Goal: Communication & Community: Answer question/provide support

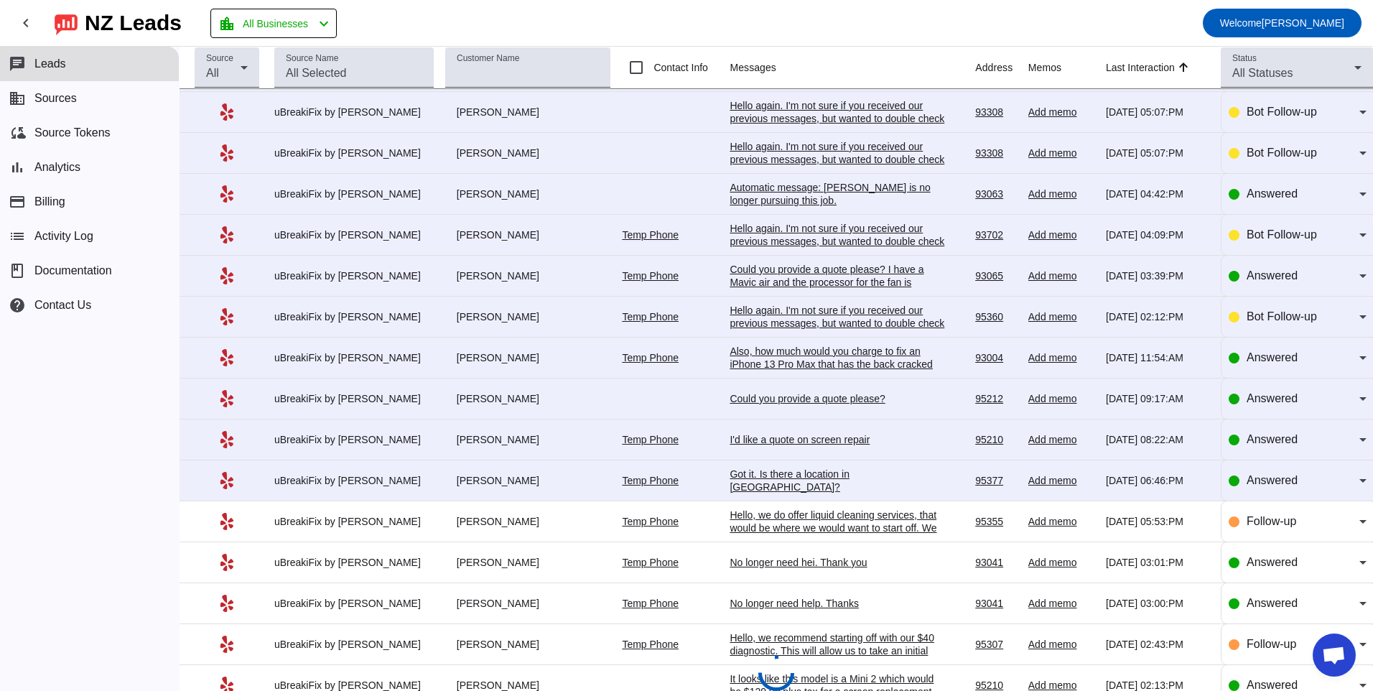
scroll to position [206, 0]
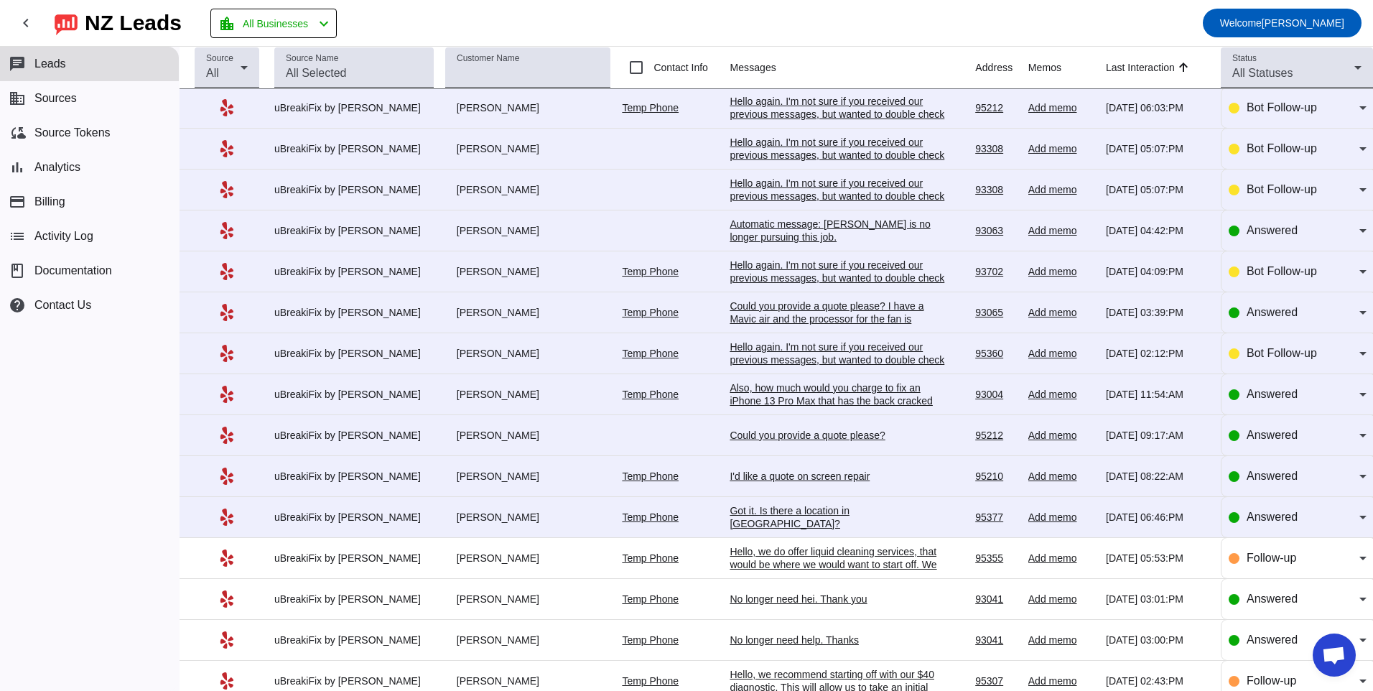
click at [787, 520] on div "Got it. Is there a location in [GEOGRAPHIC_DATA]?" at bounding box center [837, 517] width 215 height 26
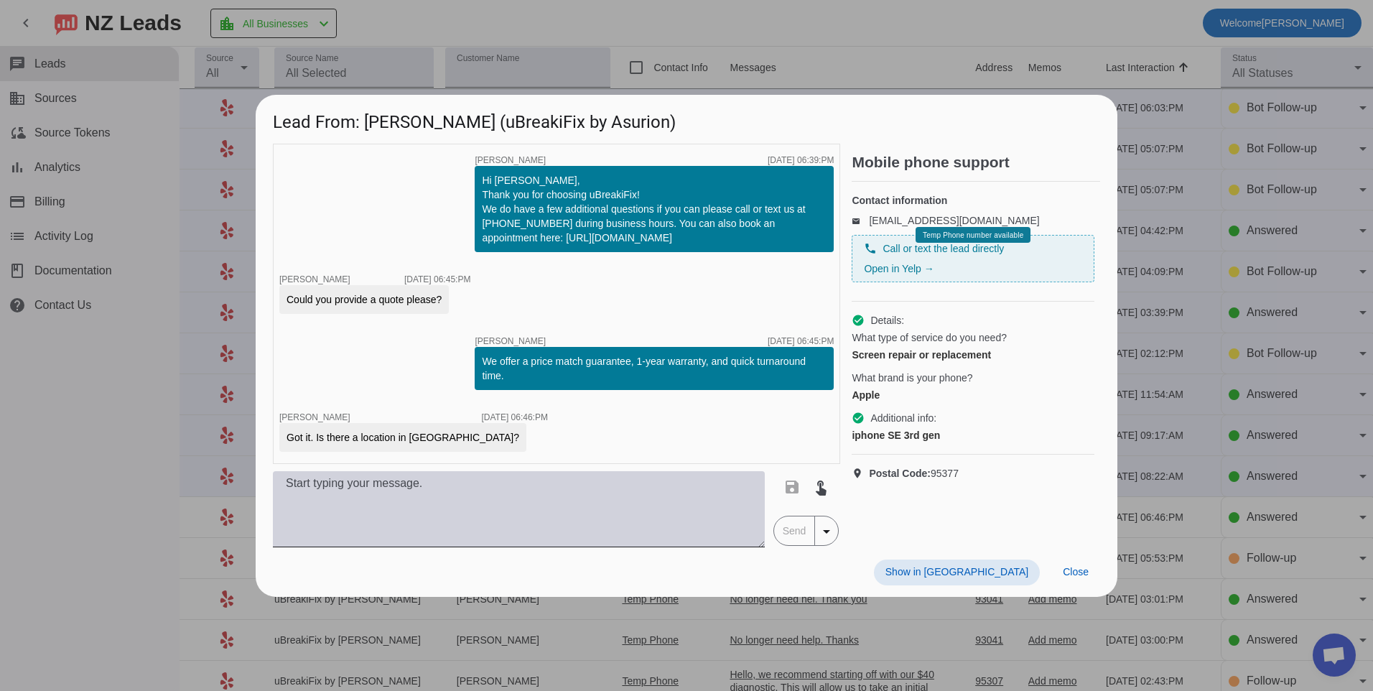
click at [516, 485] on textarea at bounding box center [519, 509] width 492 height 76
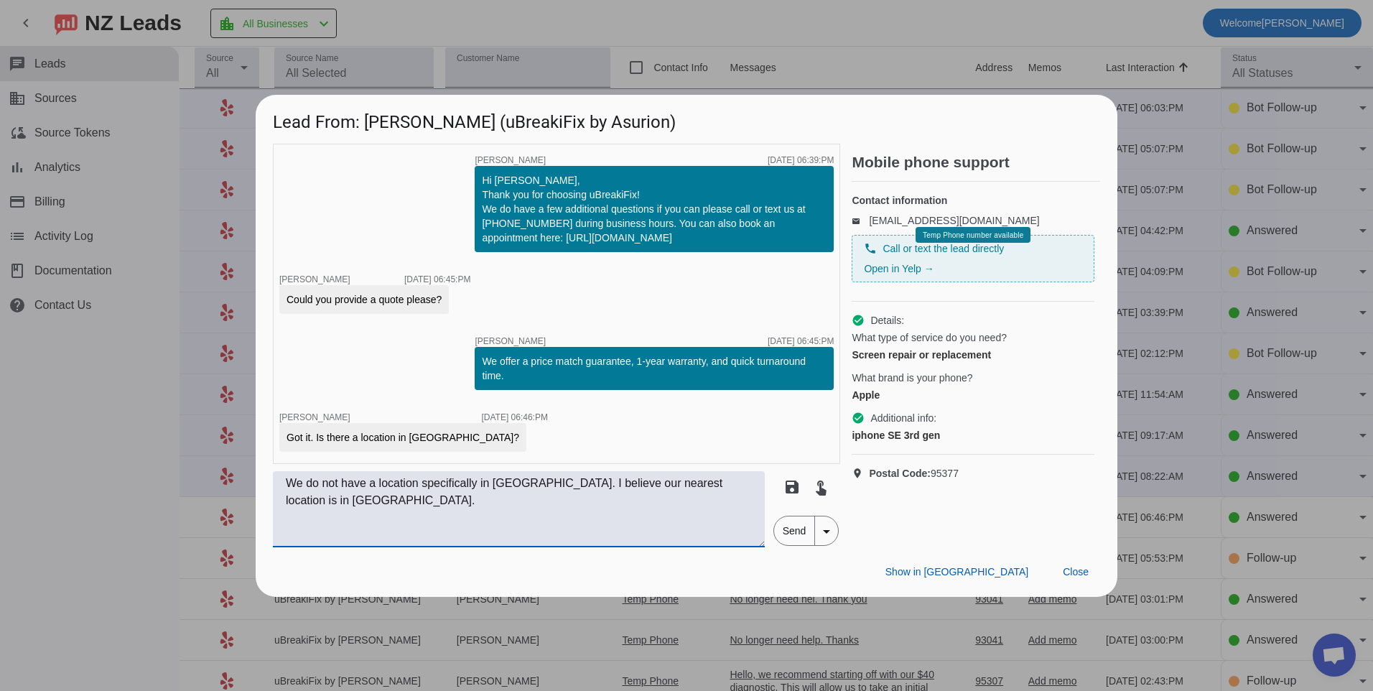
click at [759, 488] on textarea "We do not have a location specifically in [GEOGRAPHIC_DATA]. I believe our near…" at bounding box center [519, 509] width 492 height 76
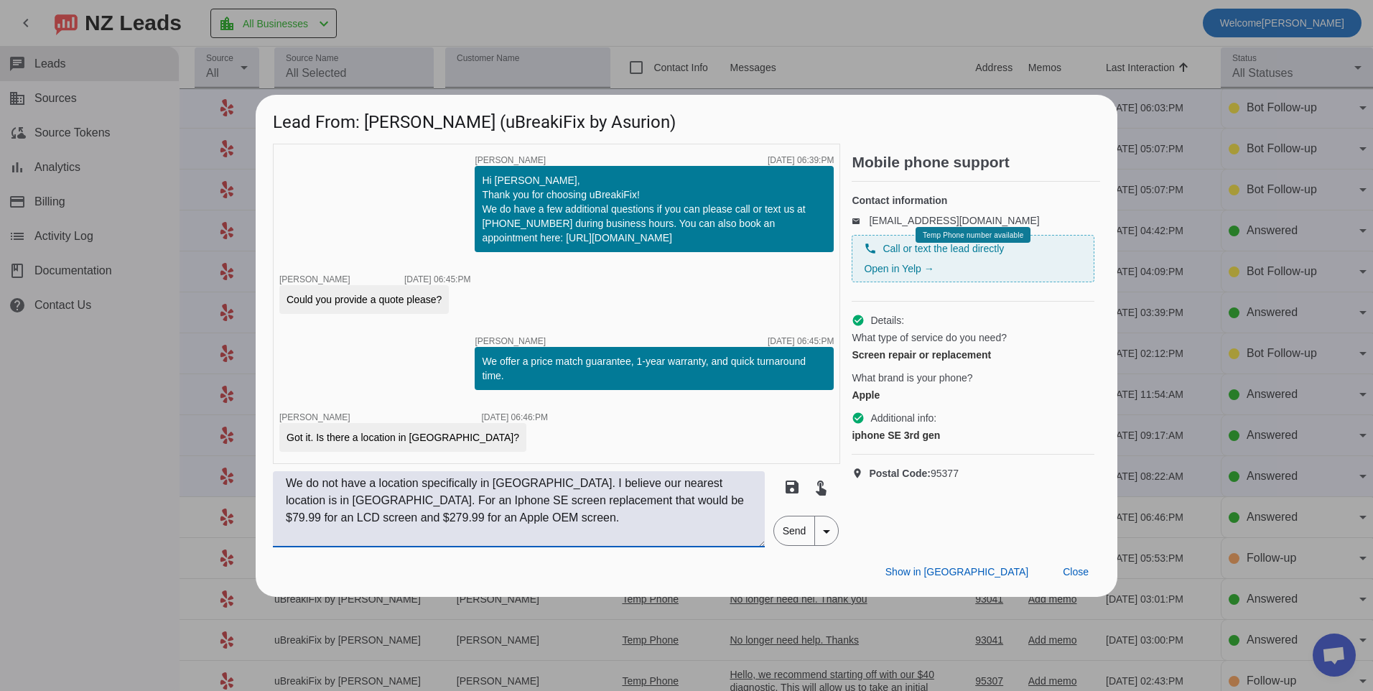
type textarea "We do not have a location specifically in [GEOGRAPHIC_DATA]. I believe our near…"
click at [794, 539] on span "Send" at bounding box center [794, 530] width 41 height 29
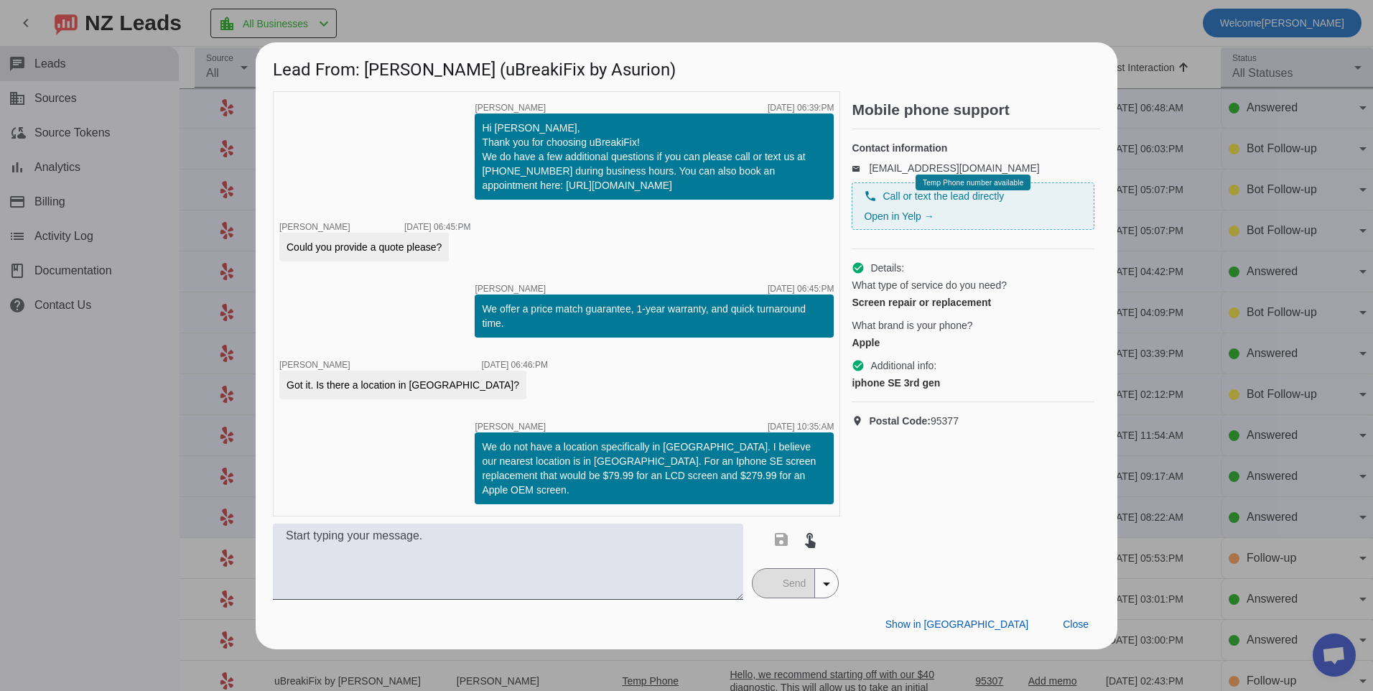
scroll to position [0, 0]
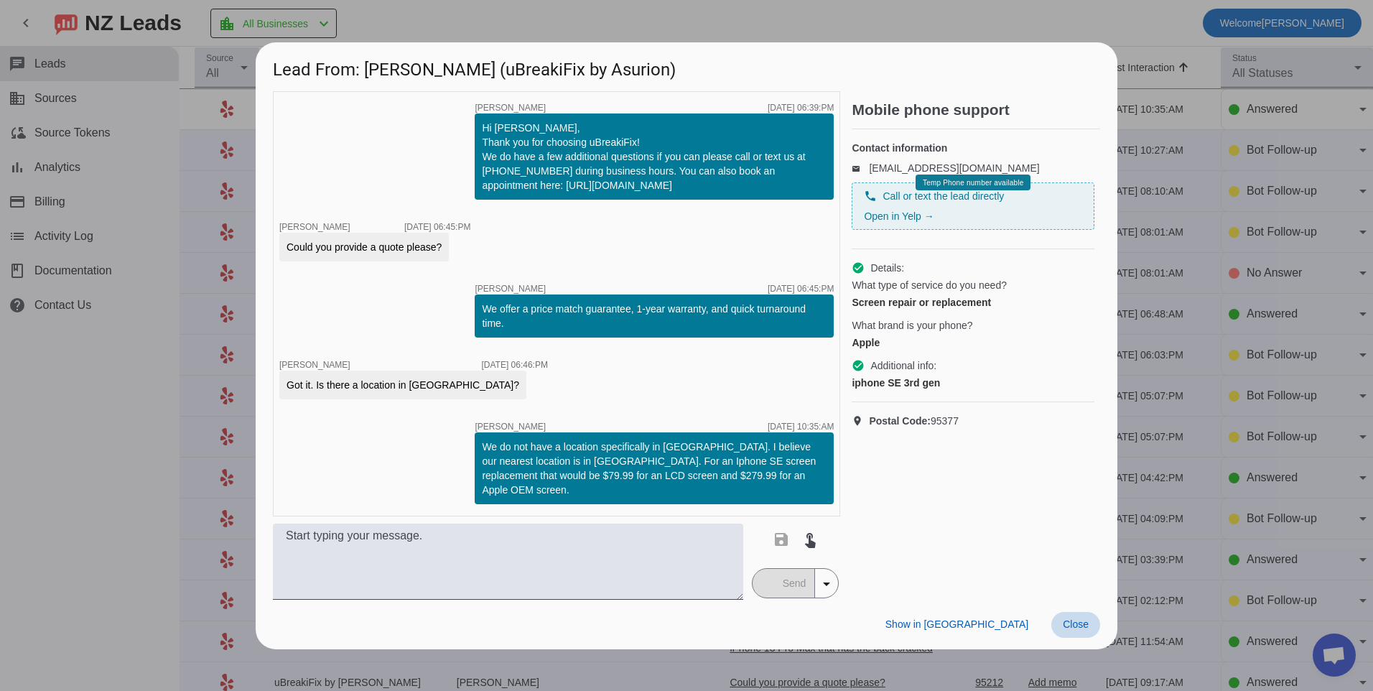
click at [1074, 618] on span "Close" at bounding box center [1076, 623] width 26 height 11
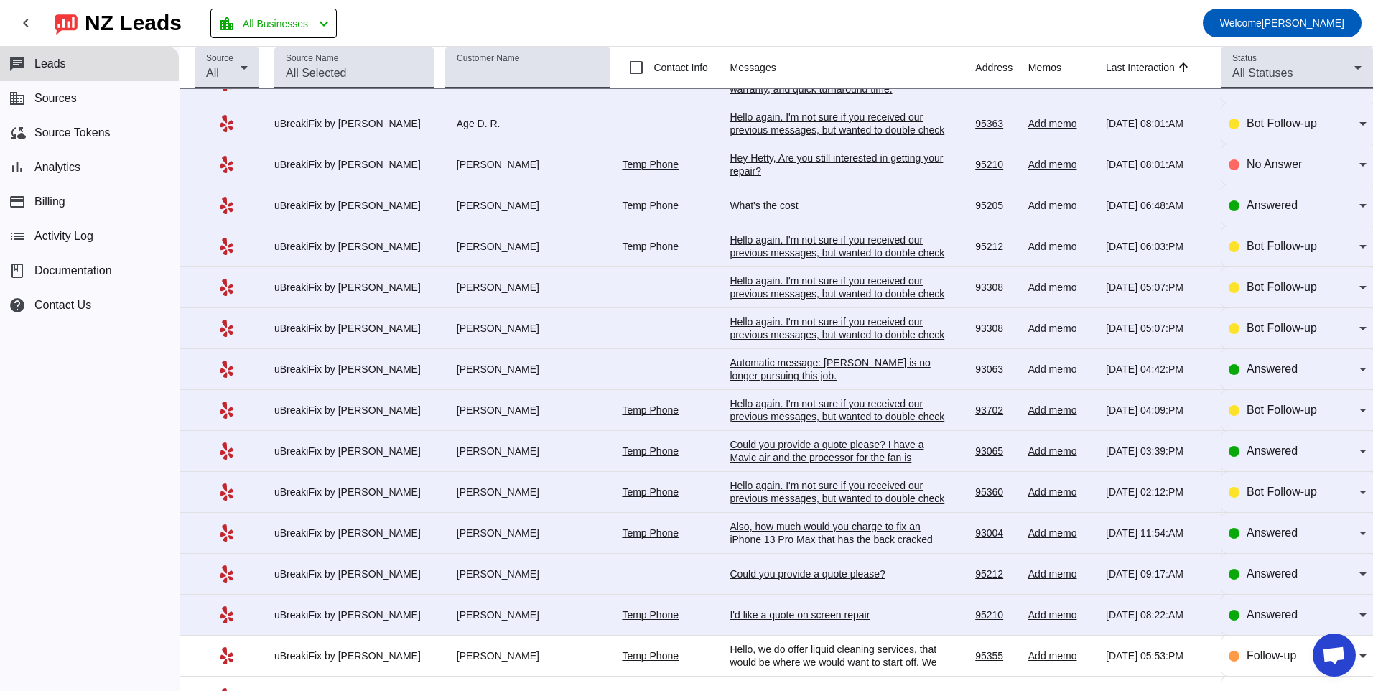
scroll to position [287, 0]
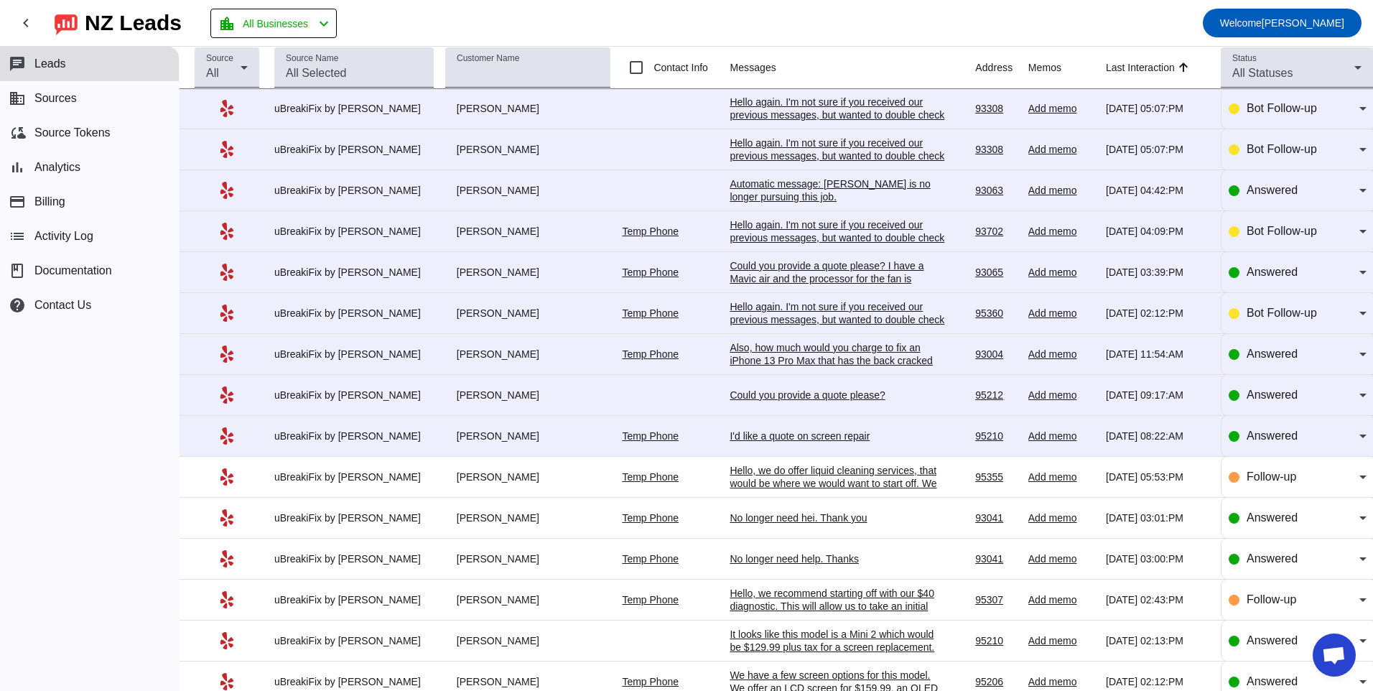
click at [782, 439] on div "I'd like a quote on screen repair" at bounding box center [837, 435] width 215 height 13
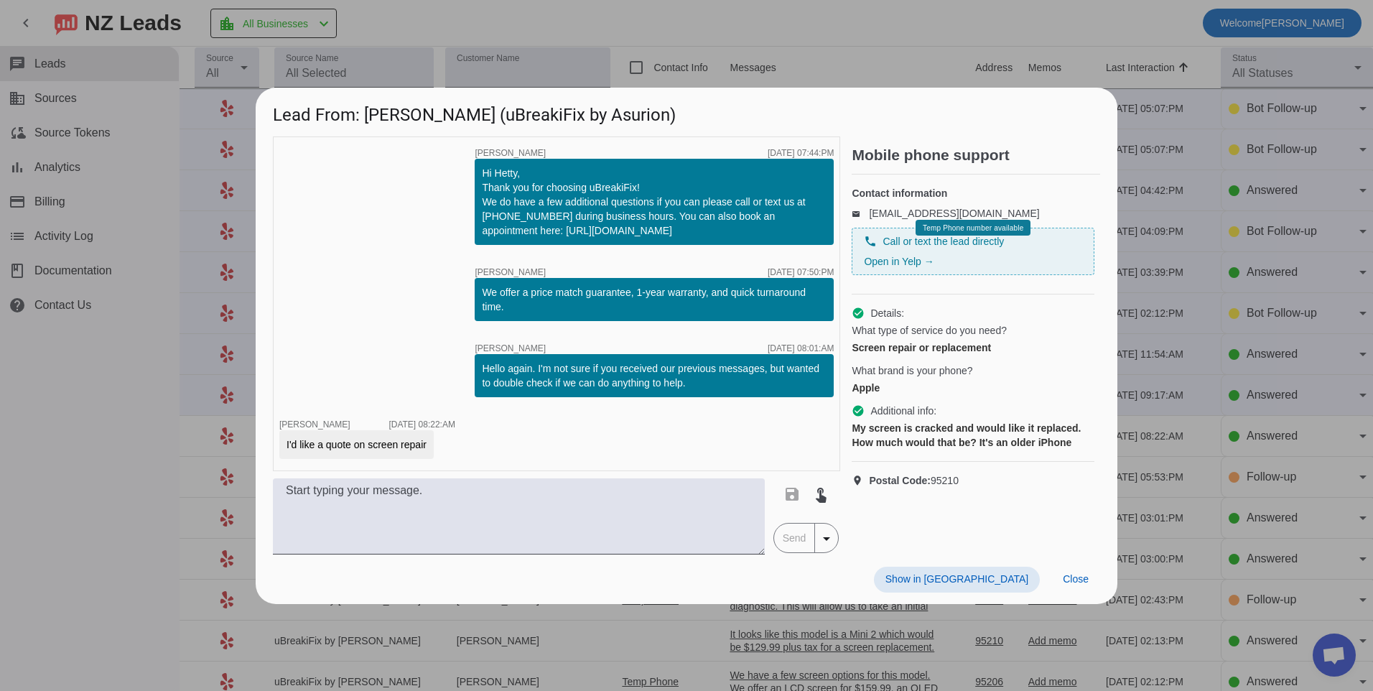
scroll to position [0, 0]
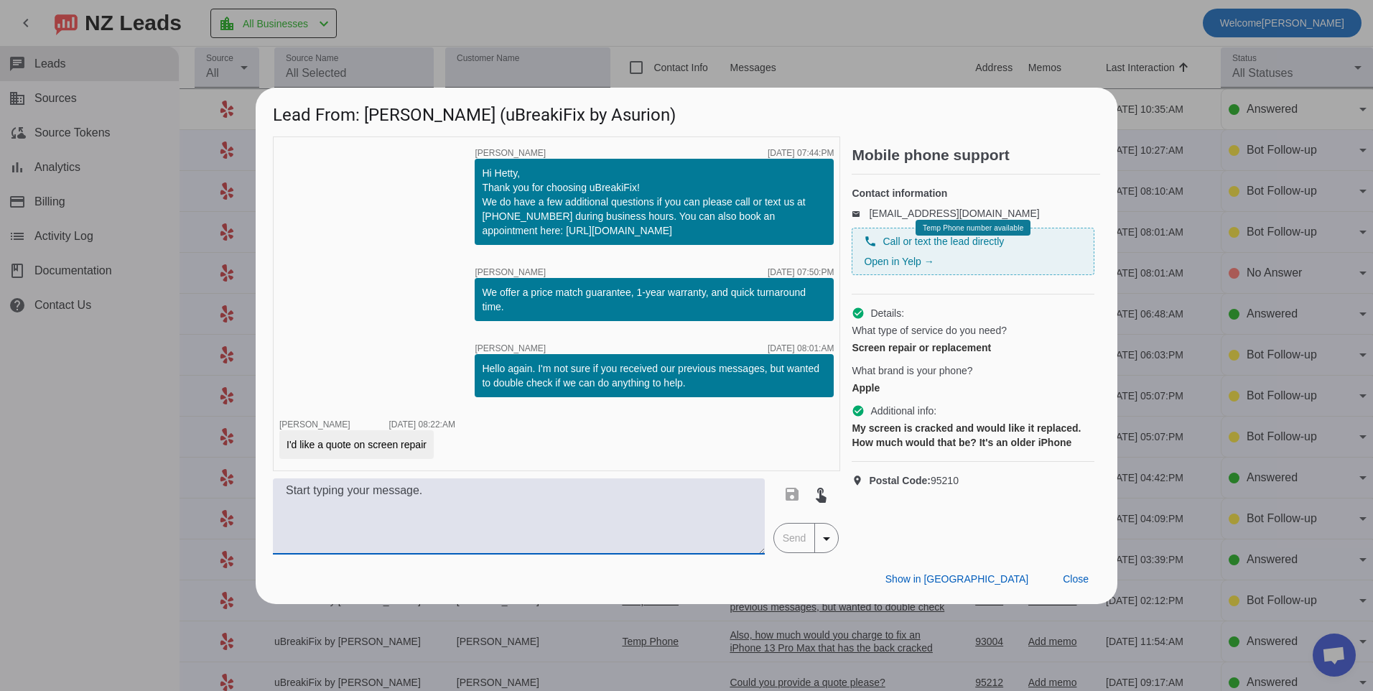
click at [507, 518] on textarea at bounding box center [519, 516] width 492 height 76
type textarea "Do you know what model you have? Our pricing will vary depending on the model"
click at [797, 539] on span "Send" at bounding box center [794, 537] width 41 height 29
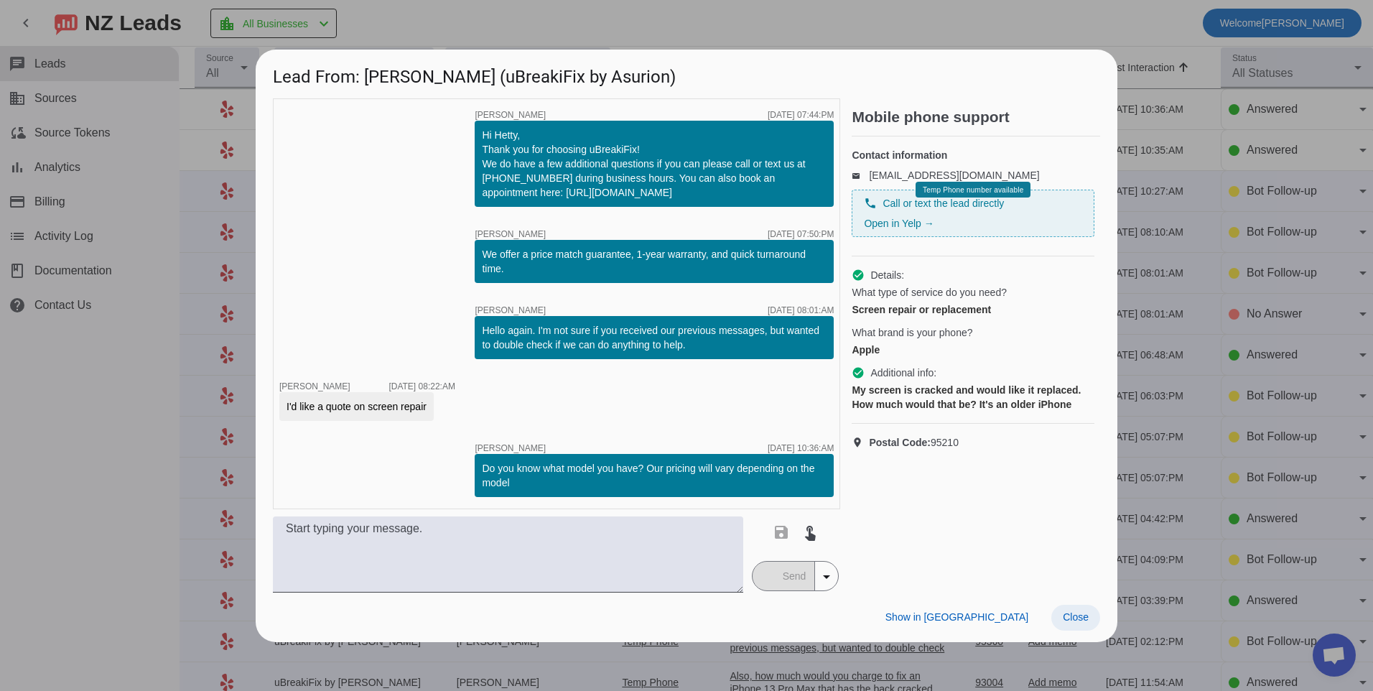
click at [1079, 629] on span at bounding box center [1075, 618] width 49 height 26
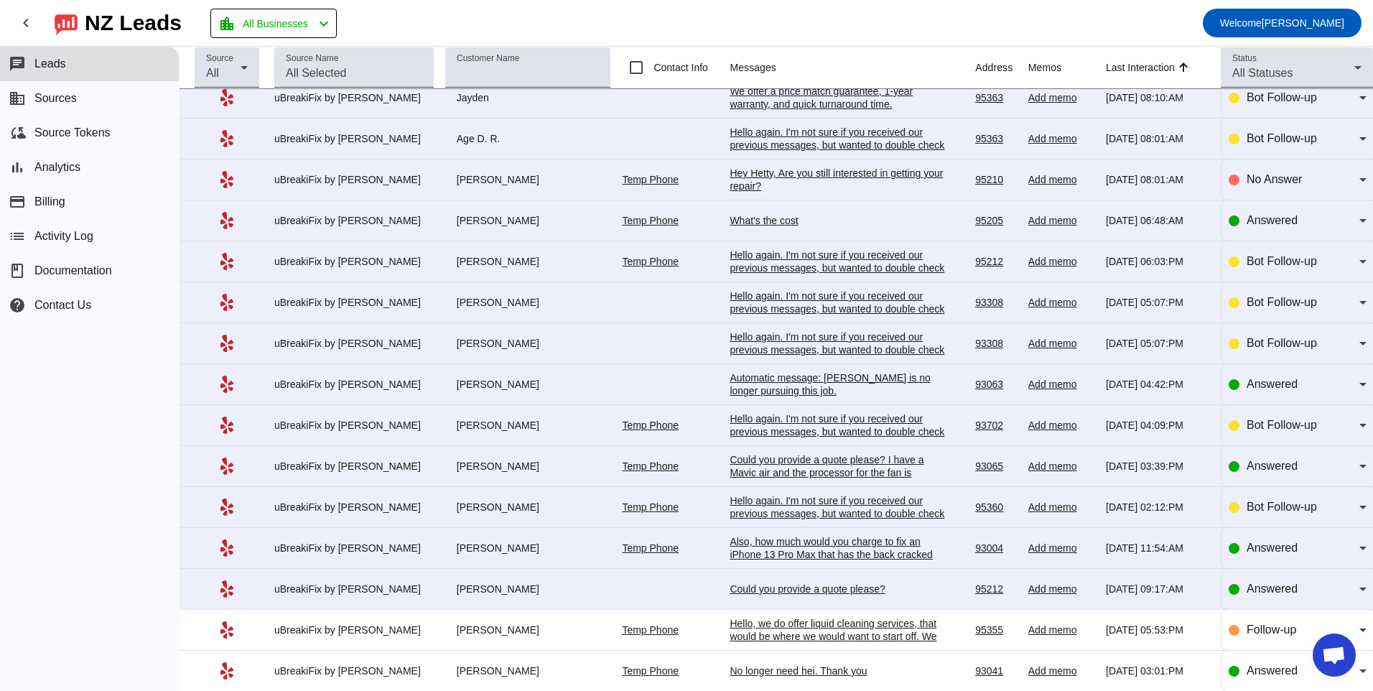
scroll to position [206, 0]
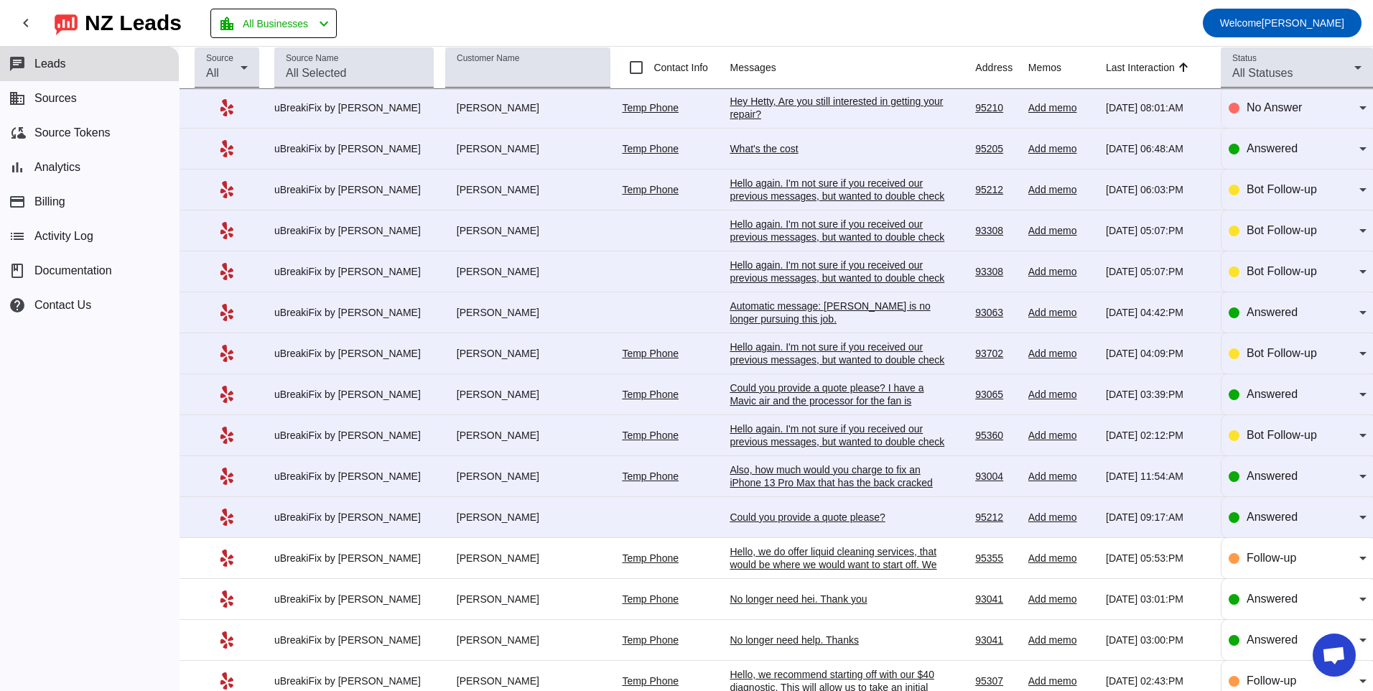
click at [825, 507] on td "Could you provide a quote please? [DATE] 09:17:AM" at bounding box center [853, 517] width 246 height 41
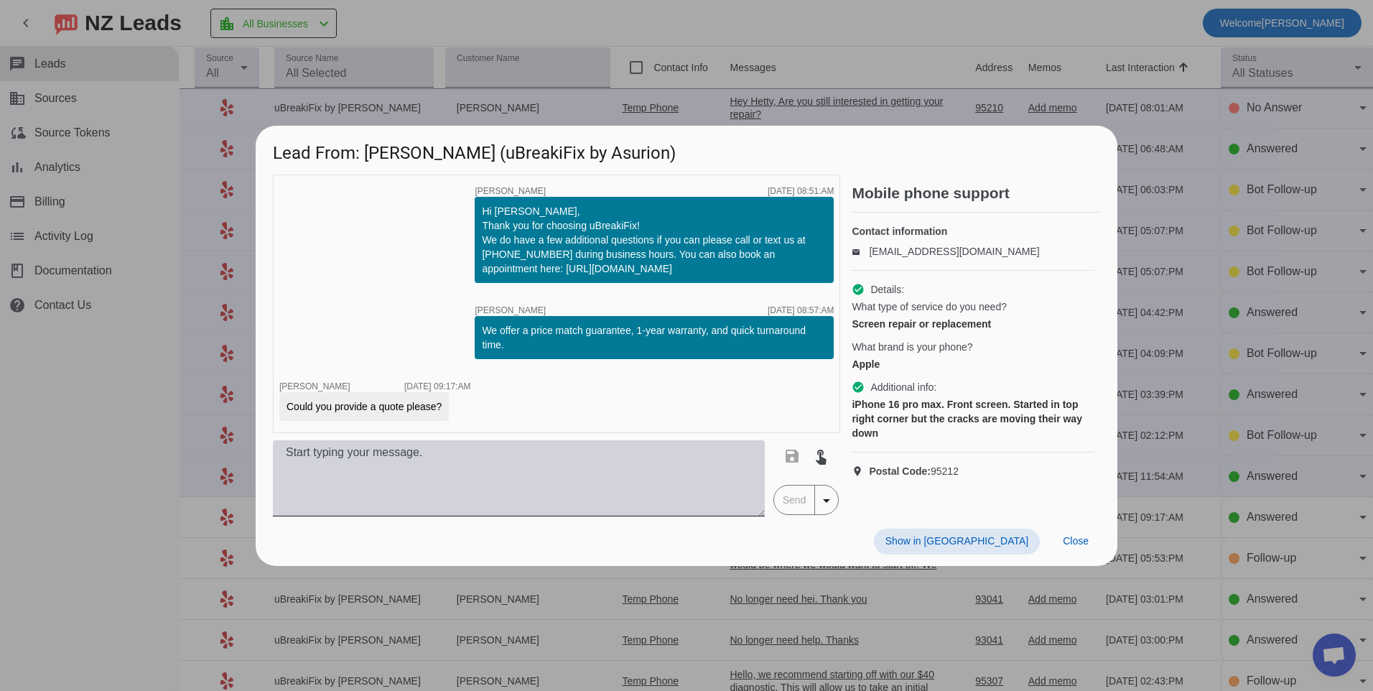
click at [484, 477] on textarea at bounding box center [519, 478] width 492 height 76
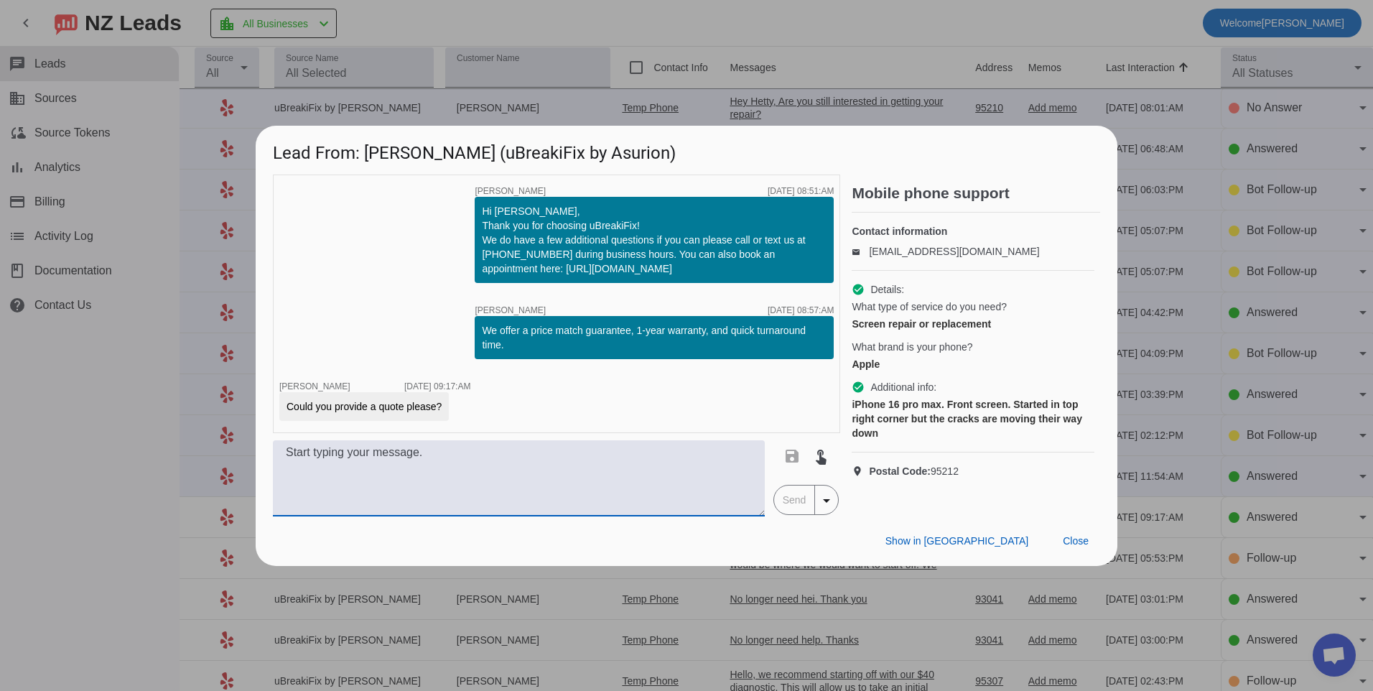
click at [434, 483] on textarea at bounding box center [519, 478] width 492 height 76
click at [681, 477] on textarea at bounding box center [519, 478] width 492 height 76
click at [565, 467] on textarea at bounding box center [519, 478] width 492 height 76
click at [603, 483] on textarea at bounding box center [519, 478] width 492 height 76
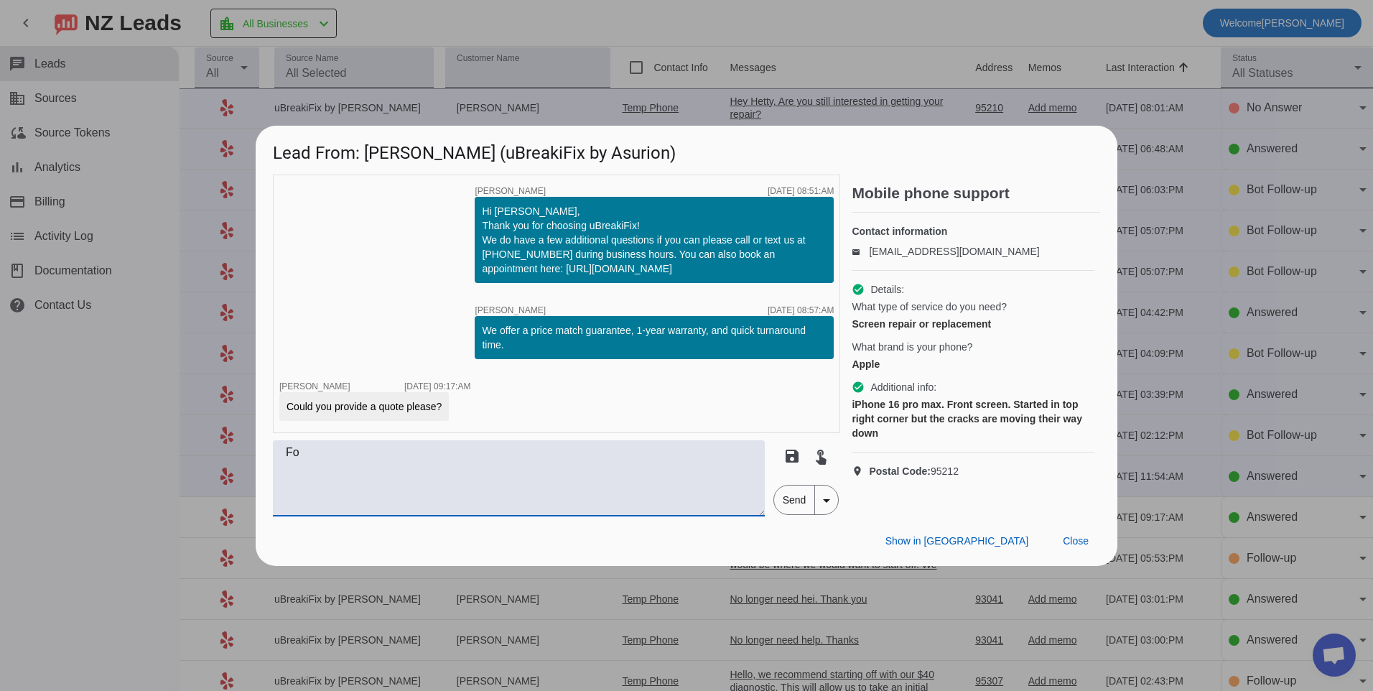
type textarea "F"
type textarea "Hello, for this screen repair we offer two options. We offer an LCD screen for …"
click at [798, 508] on span "Send" at bounding box center [794, 499] width 41 height 29
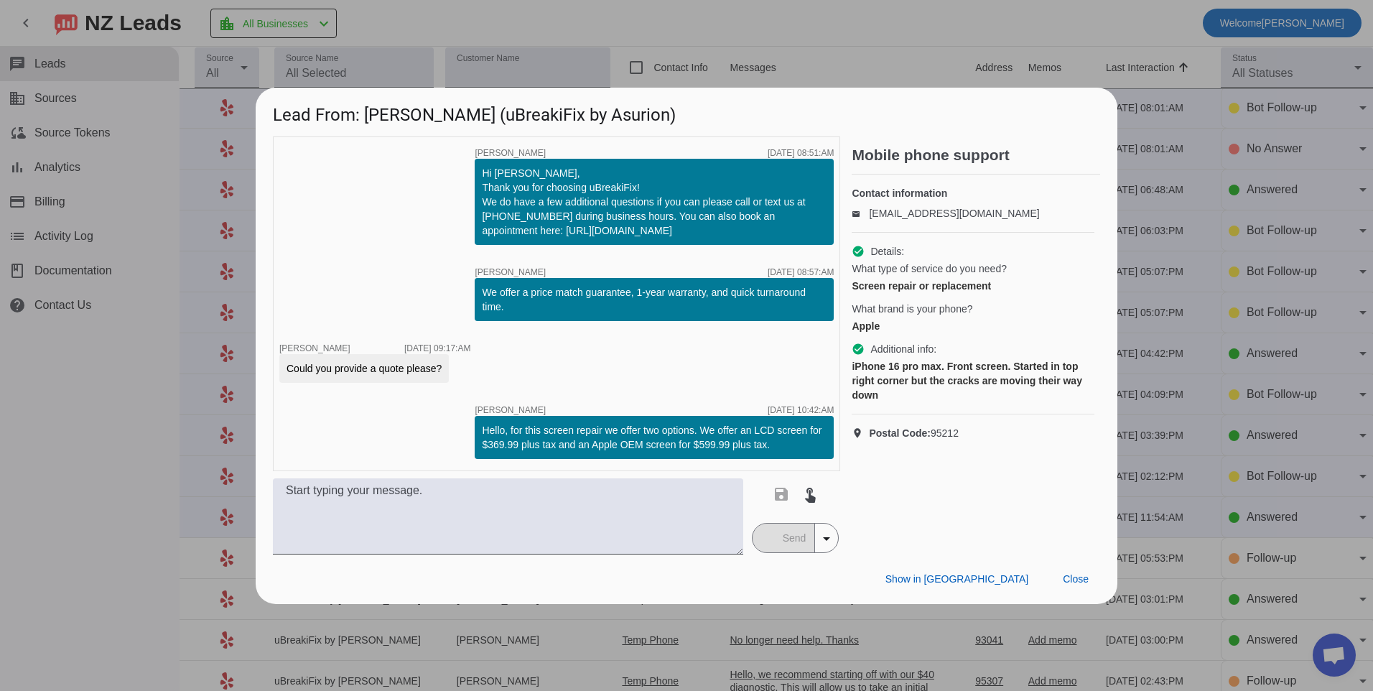
scroll to position [0, 0]
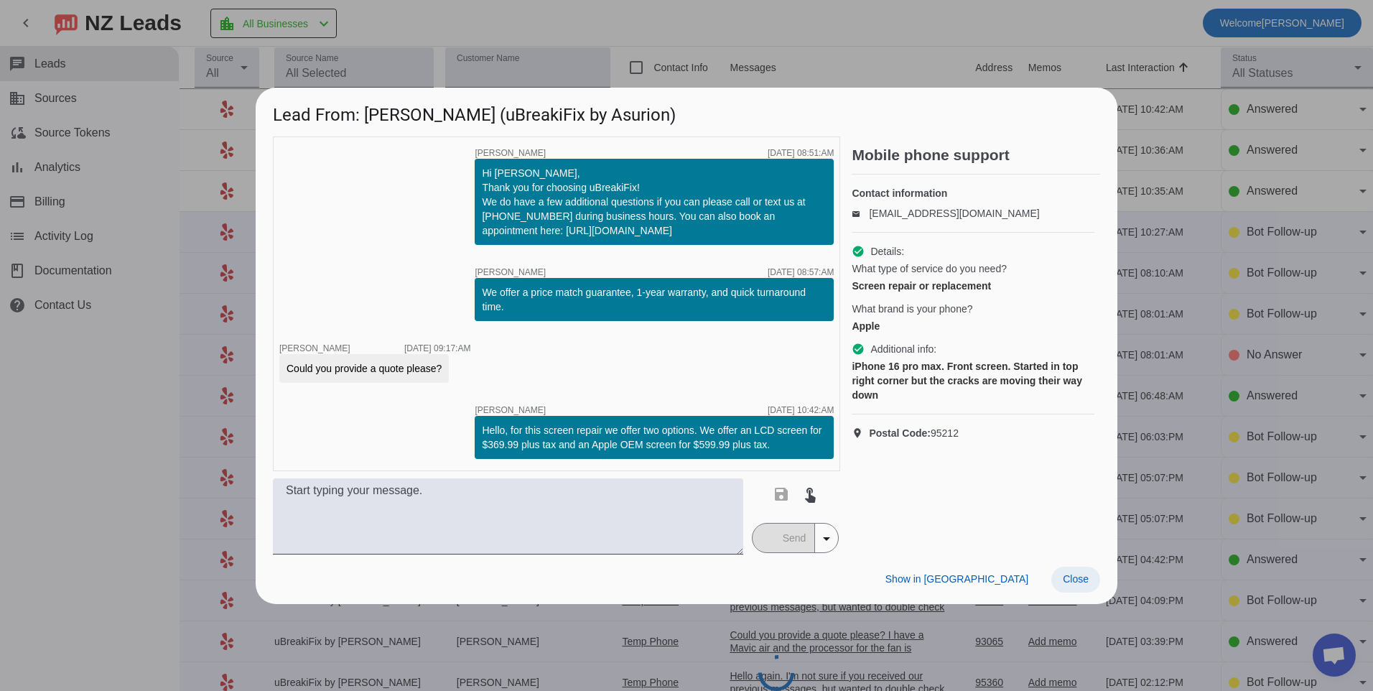
click at [1082, 573] on span "Close" at bounding box center [1076, 578] width 26 height 11
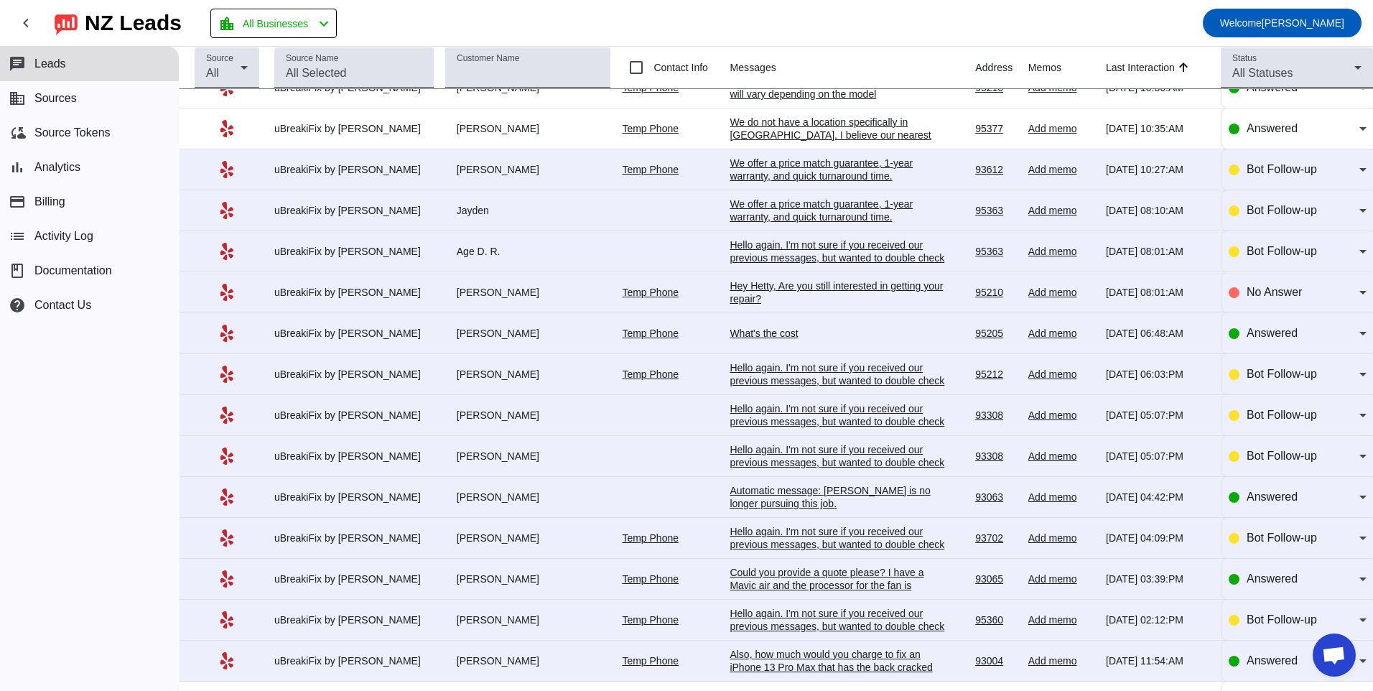
scroll to position [206, 0]
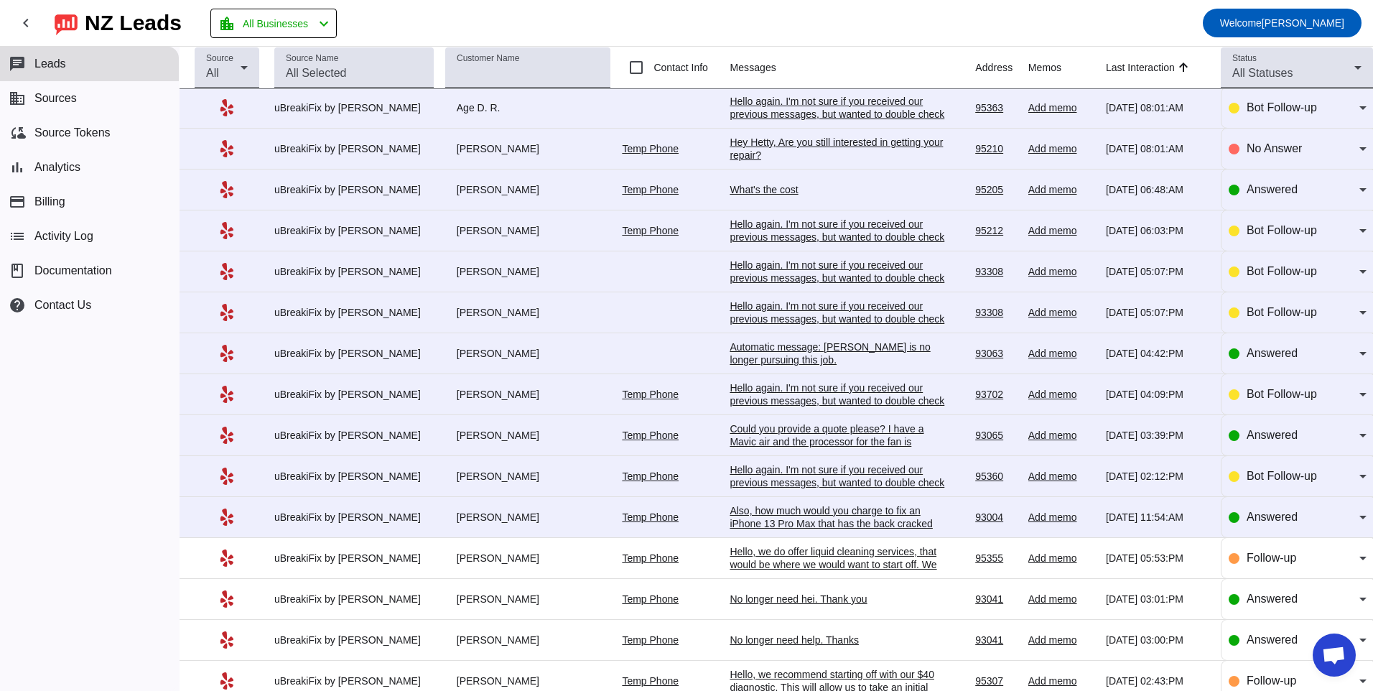
click at [771, 514] on div "Also, how much would you charge to fix an iPhone 13 Pro Max that has the back c…" at bounding box center [837, 517] width 215 height 26
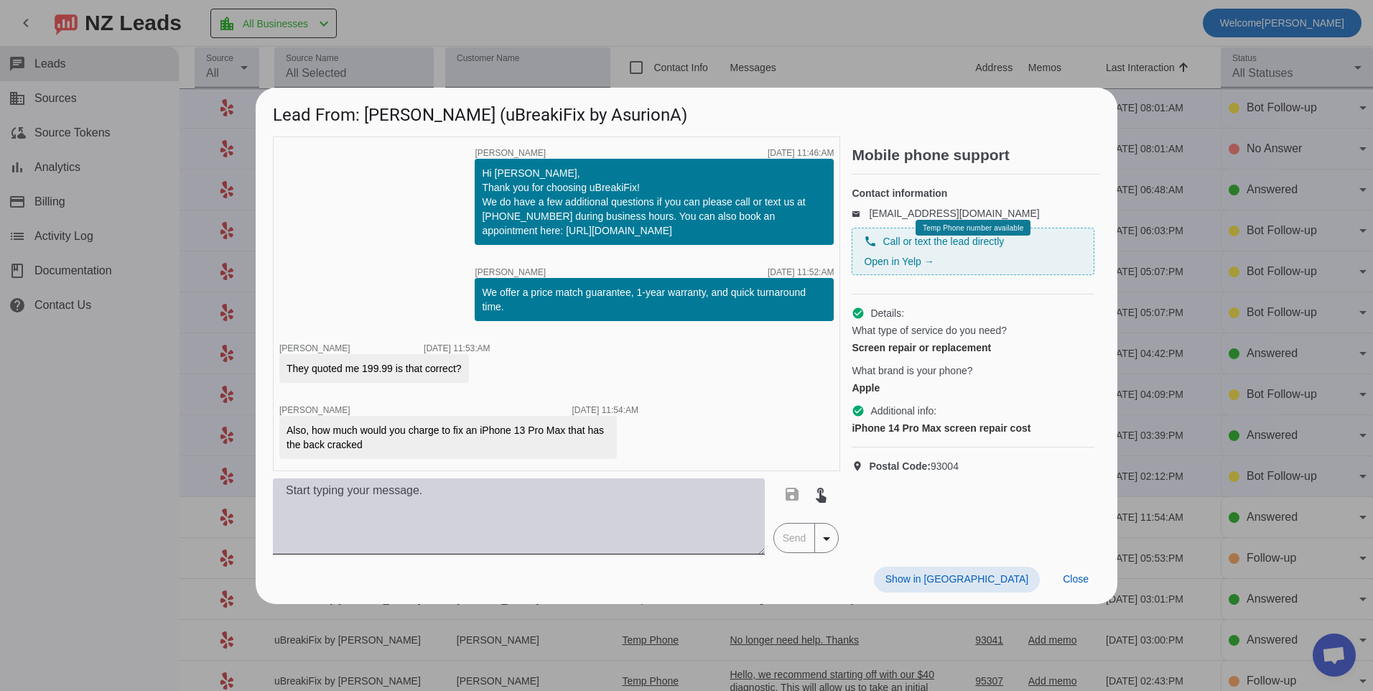
click at [521, 523] on textarea at bounding box center [519, 516] width 492 height 76
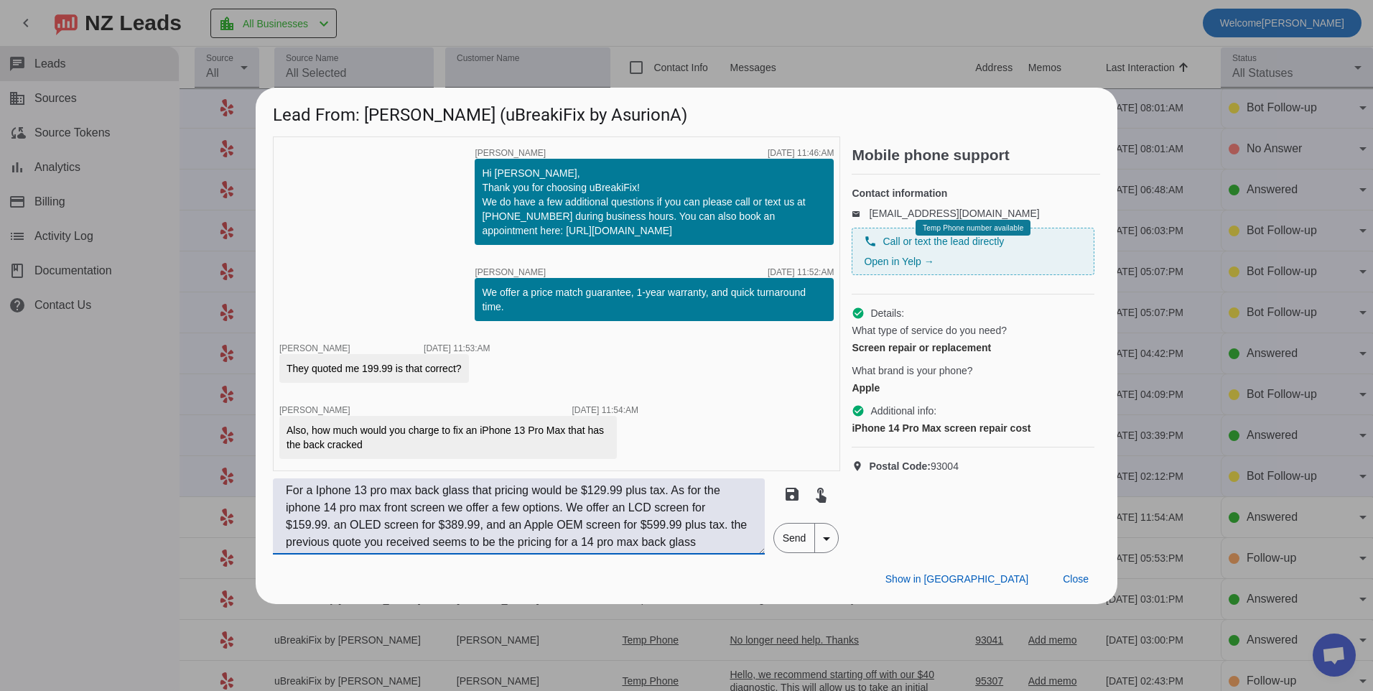
scroll to position [11, 0]
type textarea "For a Iphone 13 pro max back glass that pricing would be $129.99 plus tax. As f…"
click at [782, 542] on span "Send" at bounding box center [794, 537] width 41 height 29
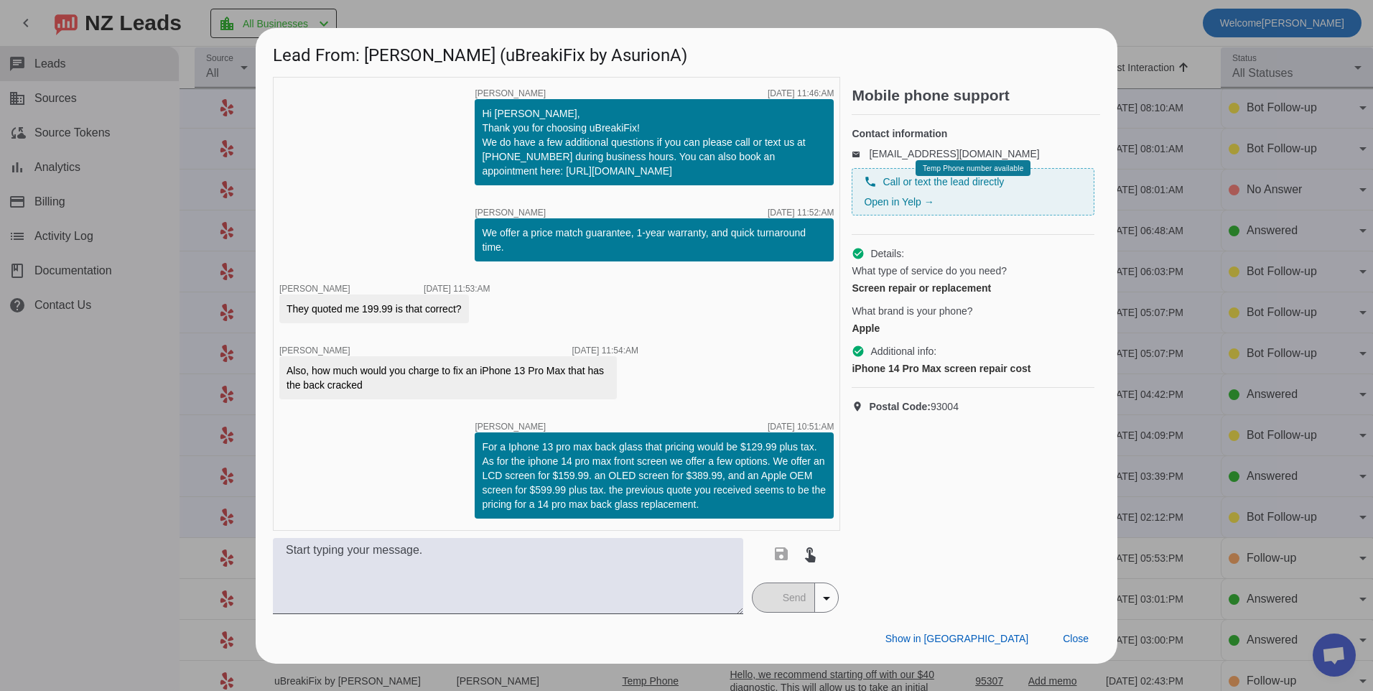
scroll to position [0, 0]
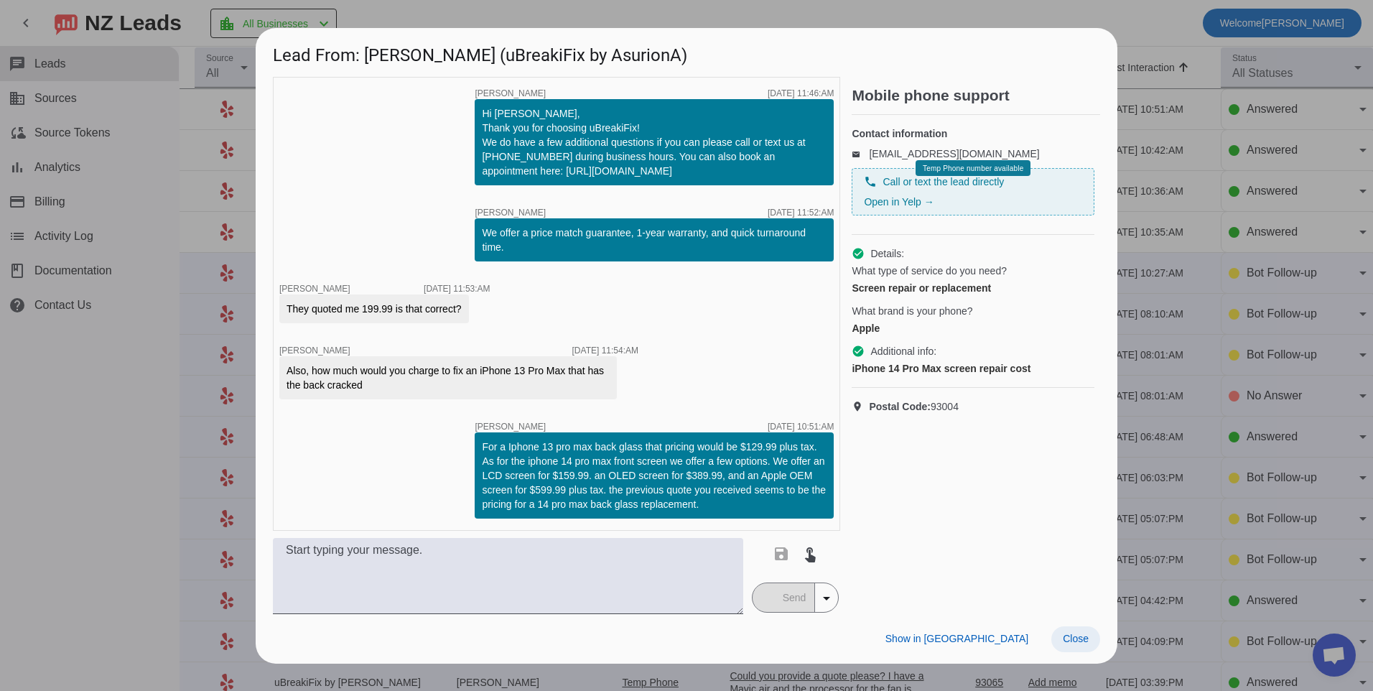
click at [1081, 637] on span "Close" at bounding box center [1076, 638] width 26 height 11
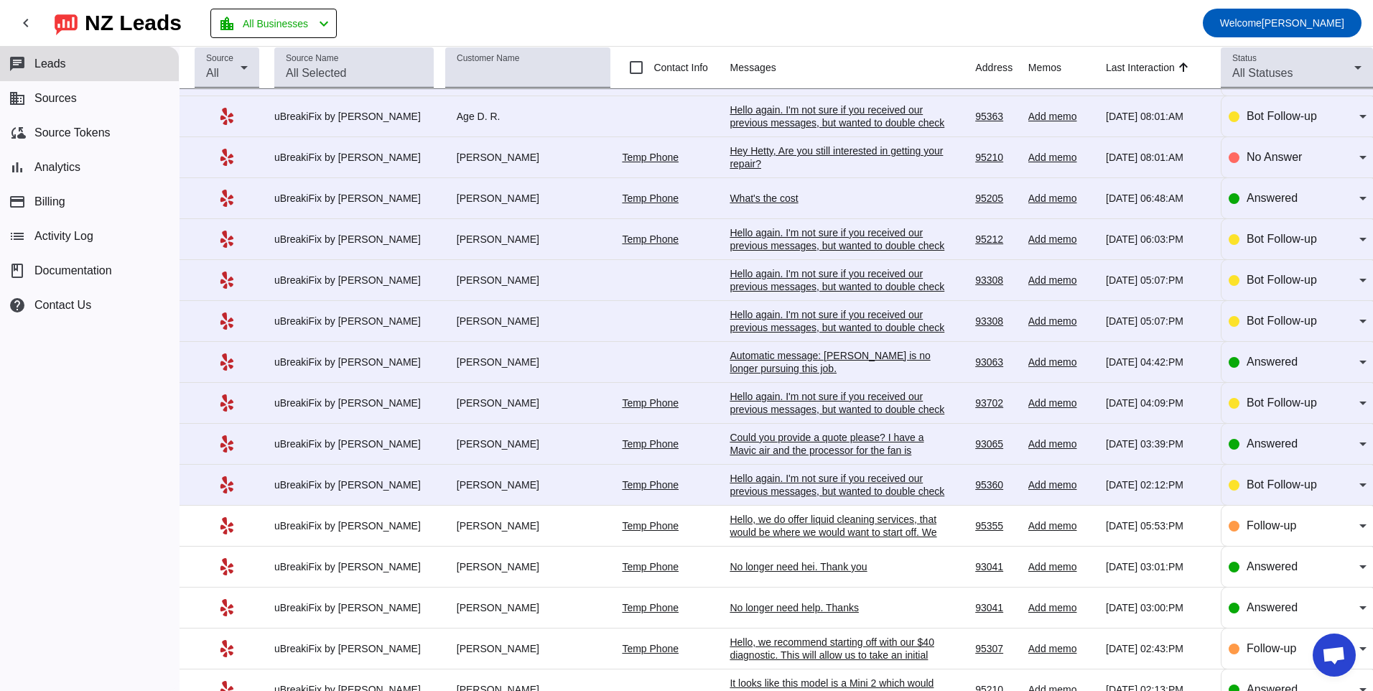
scroll to position [215, 0]
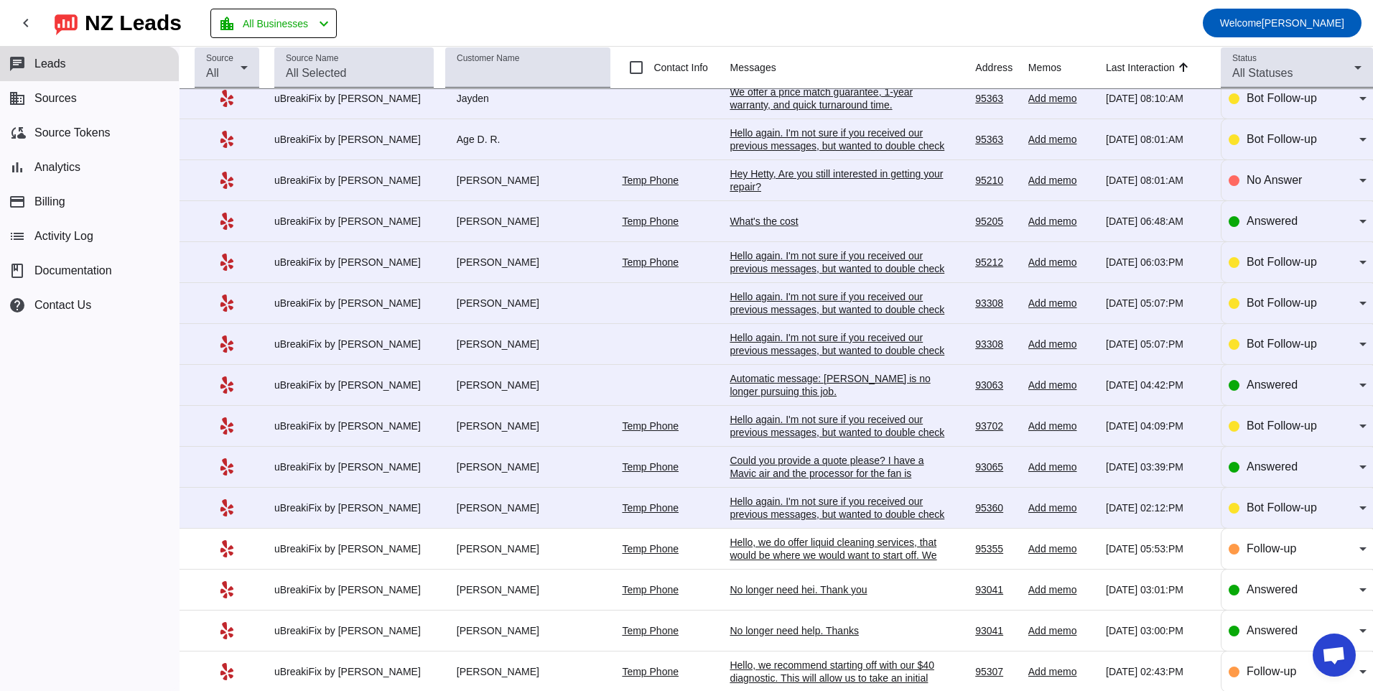
click at [791, 509] on div "Hello again. I'm not sure if you received our previous messages, but wanted to …" at bounding box center [837, 514] width 215 height 39
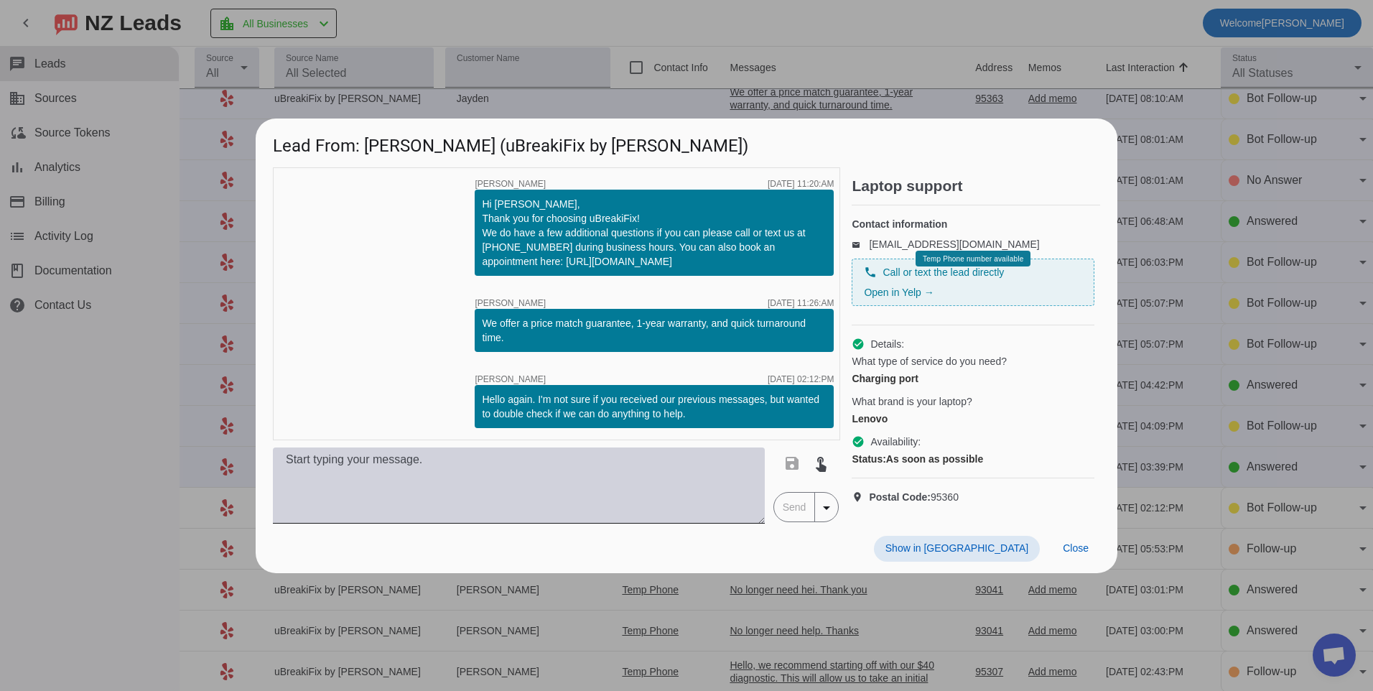
click at [543, 474] on textarea at bounding box center [519, 485] width 492 height 76
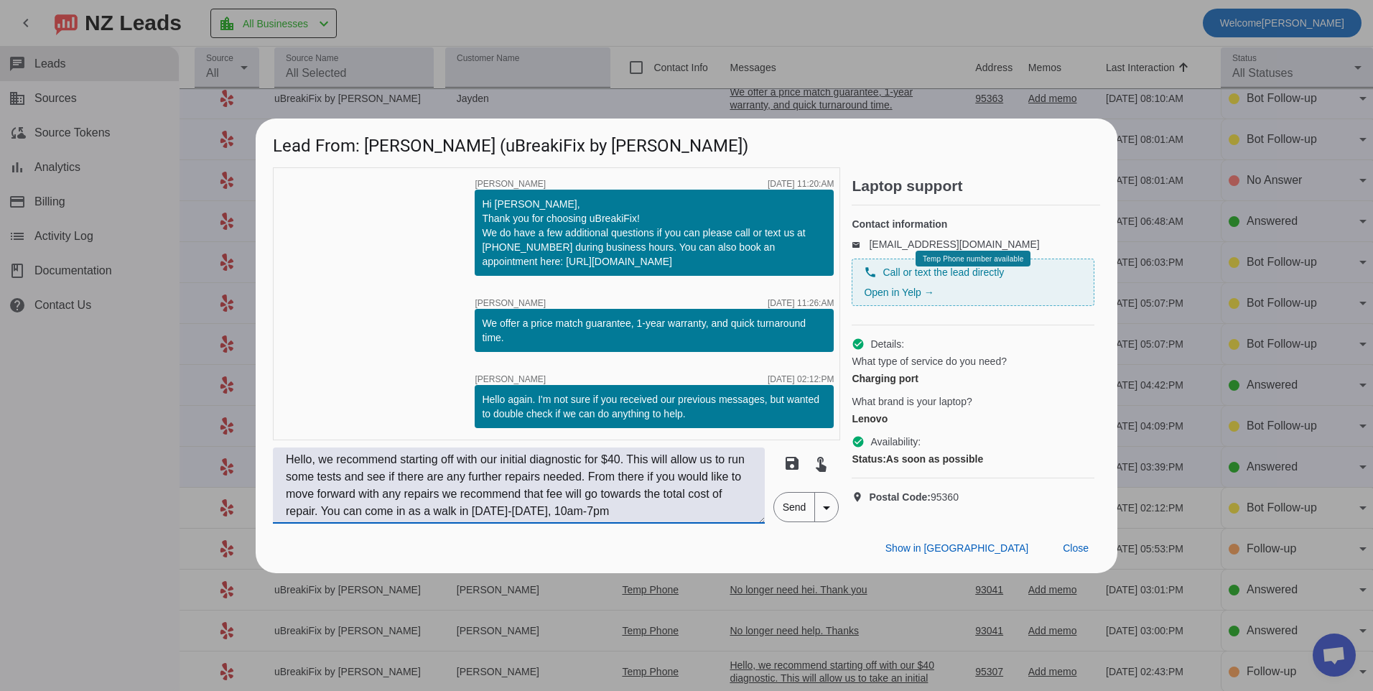
type textarea "Hello, we recommend starting off with our initial diagnostic for $40. This will…"
click at [786, 516] on span "Send" at bounding box center [794, 507] width 41 height 29
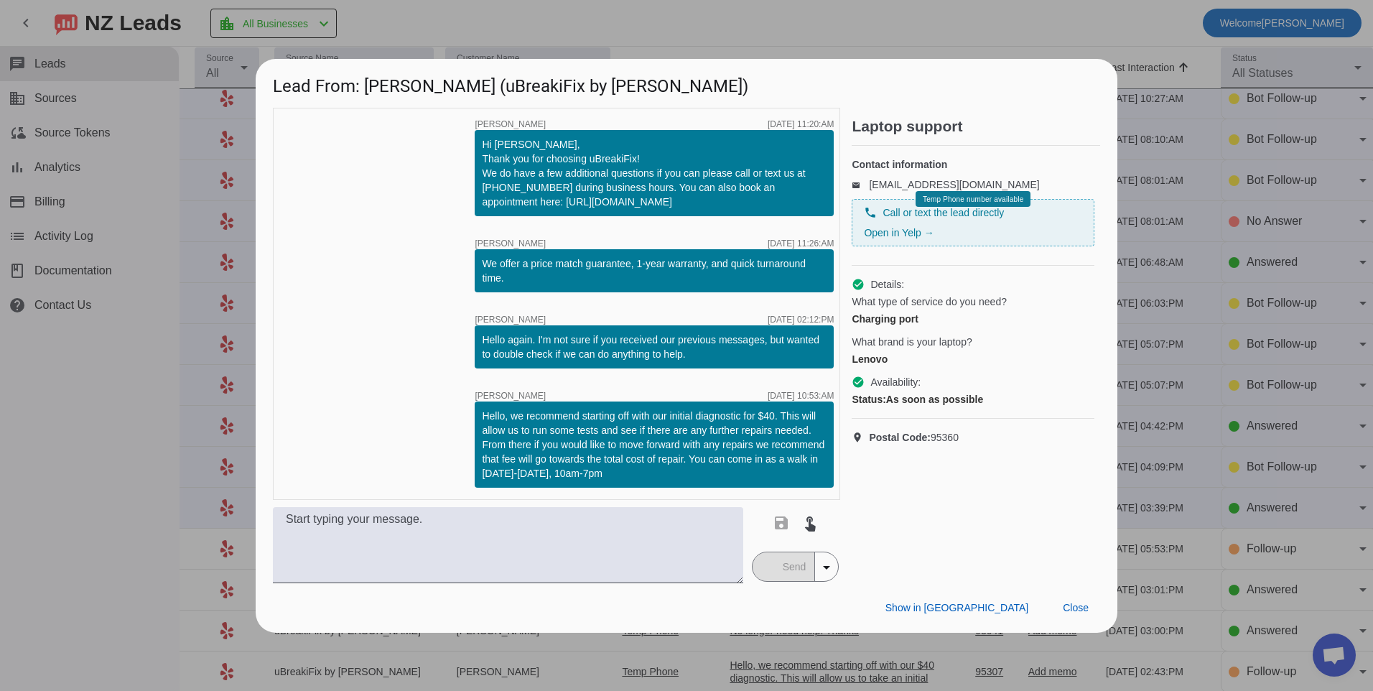
scroll to position [0, 0]
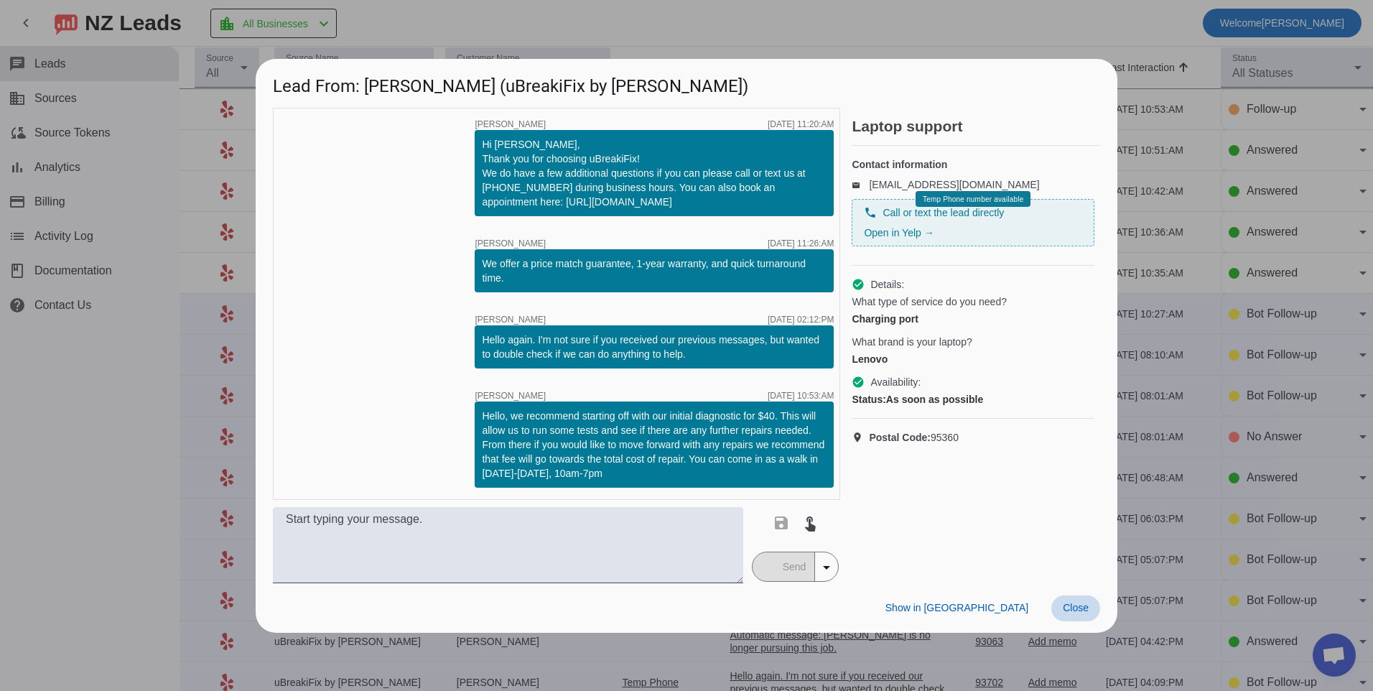
click at [1086, 605] on span "Close" at bounding box center [1076, 607] width 26 height 11
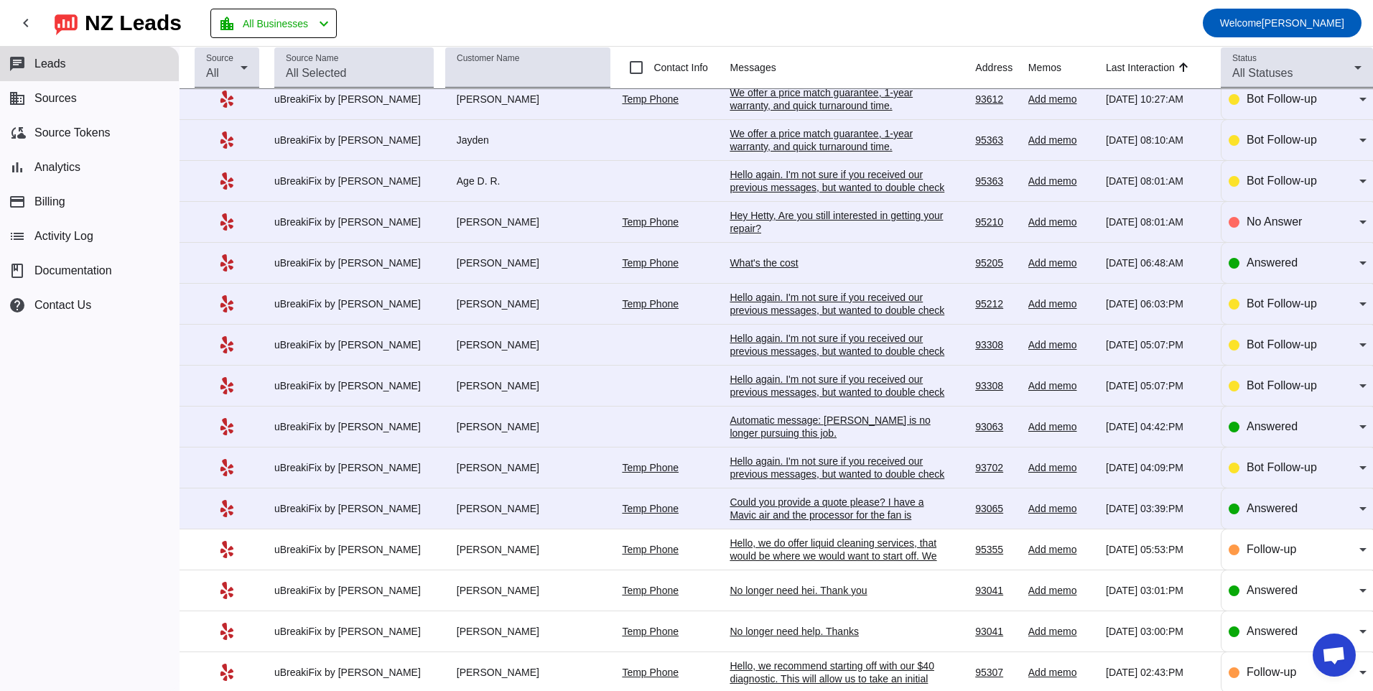
scroll to position [215, 0]
click at [765, 513] on div "Could you provide a quote please? I have a Mavic air and the processor for the …" at bounding box center [837, 521] width 215 height 52
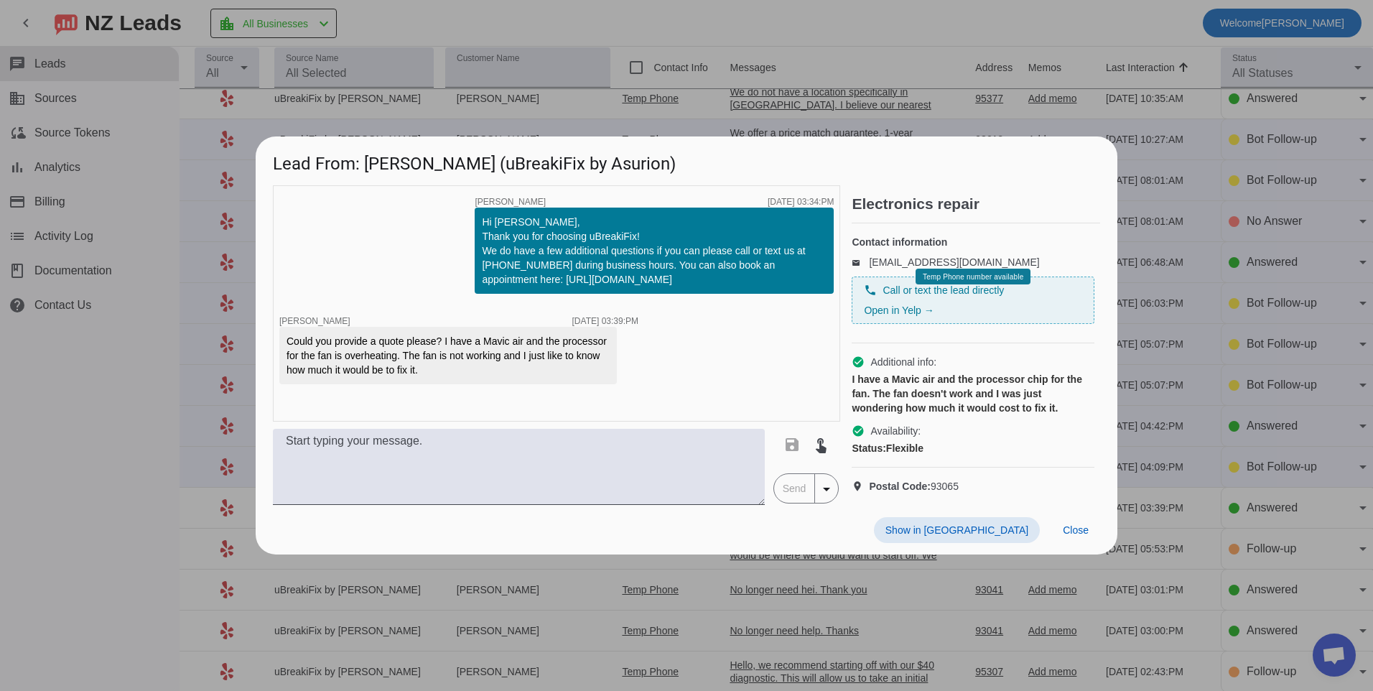
scroll to position [0, 0]
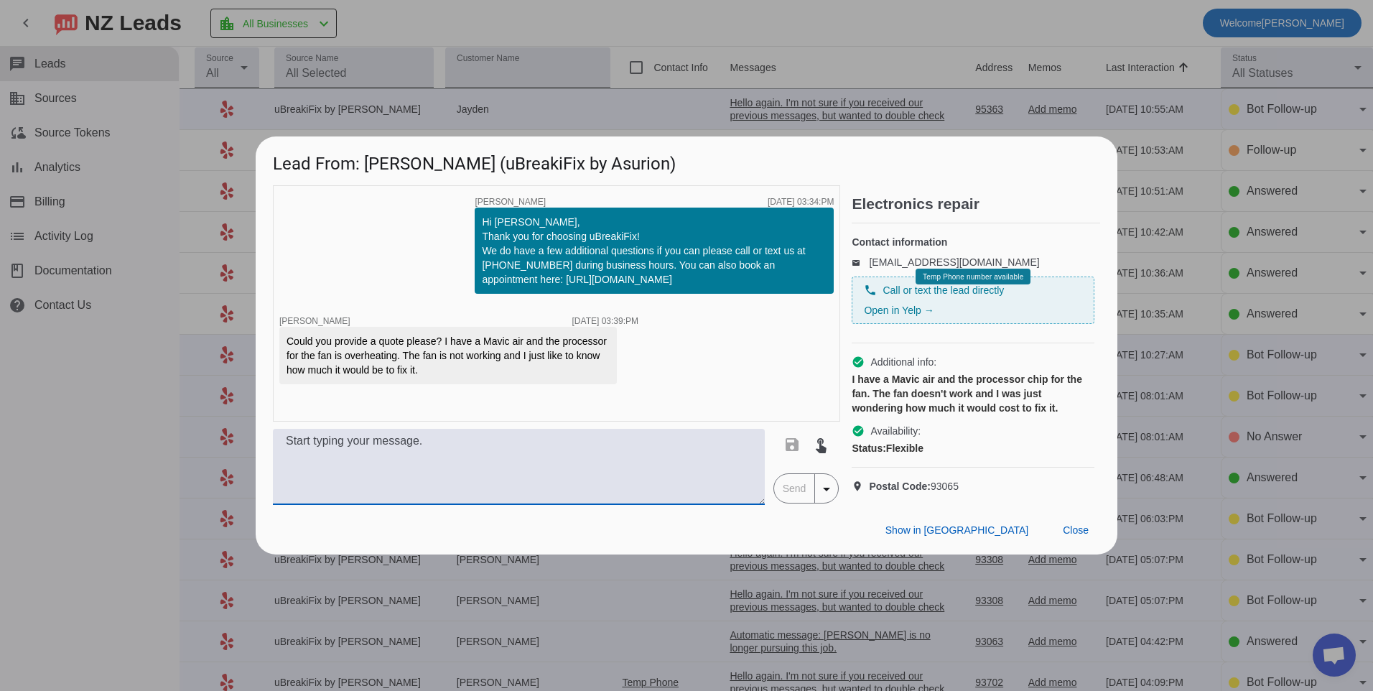
click at [617, 447] on textarea at bounding box center [519, 467] width 492 height 76
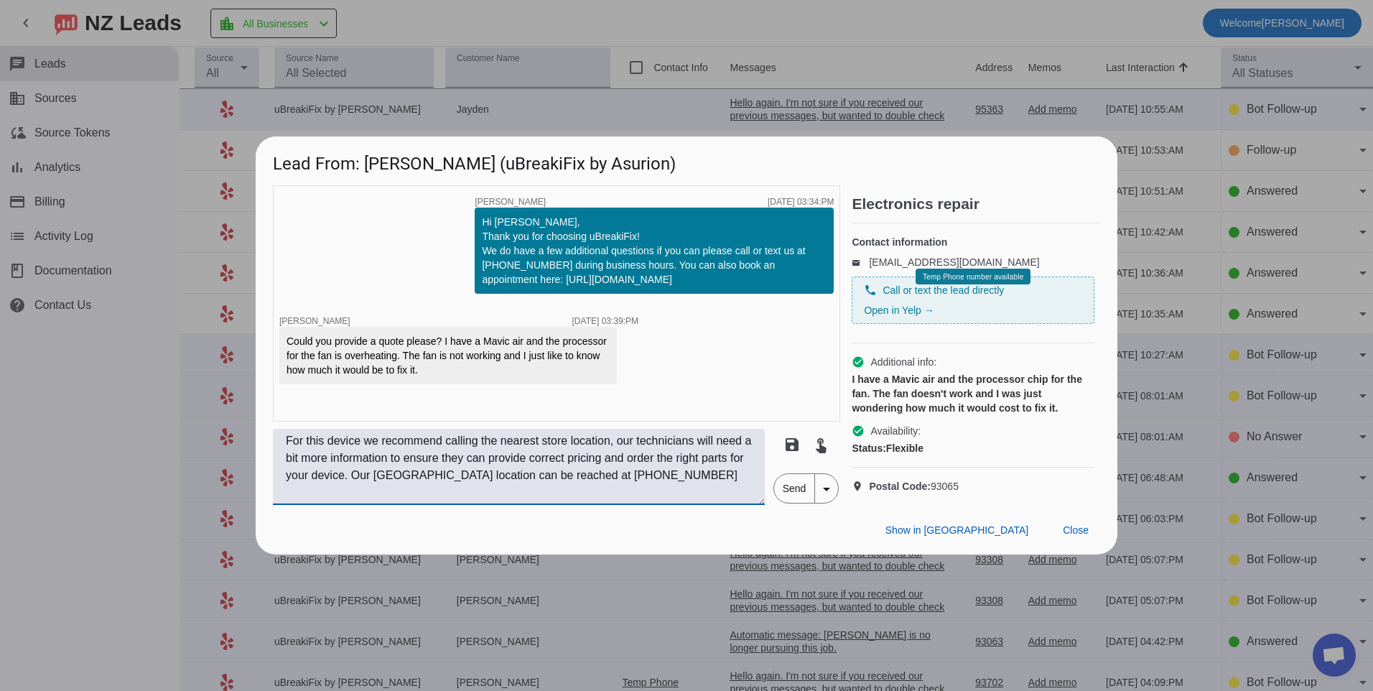
type textarea "For this device we recommend calling the nearest store location, our technician…"
click at [775, 503] on span "Send" at bounding box center [794, 488] width 41 height 29
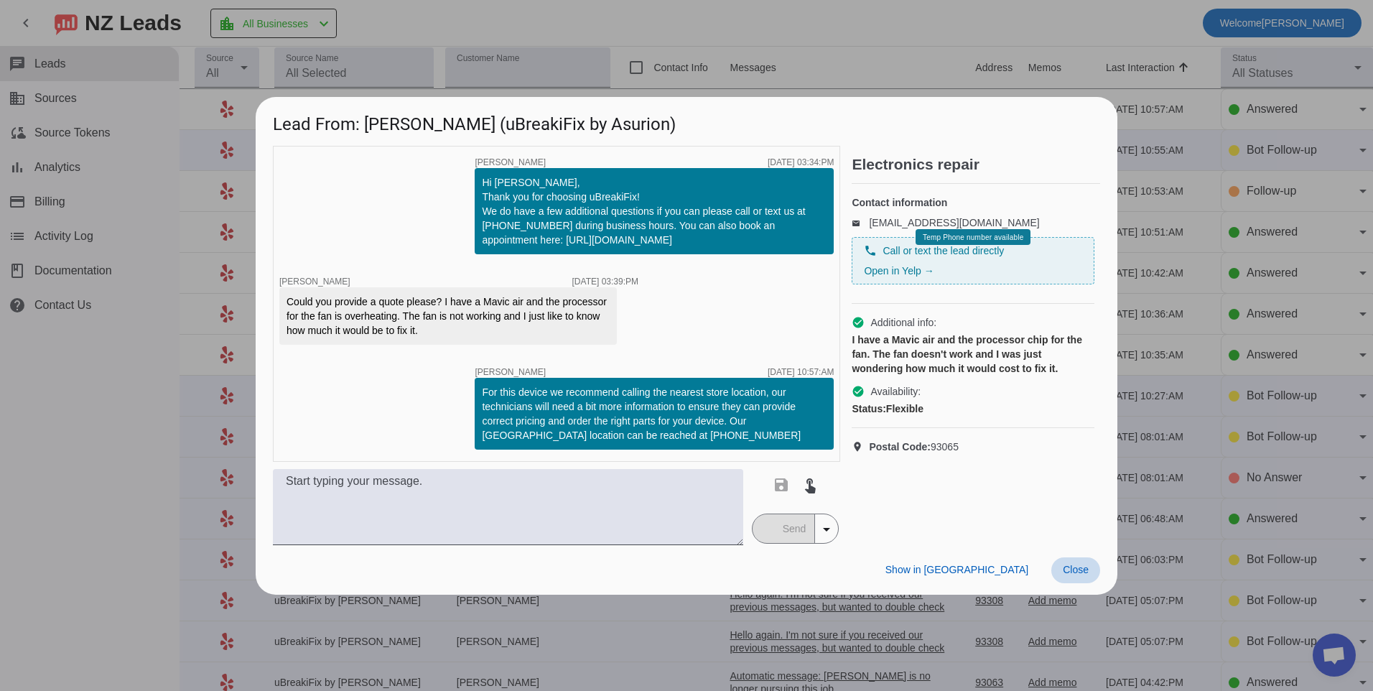
click at [1086, 574] on span "Close" at bounding box center [1076, 569] width 26 height 11
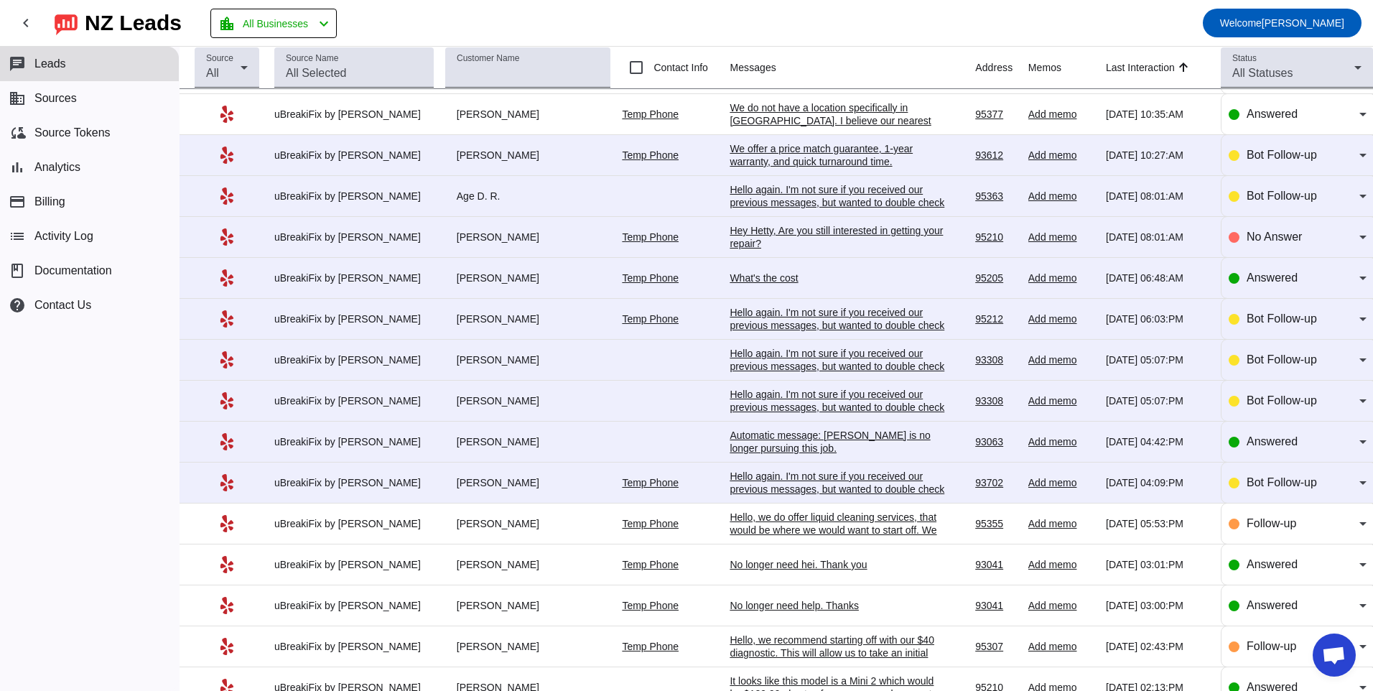
scroll to position [287, 0]
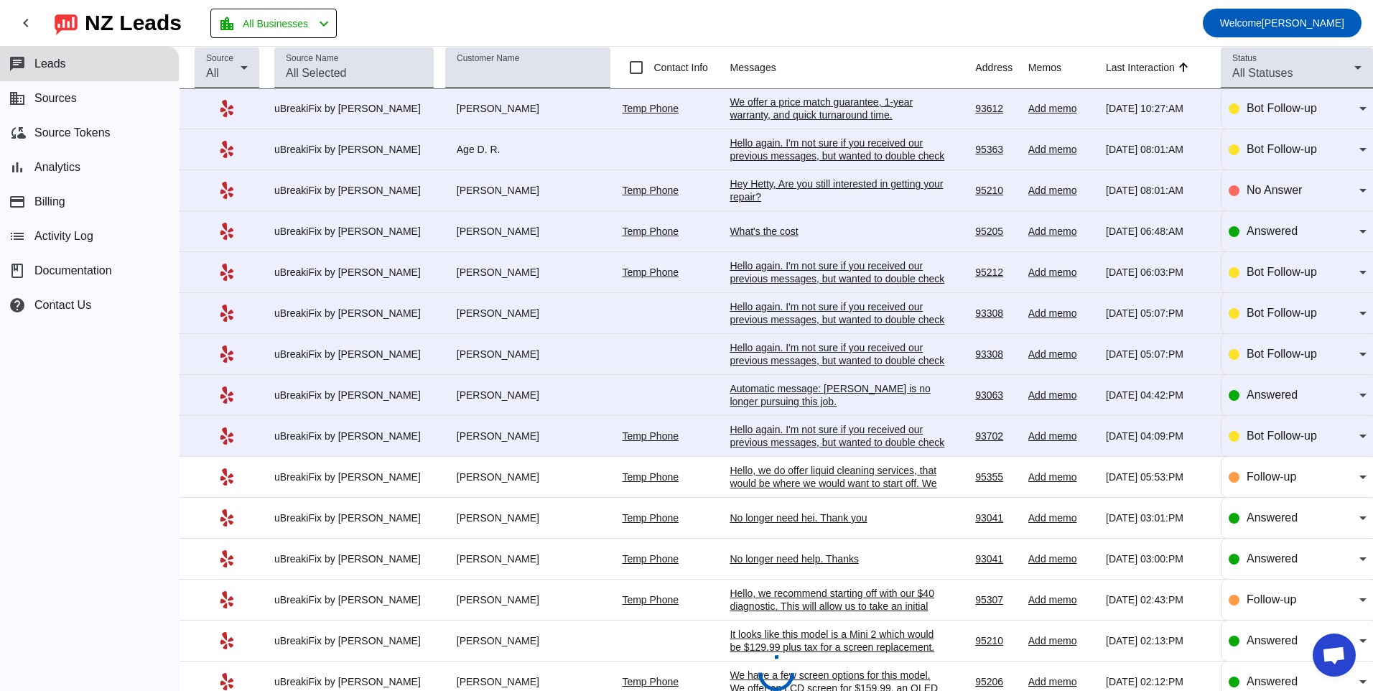
click at [819, 427] on div "Hello again. I'm not sure if you received our previous messages, but wanted to …" at bounding box center [837, 442] width 215 height 39
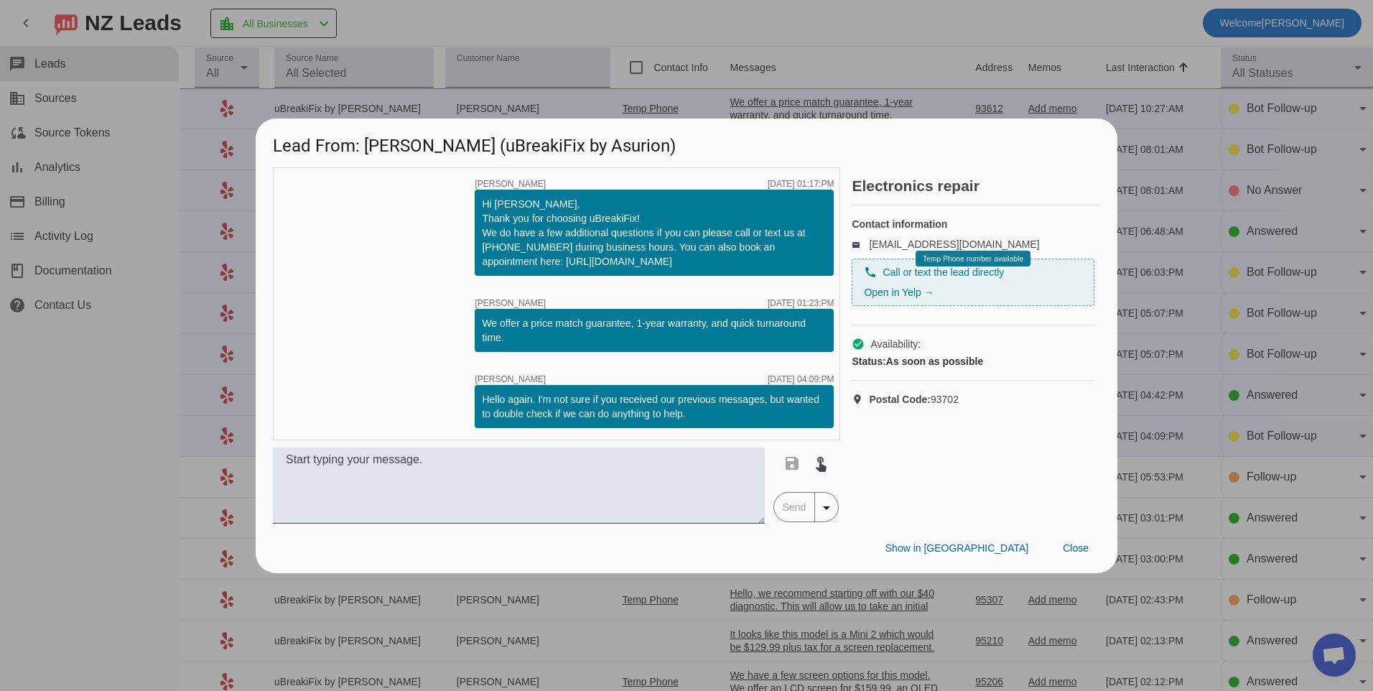
scroll to position [0, 0]
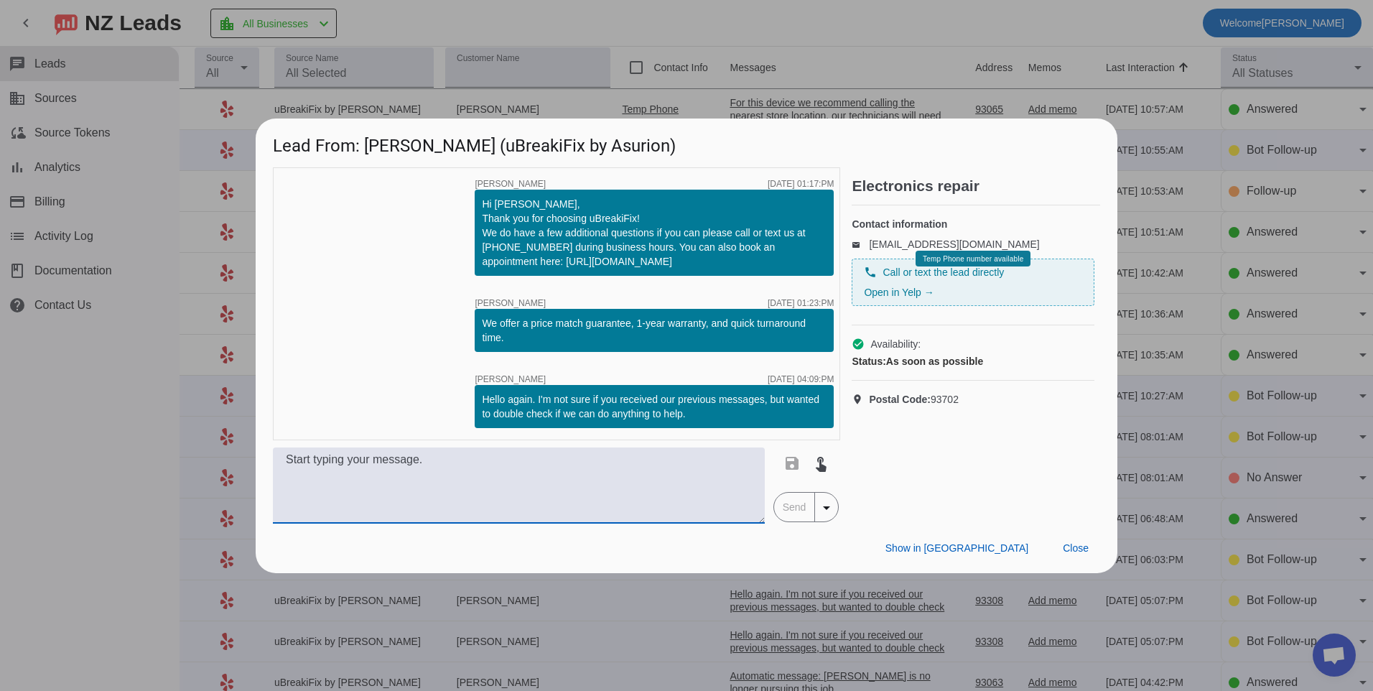
click at [651, 467] on textarea at bounding box center [519, 485] width 492 height 76
type textarea "Hello, what kind of device do you need to repair?"
click at [799, 511] on span "Send" at bounding box center [794, 507] width 41 height 29
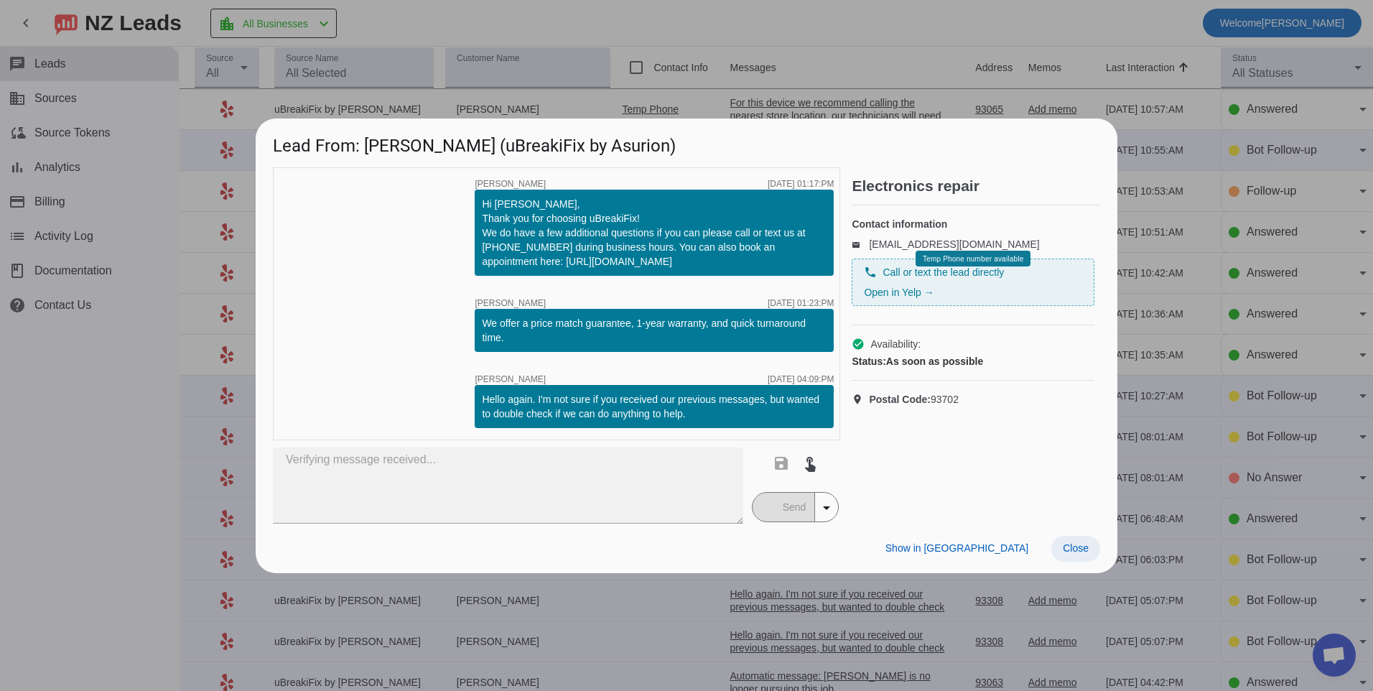
click at [1088, 552] on span "Close" at bounding box center [1076, 547] width 26 height 11
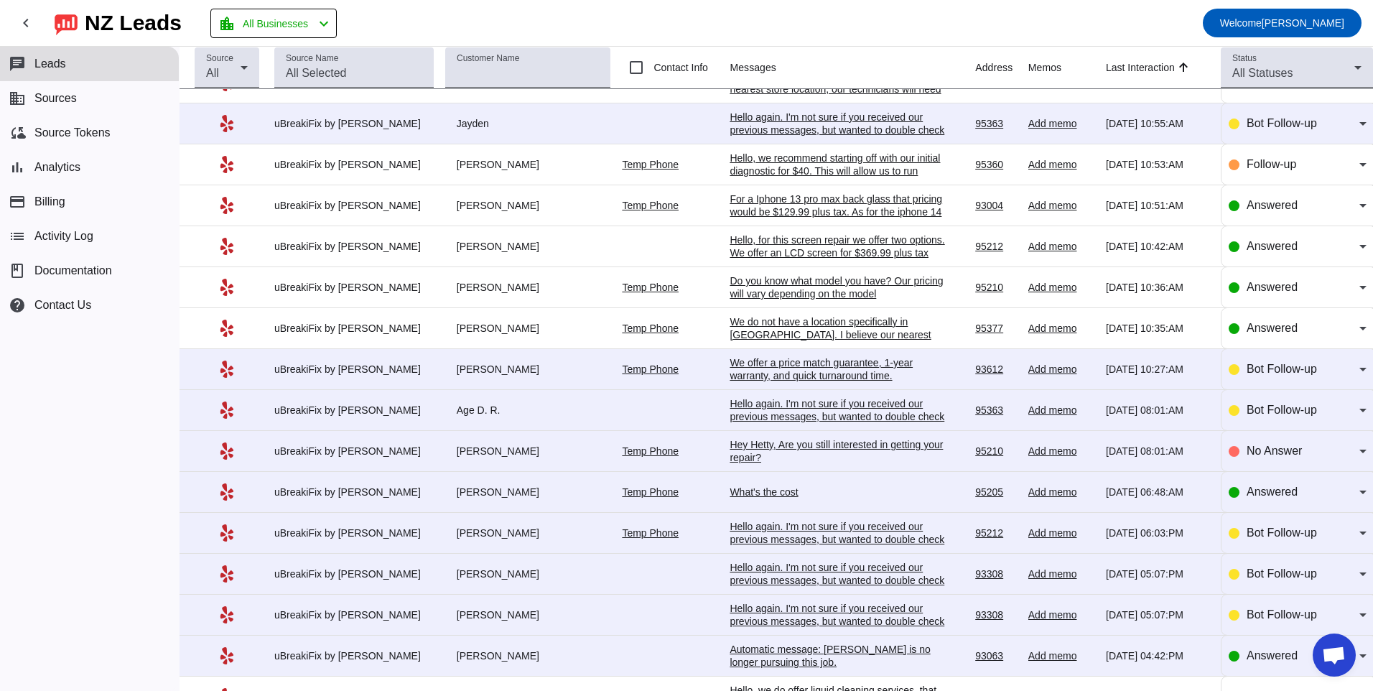
scroll to position [215, 0]
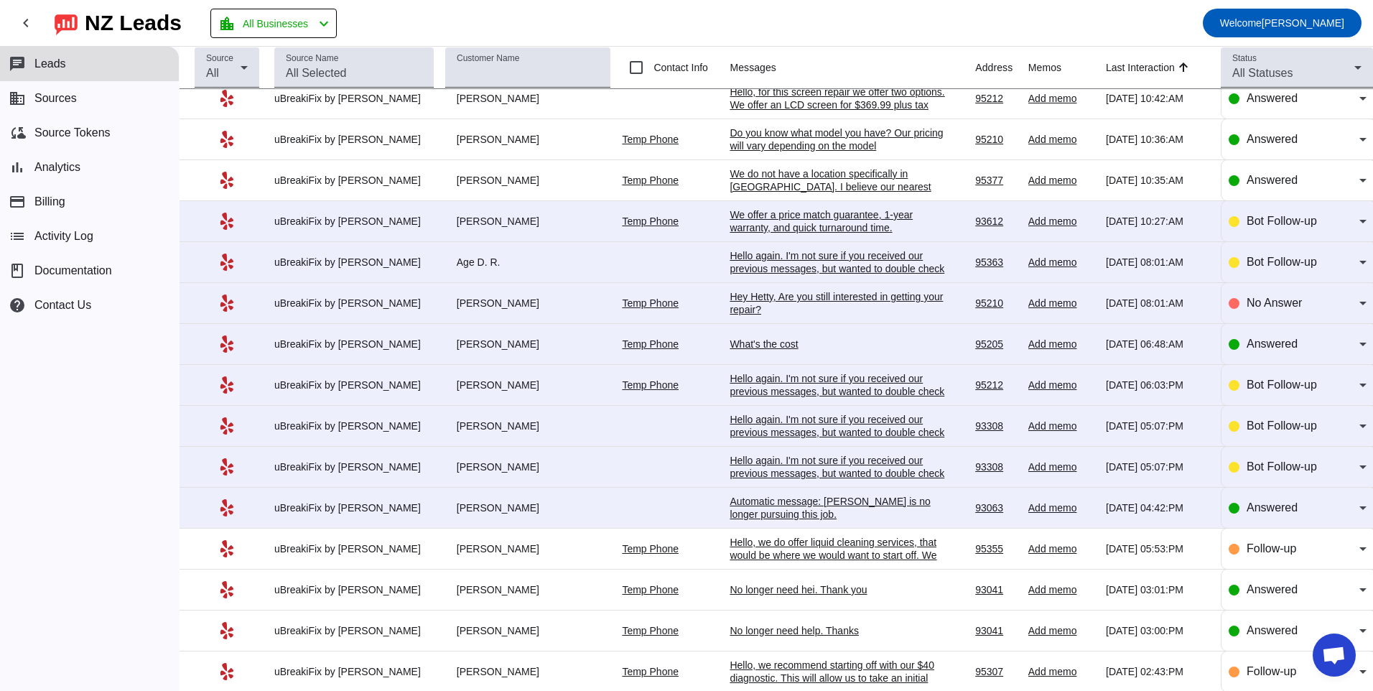
click at [751, 506] on div "Automatic message: [PERSON_NAME] is no longer pursuing this job." at bounding box center [837, 508] width 215 height 26
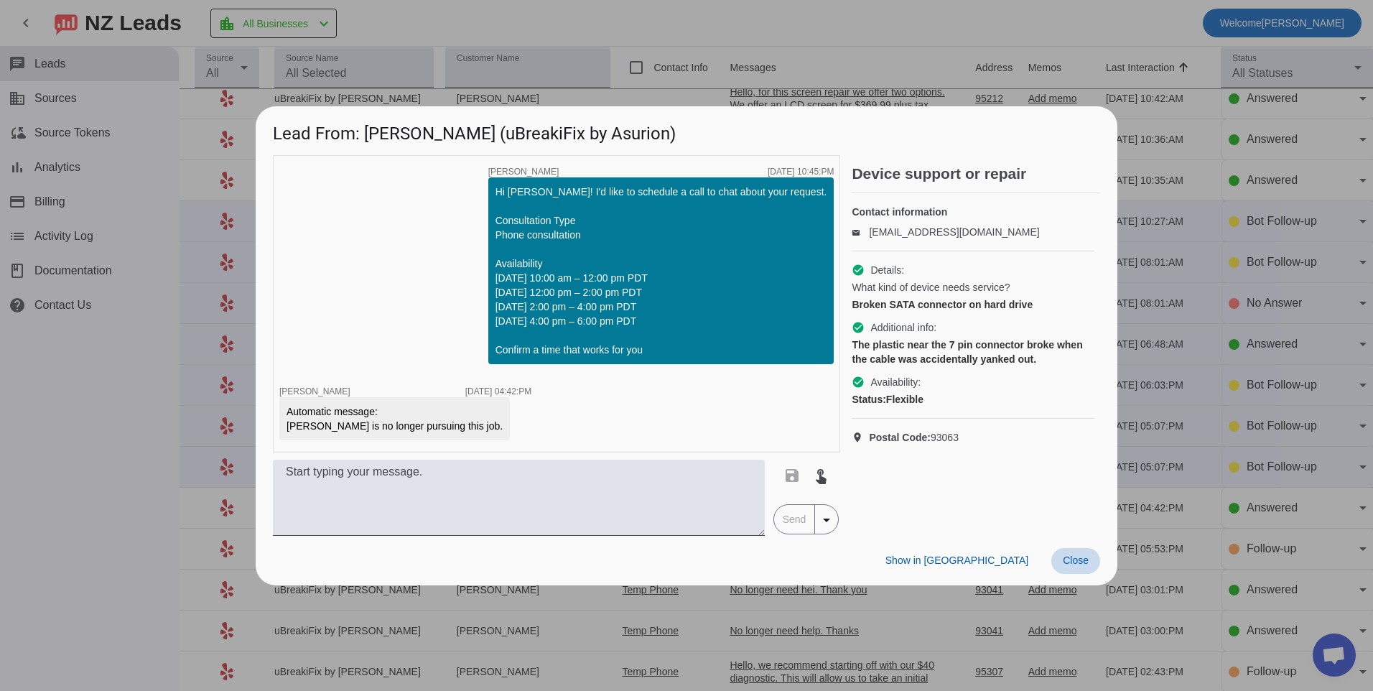
click at [1077, 571] on span at bounding box center [1075, 561] width 49 height 26
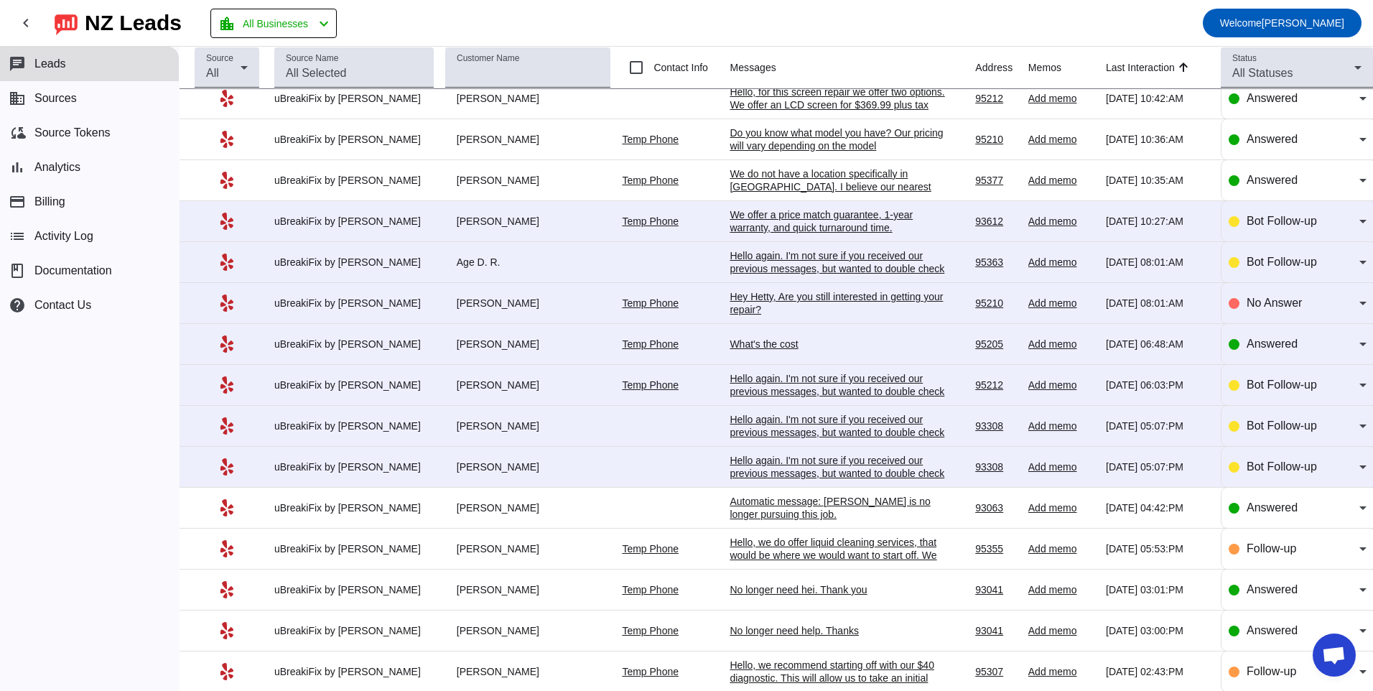
click at [763, 466] on div "Hello again. I'm not sure if you received our previous messages, but wanted to …" at bounding box center [837, 473] width 215 height 39
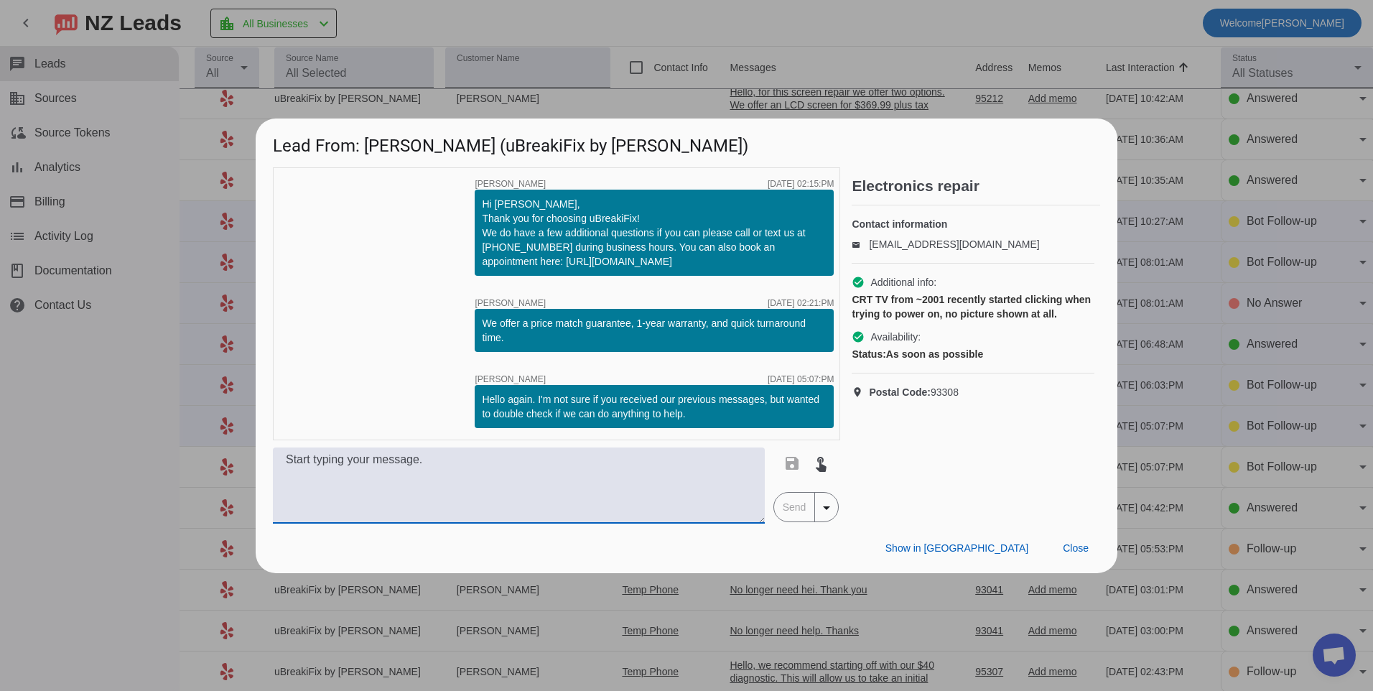
click at [478, 483] on textarea at bounding box center [519, 485] width 492 height 76
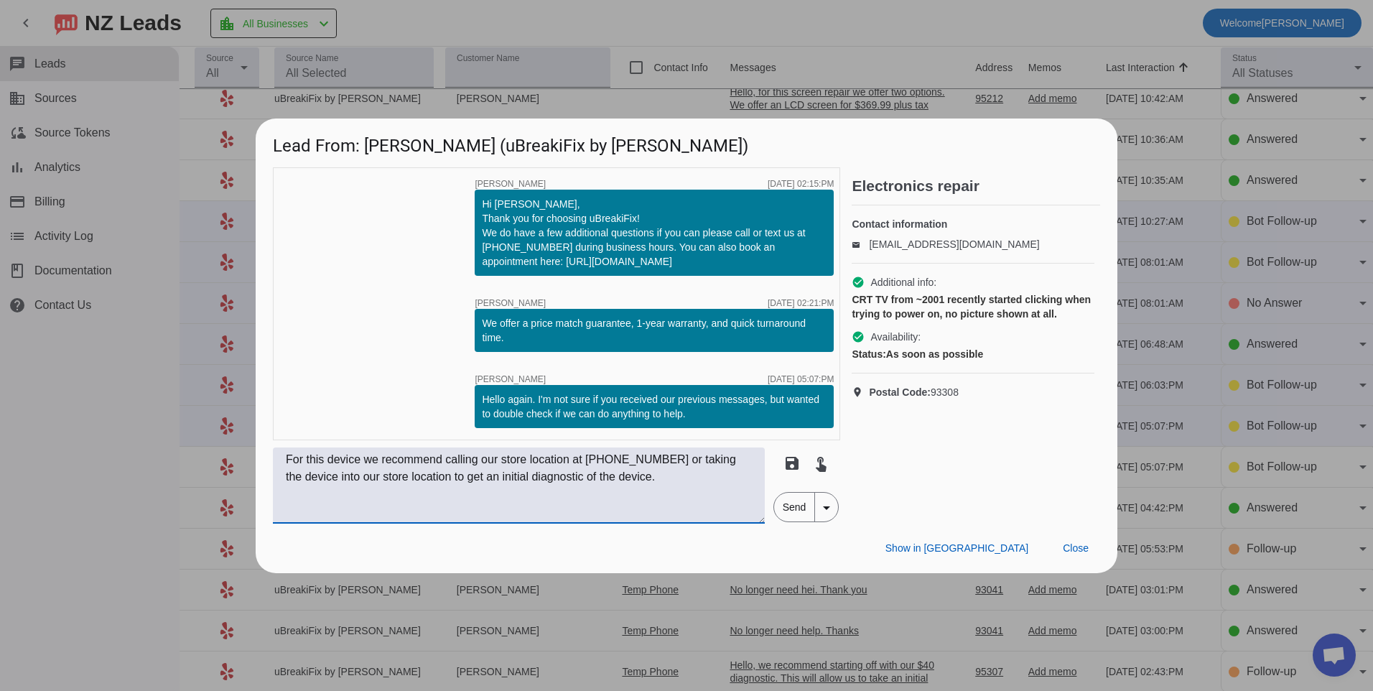
type textarea "For this device we recommend calling our store location at [PHONE_NUMBER] or ta…"
click at [795, 501] on span "Send" at bounding box center [794, 507] width 41 height 29
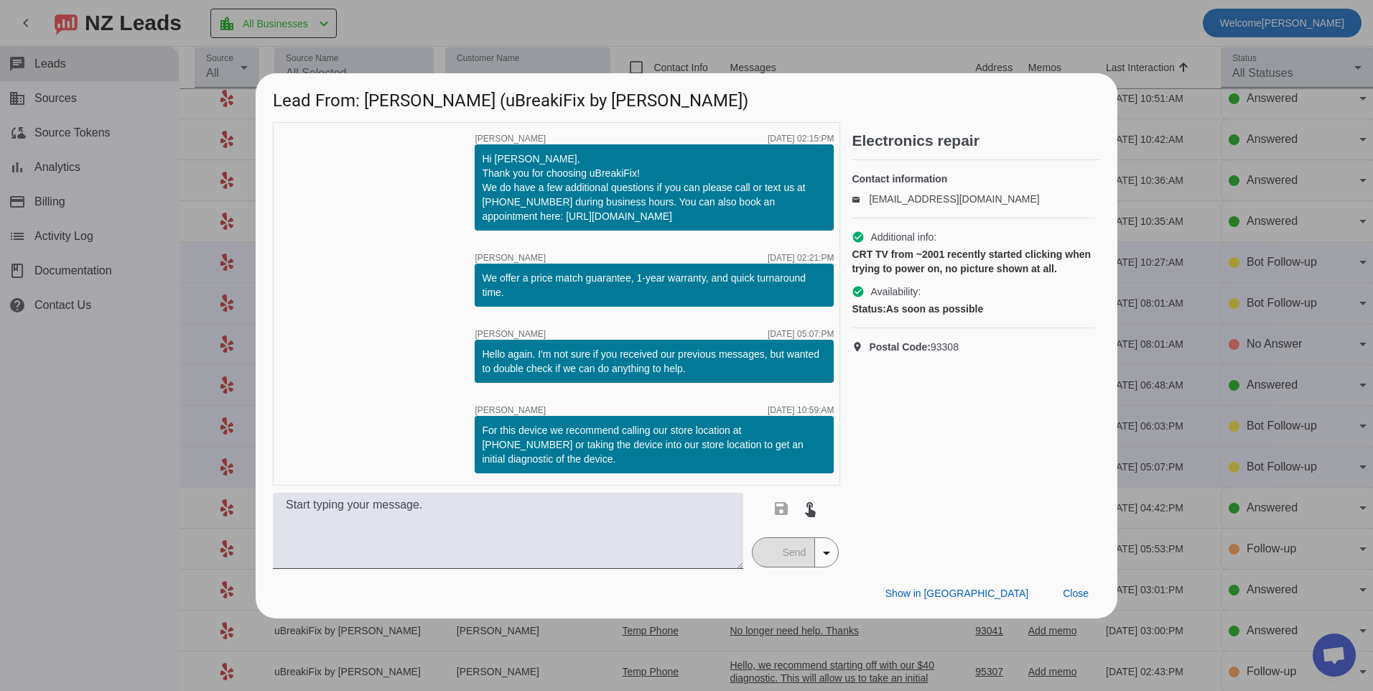
scroll to position [0, 0]
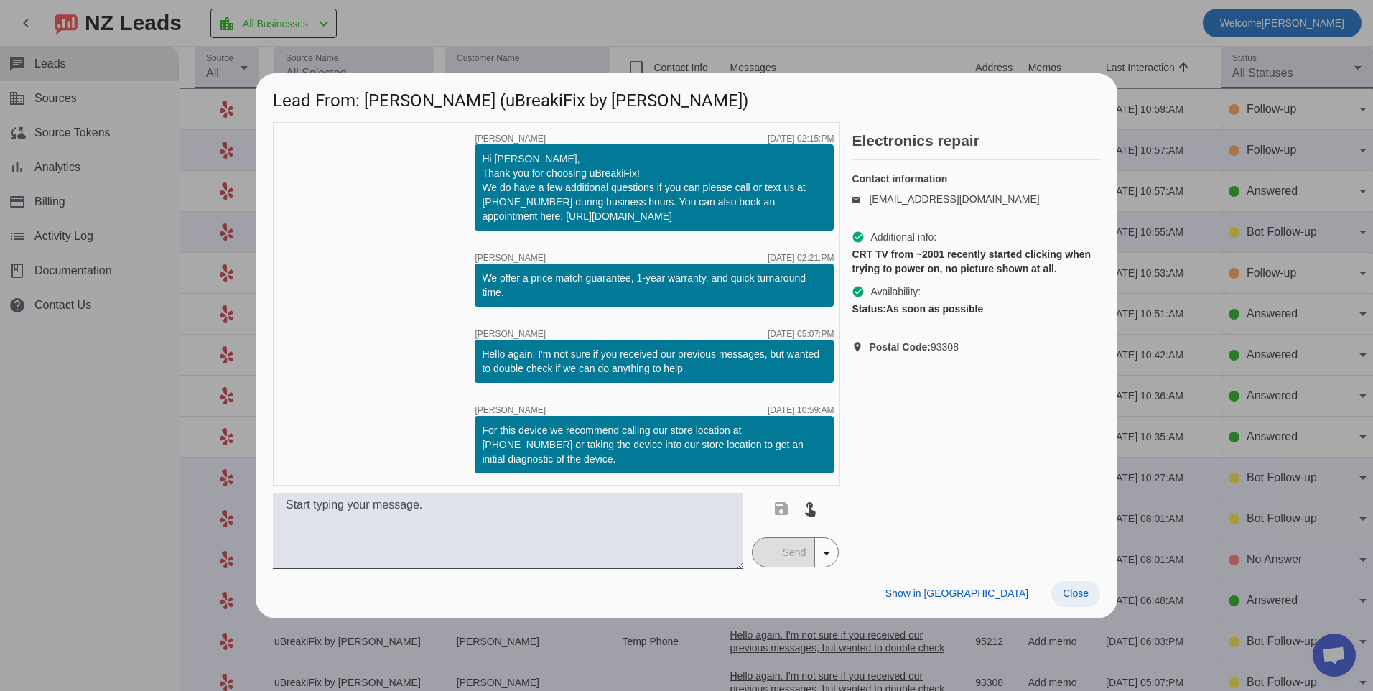
click at [1089, 592] on span at bounding box center [1075, 594] width 49 height 26
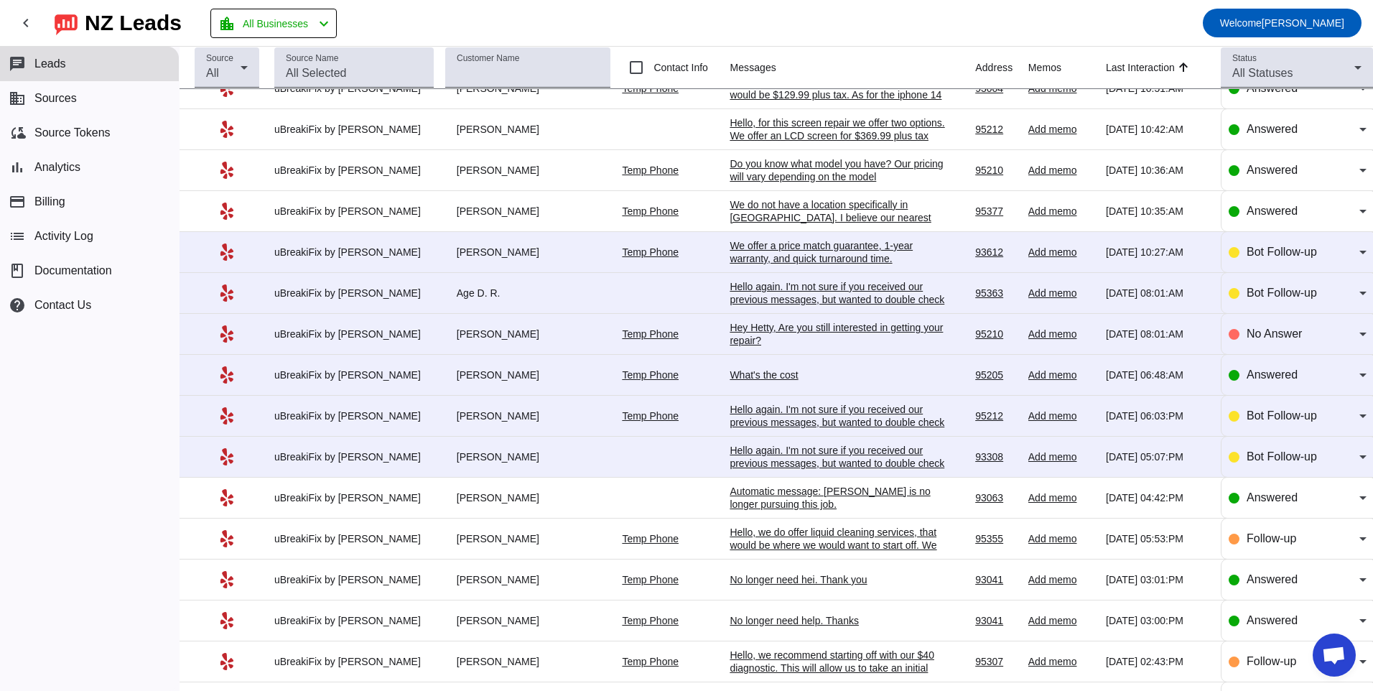
scroll to position [287, 0]
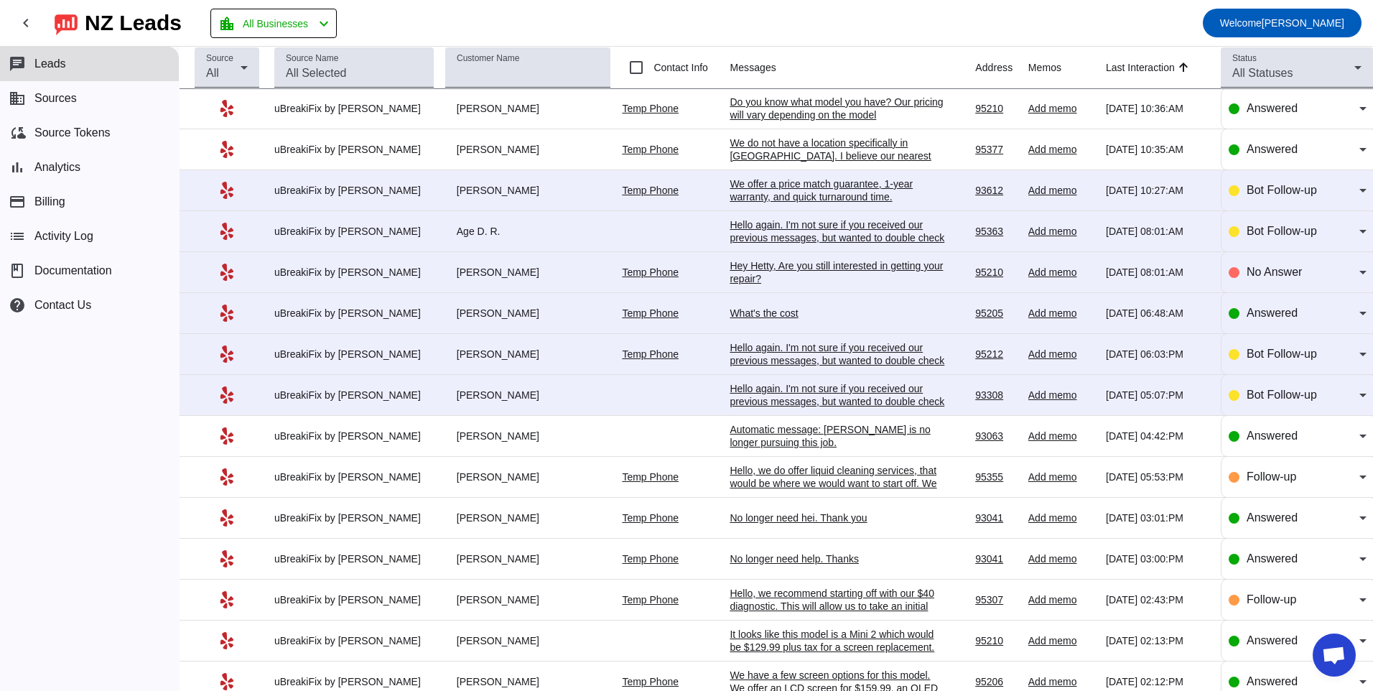
click at [782, 390] on div "Hello again. I'm not sure if you received our previous messages, but wanted to …" at bounding box center [837, 401] width 215 height 39
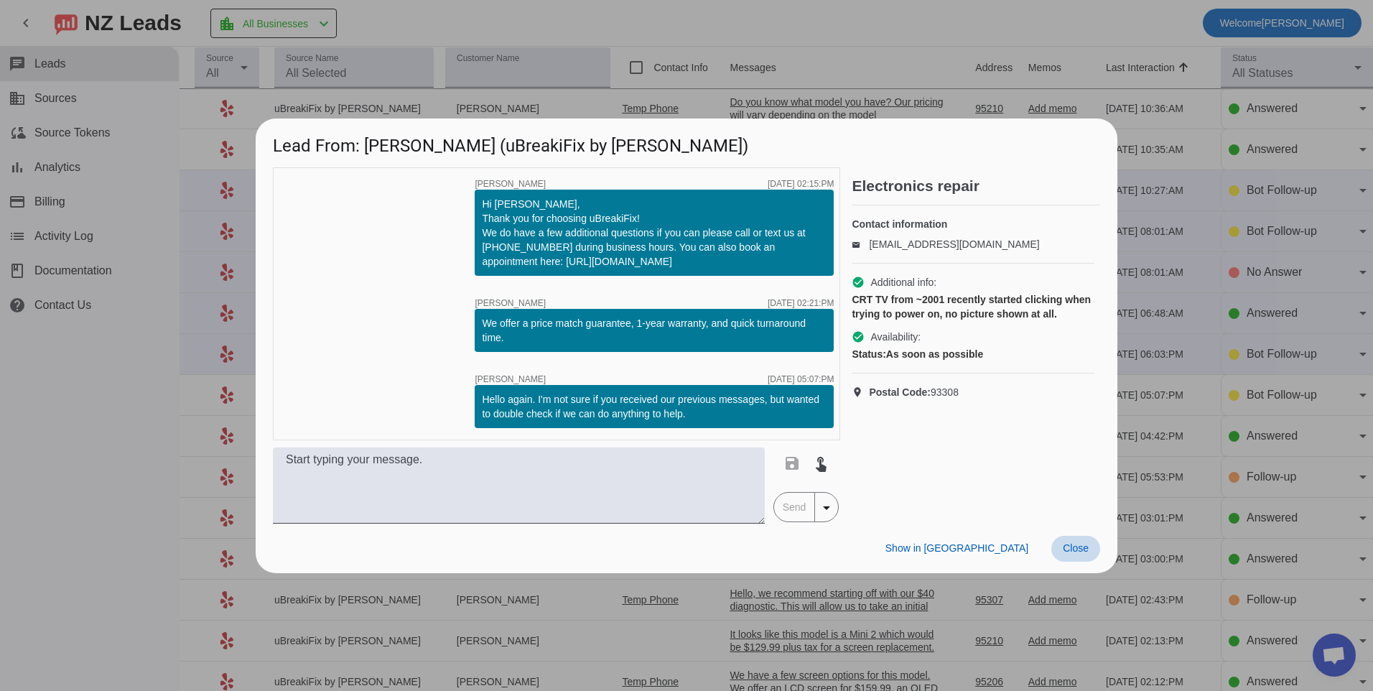
click at [1067, 540] on span at bounding box center [1075, 549] width 49 height 26
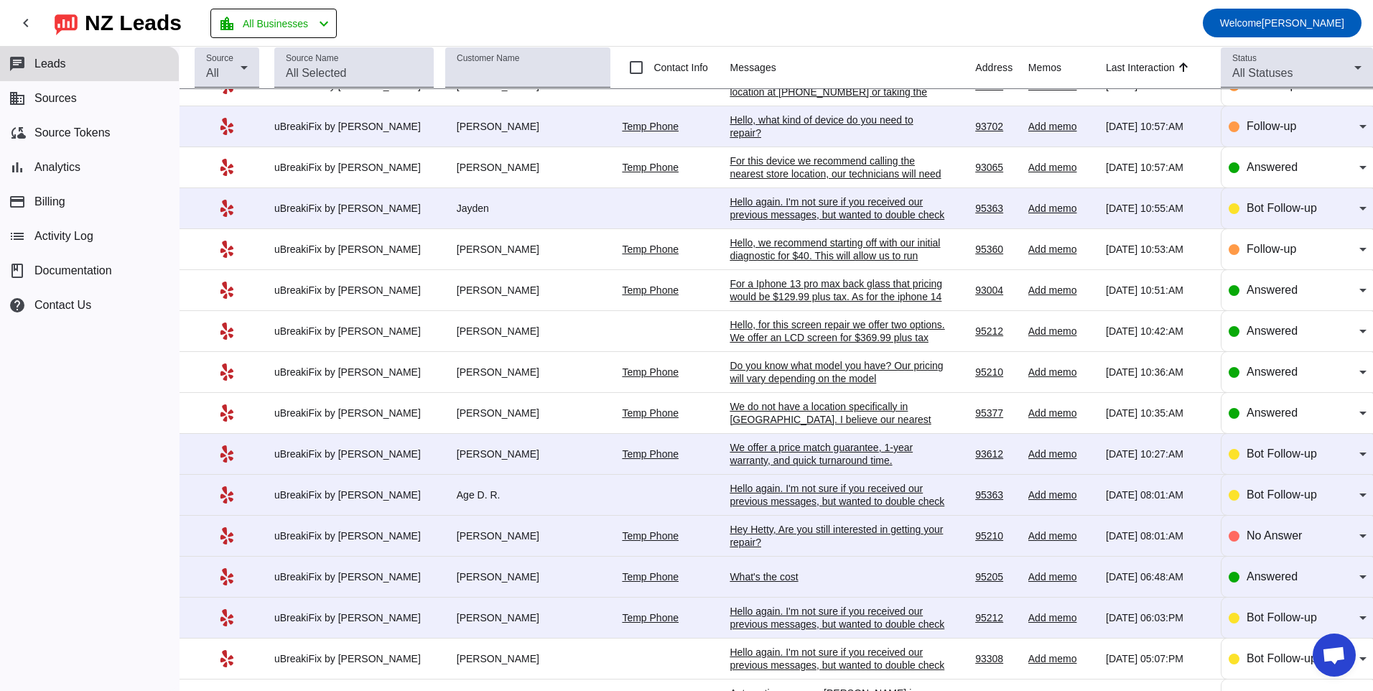
scroll to position [0, 0]
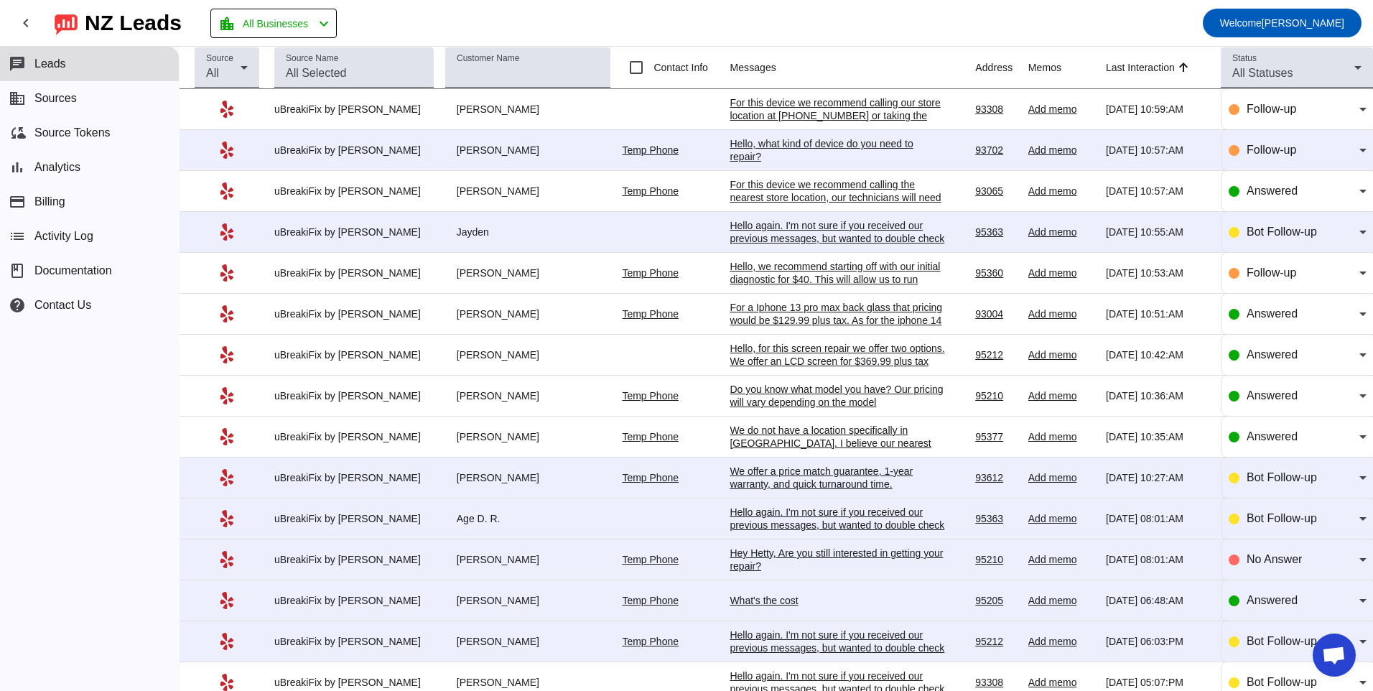
click at [779, 106] on div "For this device we recommend calling our store location at [PHONE_NUMBER] or ta…" at bounding box center [837, 122] width 215 height 52
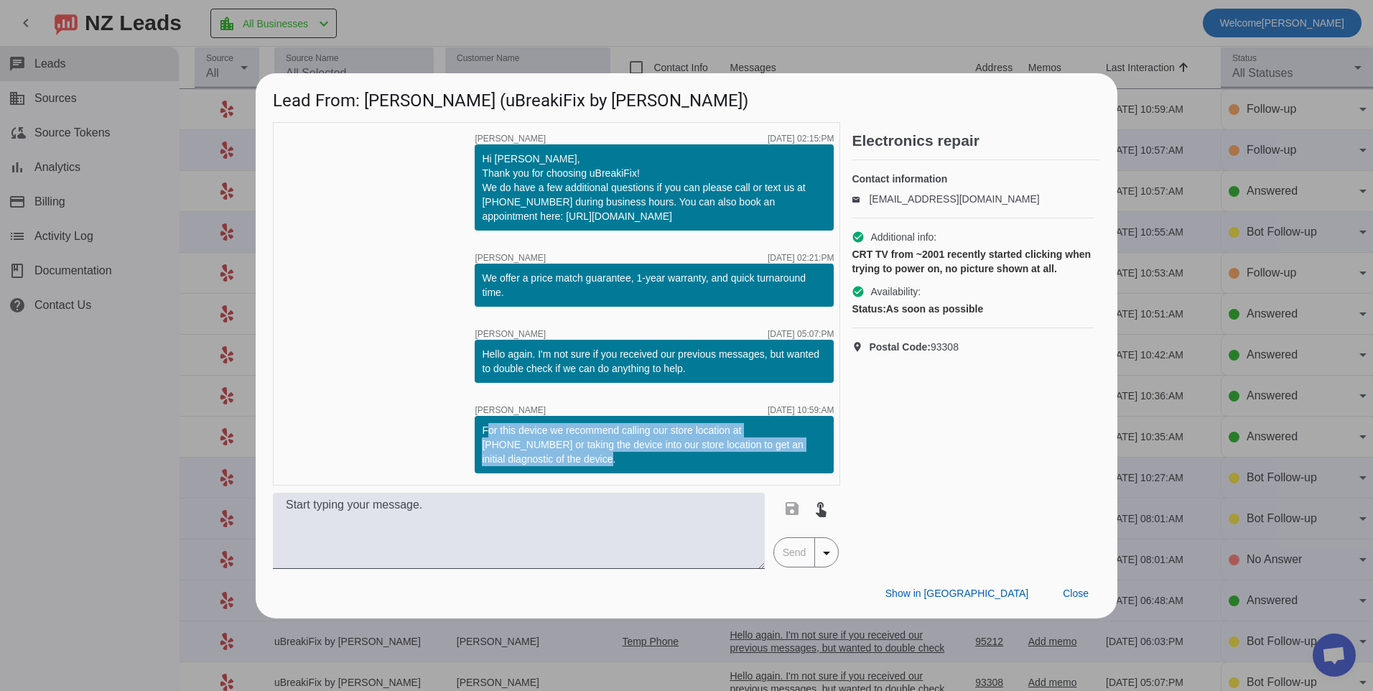
drag, startPoint x: 483, startPoint y: 430, endPoint x: 549, endPoint y: 462, distance: 74.2
click at [549, 462] on div "For this device we recommend calling our store location at [PHONE_NUMBER] or ta…" at bounding box center [654, 444] width 345 height 43
copy div "For this device we recommend calling our store location at [PHONE_NUMBER] or ta…"
click at [1090, 594] on span at bounding box center [1075, 594] width 49 height 26
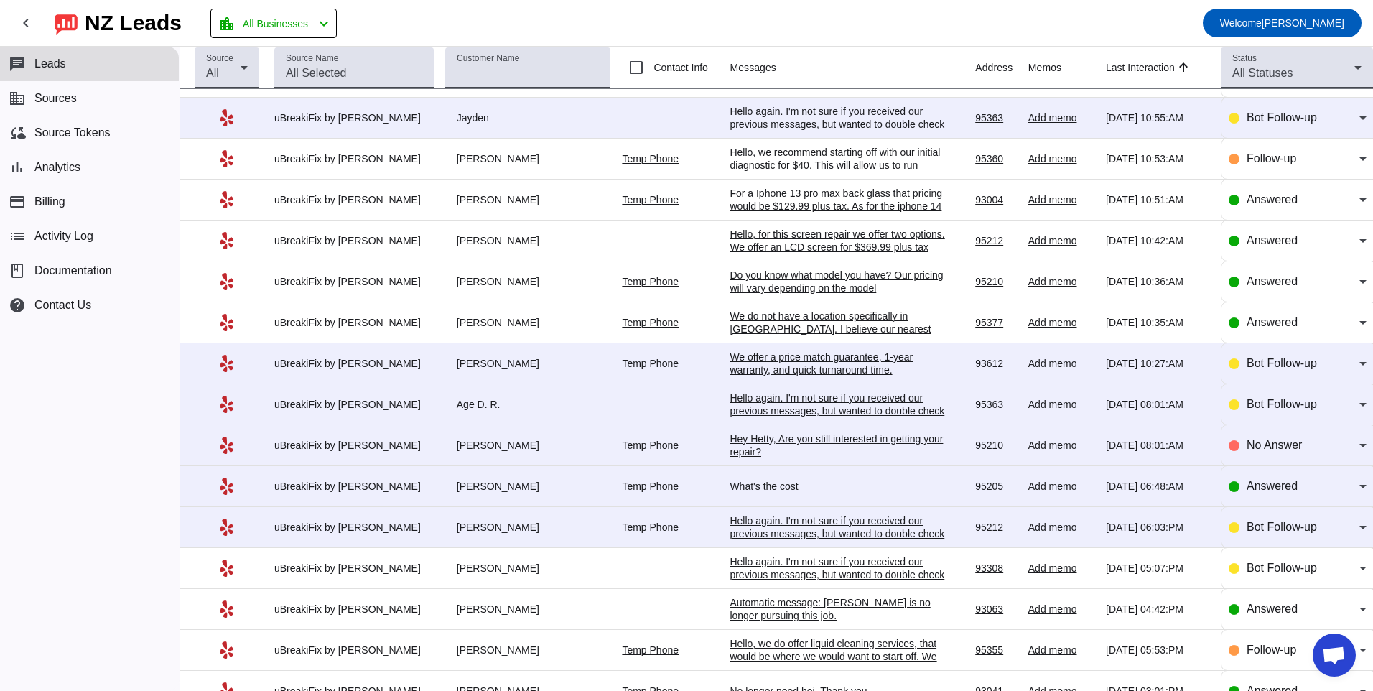
scroll to position [287, 0]
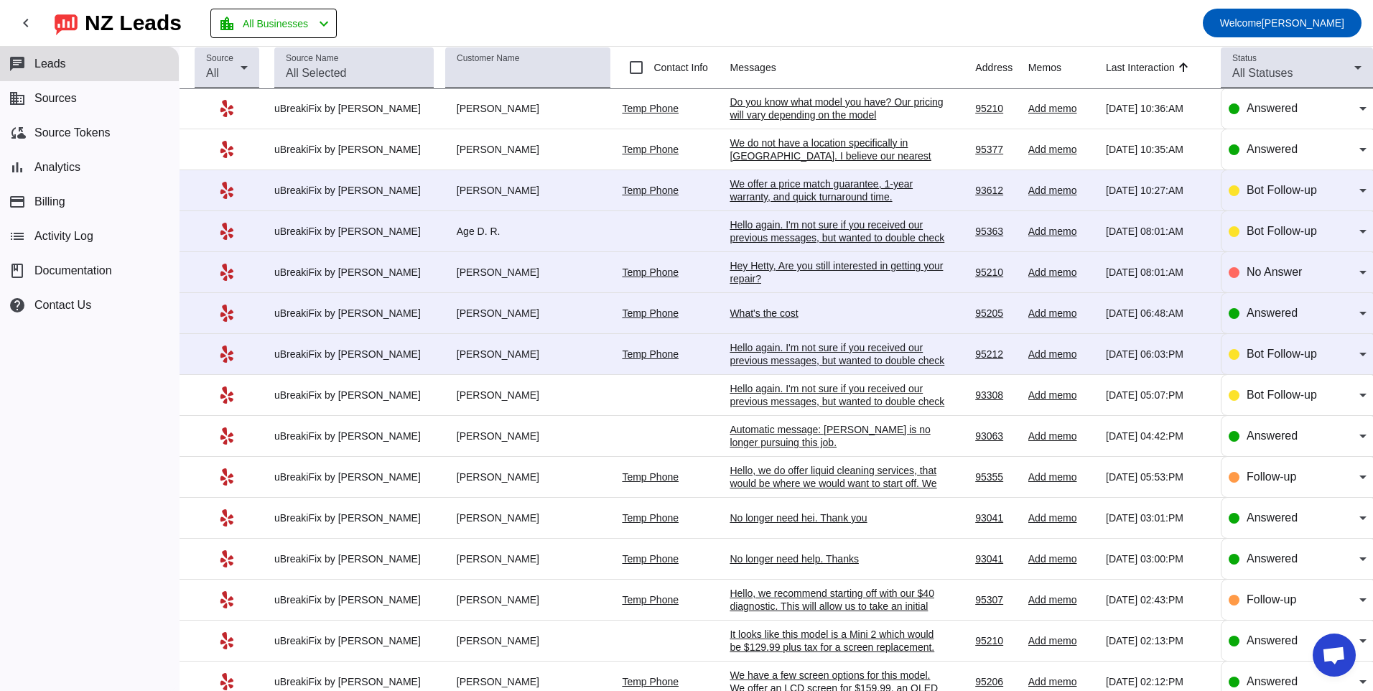
click at [873, 391] on div "Hello again. I'm not sure if you received our previous messages, but wanted to …" at bounding box center [837, 401] width 215 height 39
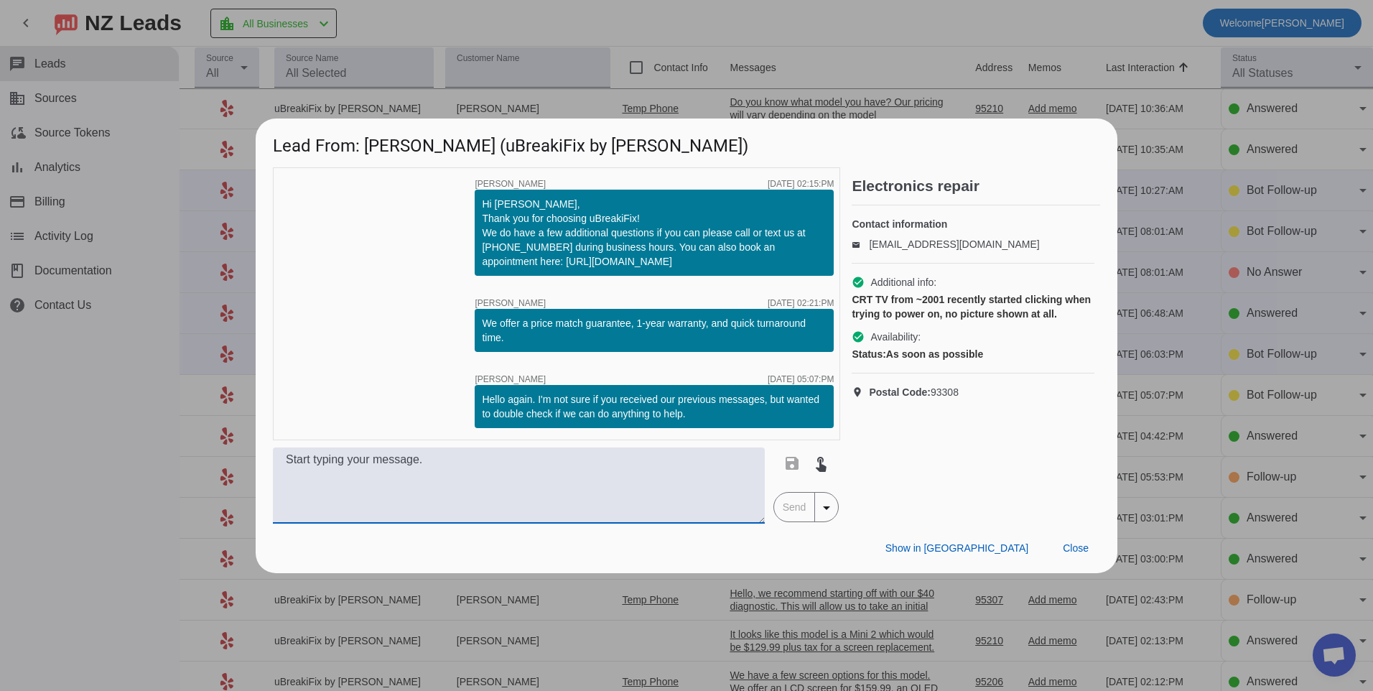
click at [607, 467] on textarea at bounding box center [519, 485] width 492 height 76
paste textarea "For this device we recommend calling our store location at [PHONE_NUMBER] or ta…"
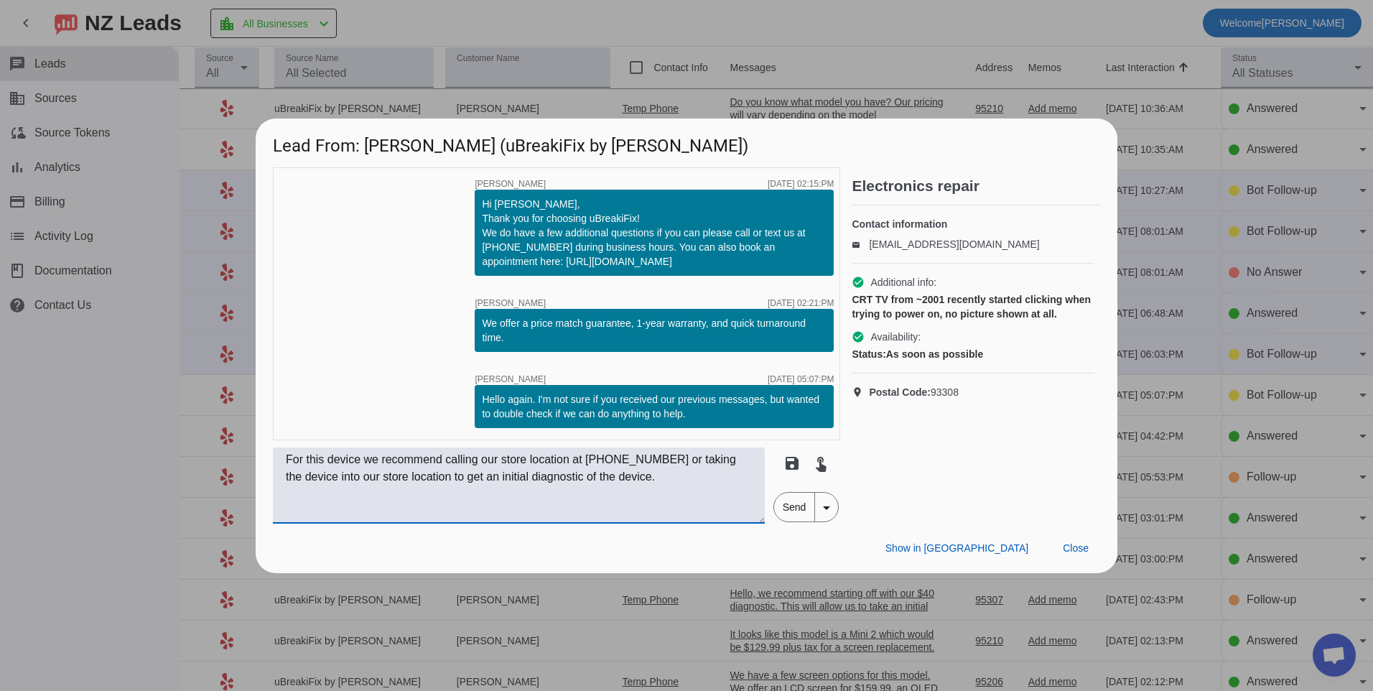
drag, startPoint x: 653, startPoint y: 461, endPoint x: 590, endPoint y: 462, distance: 63.9
click at [590, 462] on textarea "For this device we recommend calling our store location at [PHONE_NUMBER] or ta…" at bounding box center [519, 485] width 492 height 76
click at [654, 462] on textarea "For this device we recommend calling our store location at [PHONE_NUMBER] or ta…" at bounding box center [519, 485] width 492 height 76
type textarea "For this device we recommend calling our store location at [PHONE_NUMBER] or ta…"
click at [783, 511] on span "Send" at bounding box center [794, 507] width 41 height 29
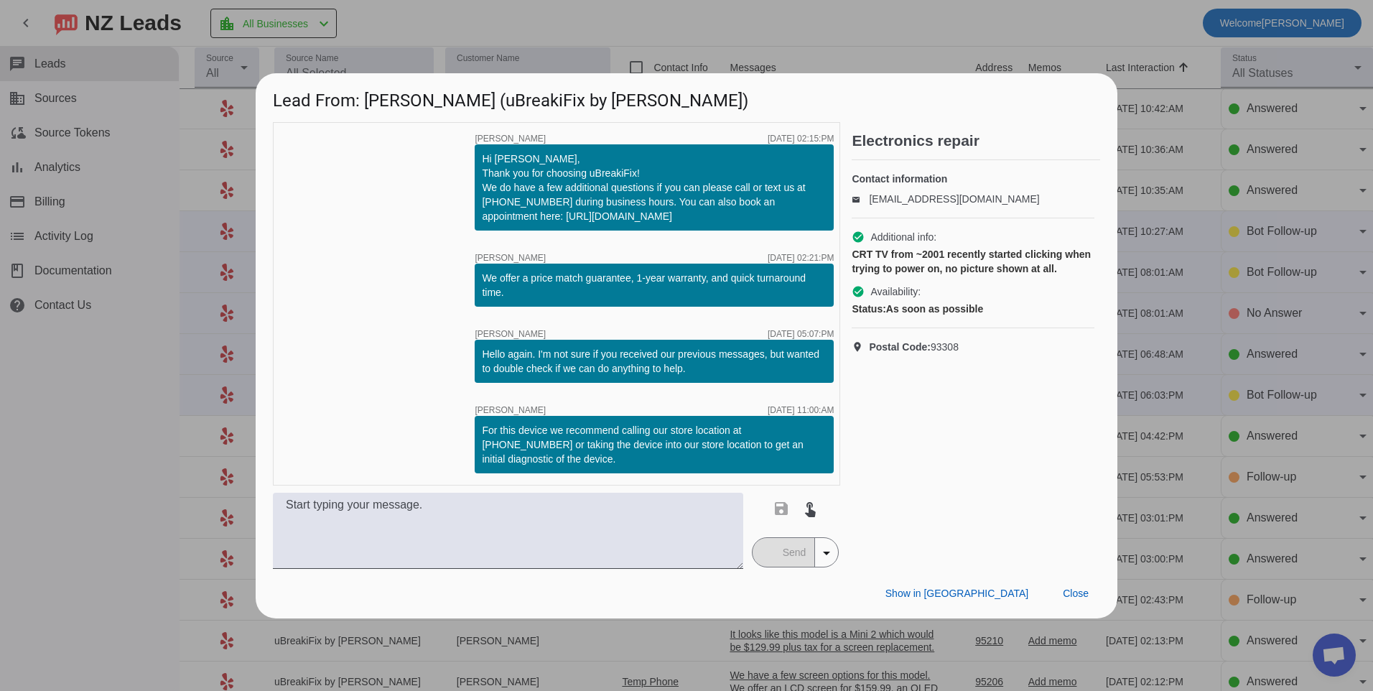
scroll to position [0, 0]
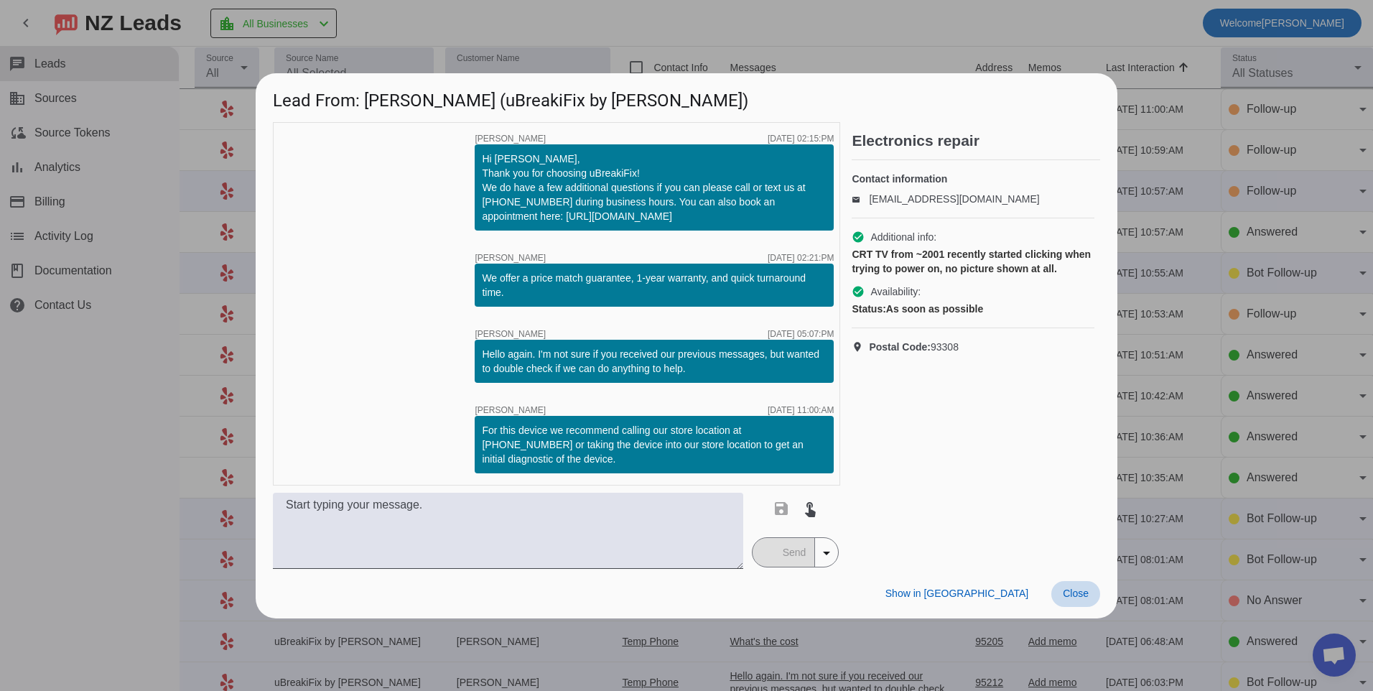
click at [1075, 600] on span at bounding box center [1075, 594] width 49 height 26
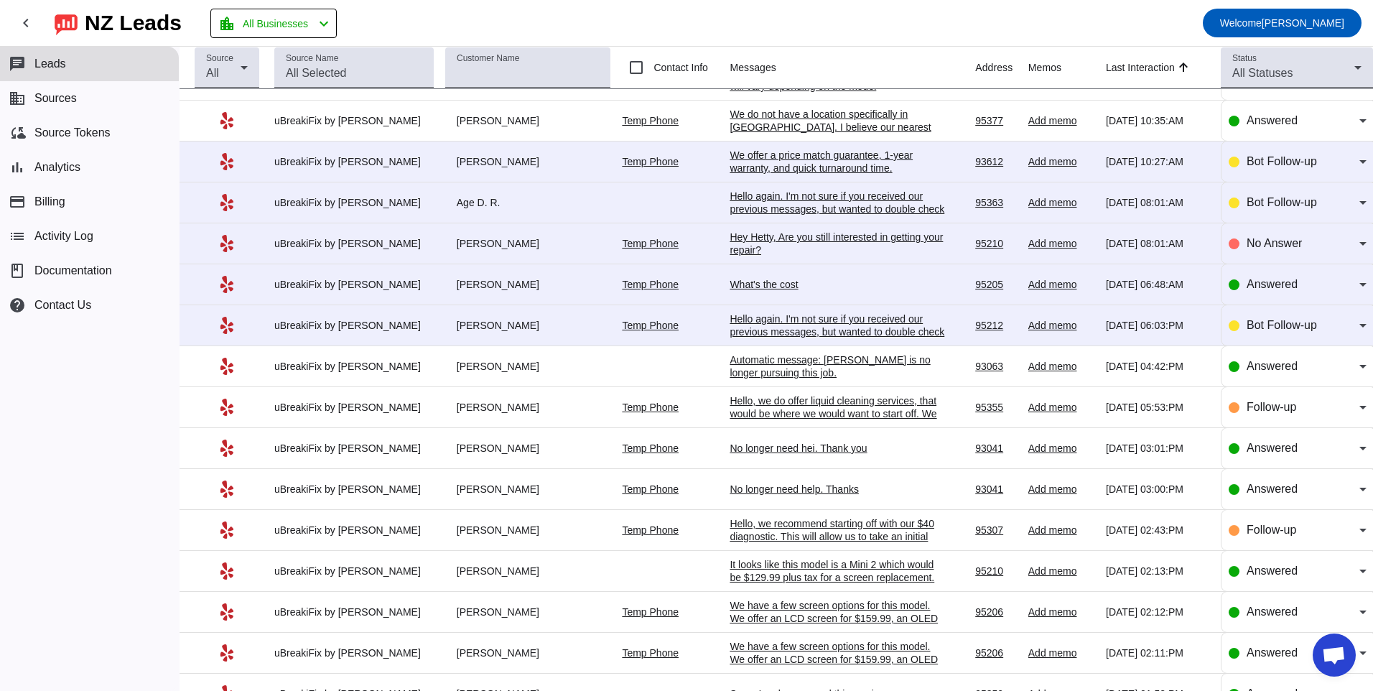
scroll to position [359, 0]
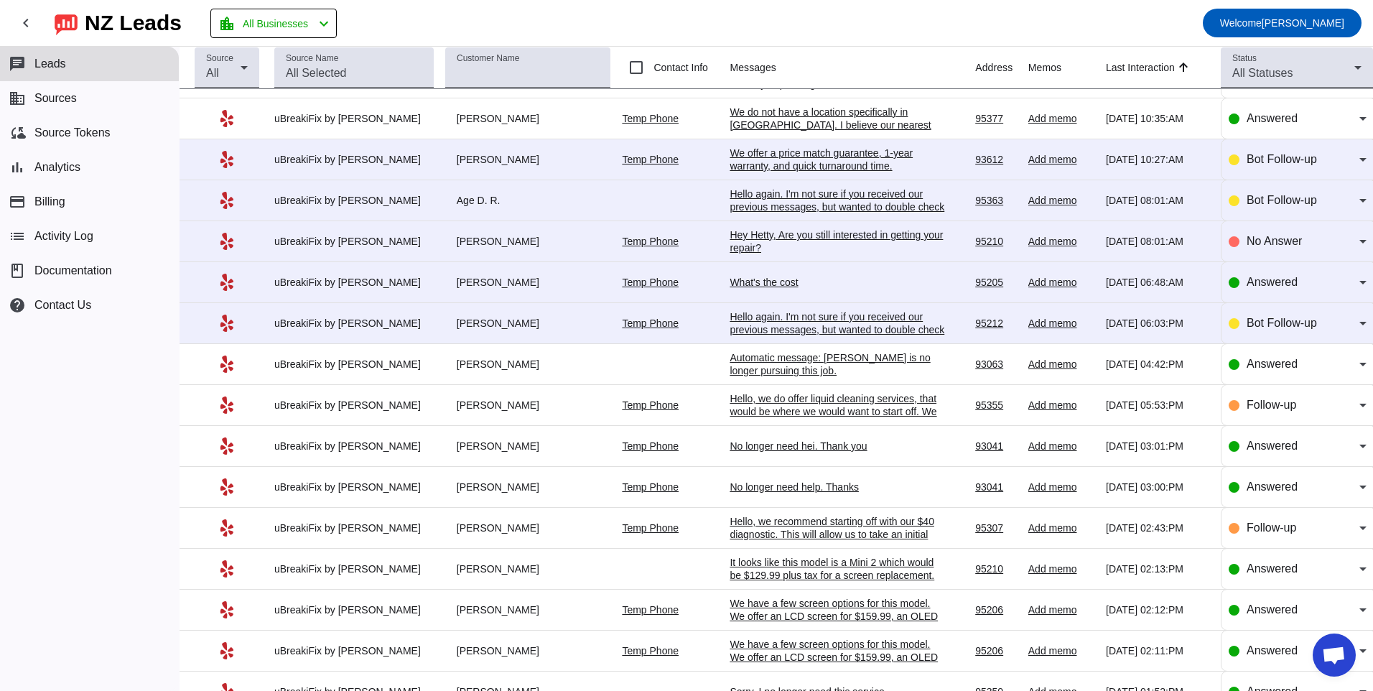
click at [799, 320] on div "Hello again. I'm not sure if you received our previous messages, but wanted to …" at bounding box center [837, 329] width 215 height 39
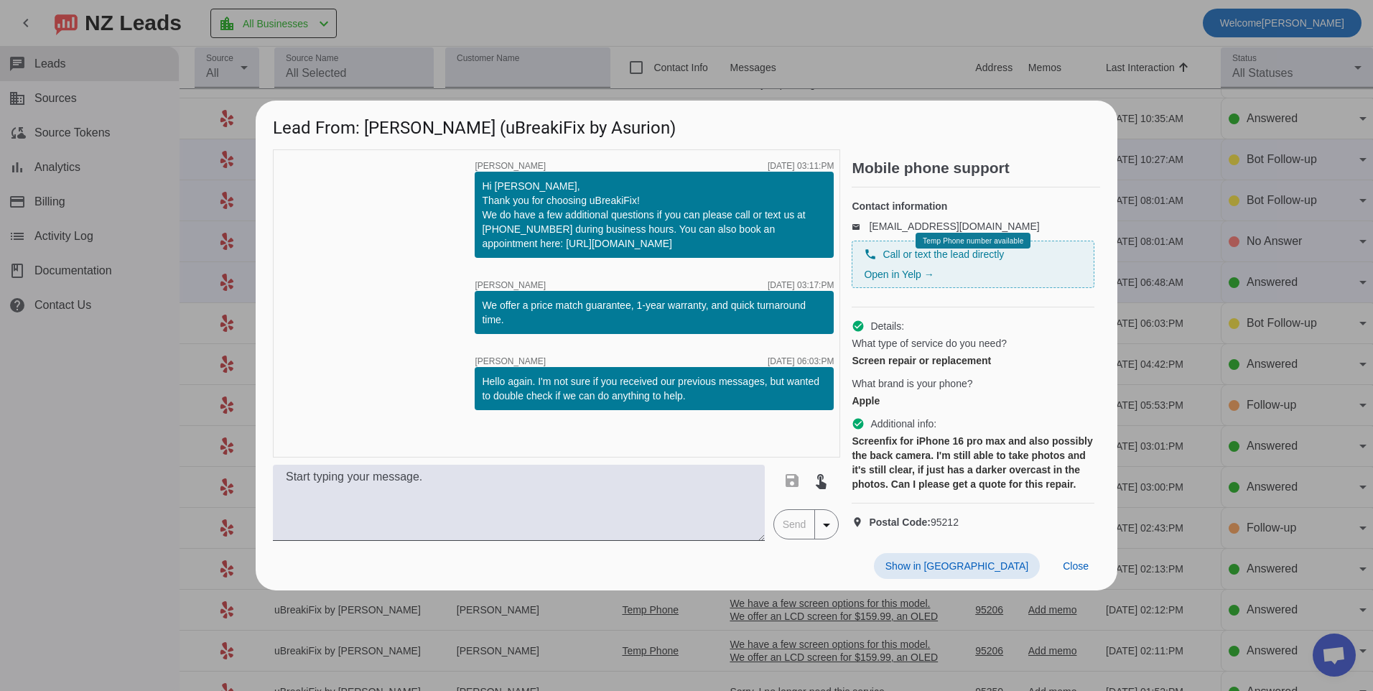
scroll to position [0, 0]
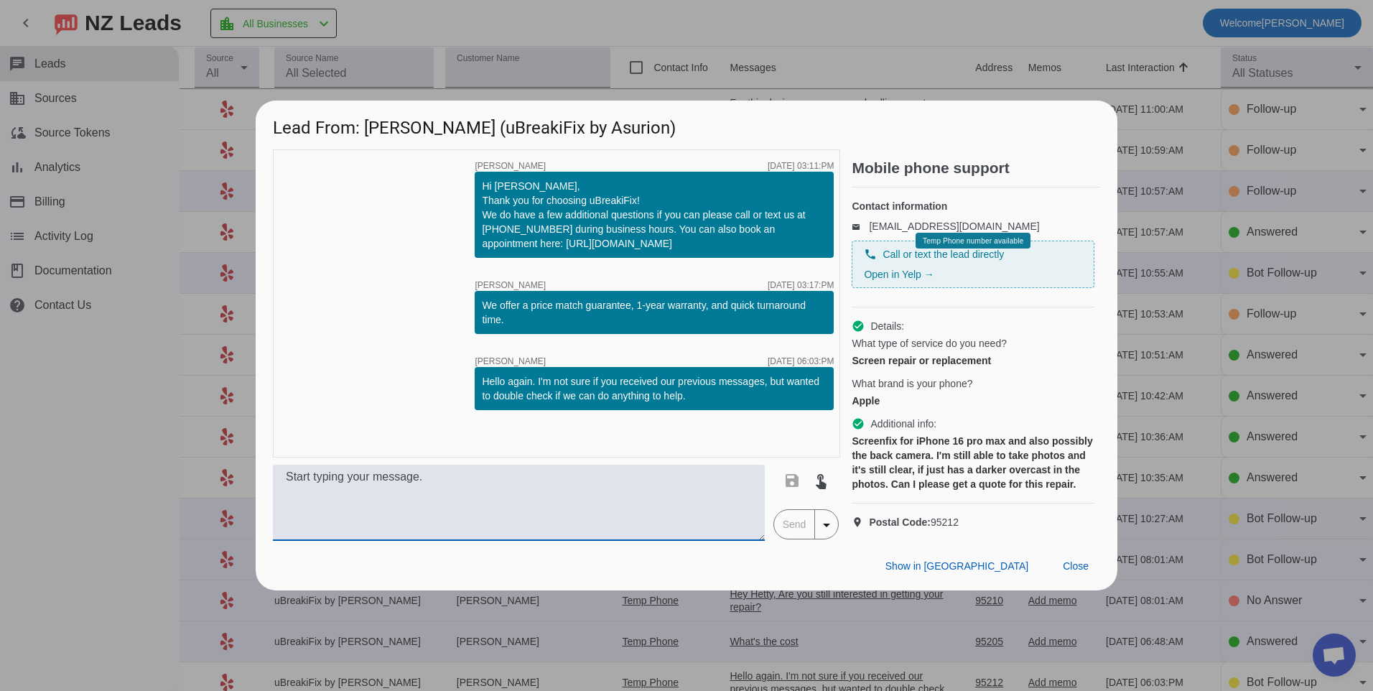
click at [722, 503] on textarea at bounding box center [519, 503] width 492 height 76
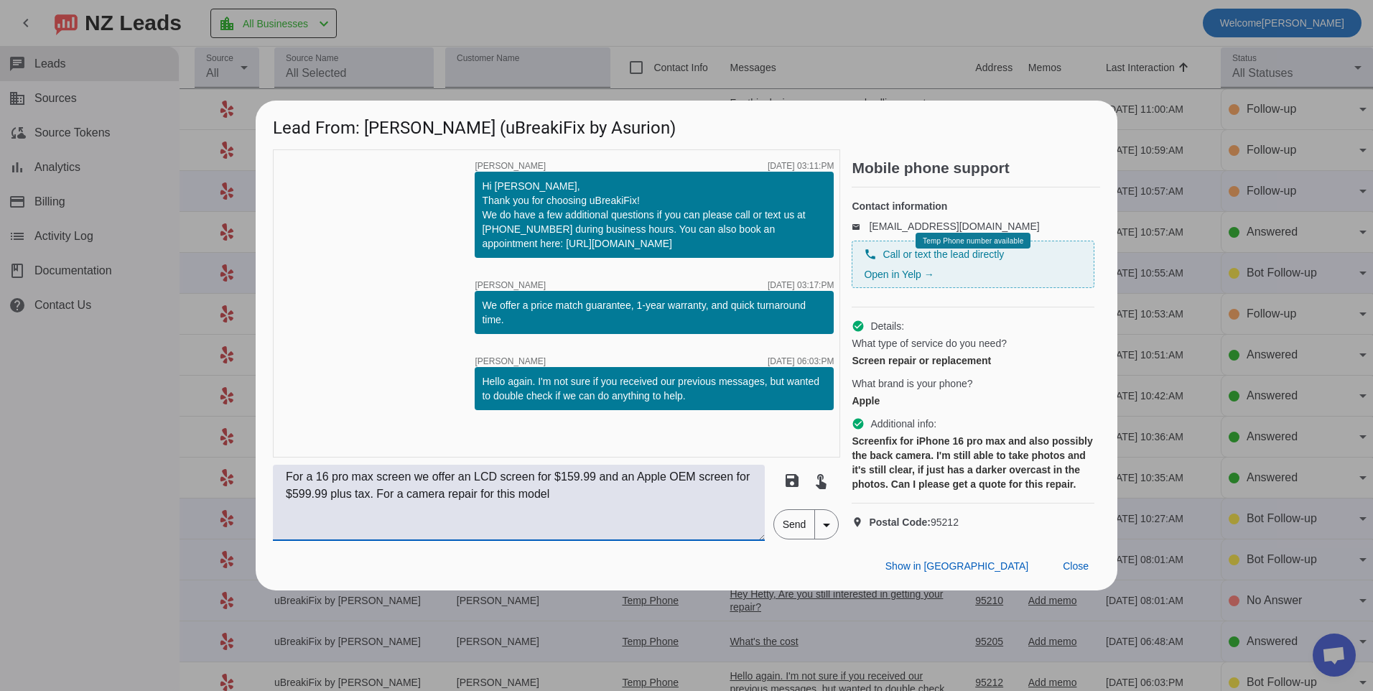
click at [633, 513] on textarea "For a 16 pro max screen we offer an LCD screen for $159.99 and an Apple OEM scr…" at bounding box center [519, 503] width 492 height 76
type textarea "For a 16 pro max screen we offer an LCD screen for $159.99 and an Apple OEM scr…"
click at [783, 539] on span "Send" at bounding box center [794, 524] width 41 height 29
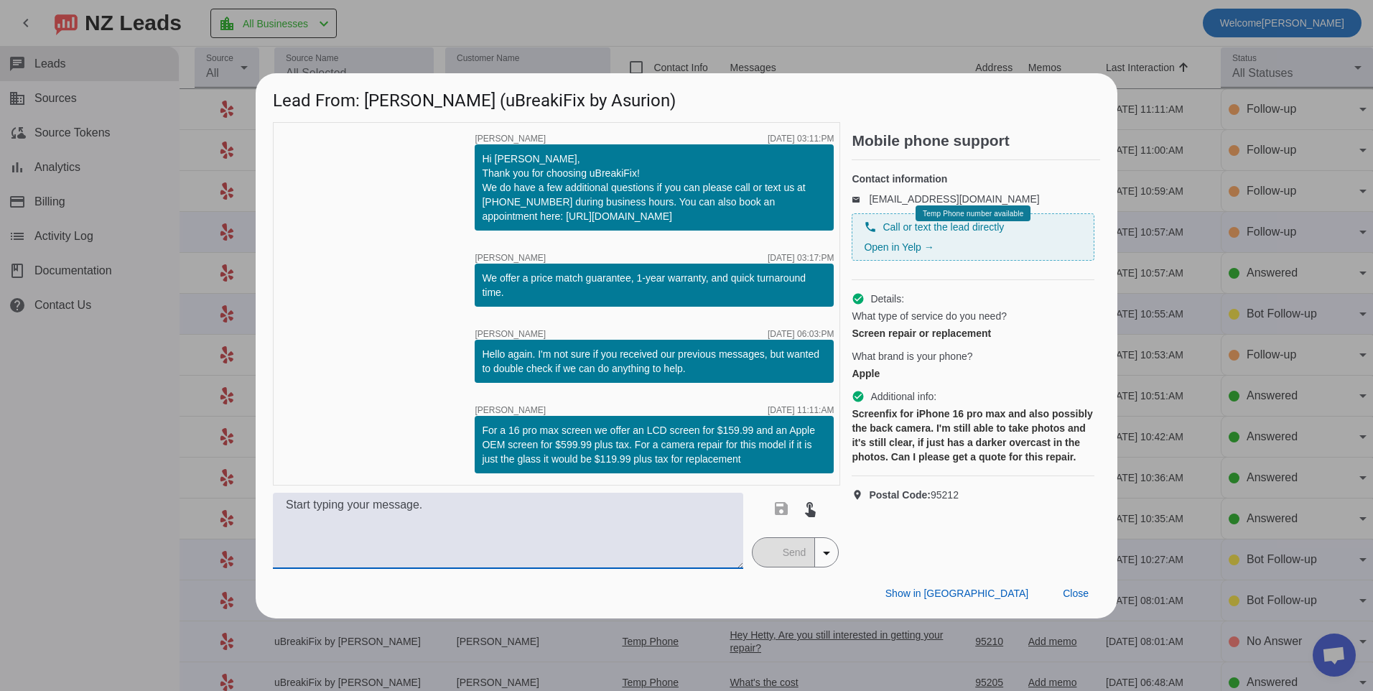
click at [626, 529] on textarea at bounding box center [508, 531] width 470 height 76
type textarea "Sorry correction, the LCD screen for this model is $369.99 plus tax"
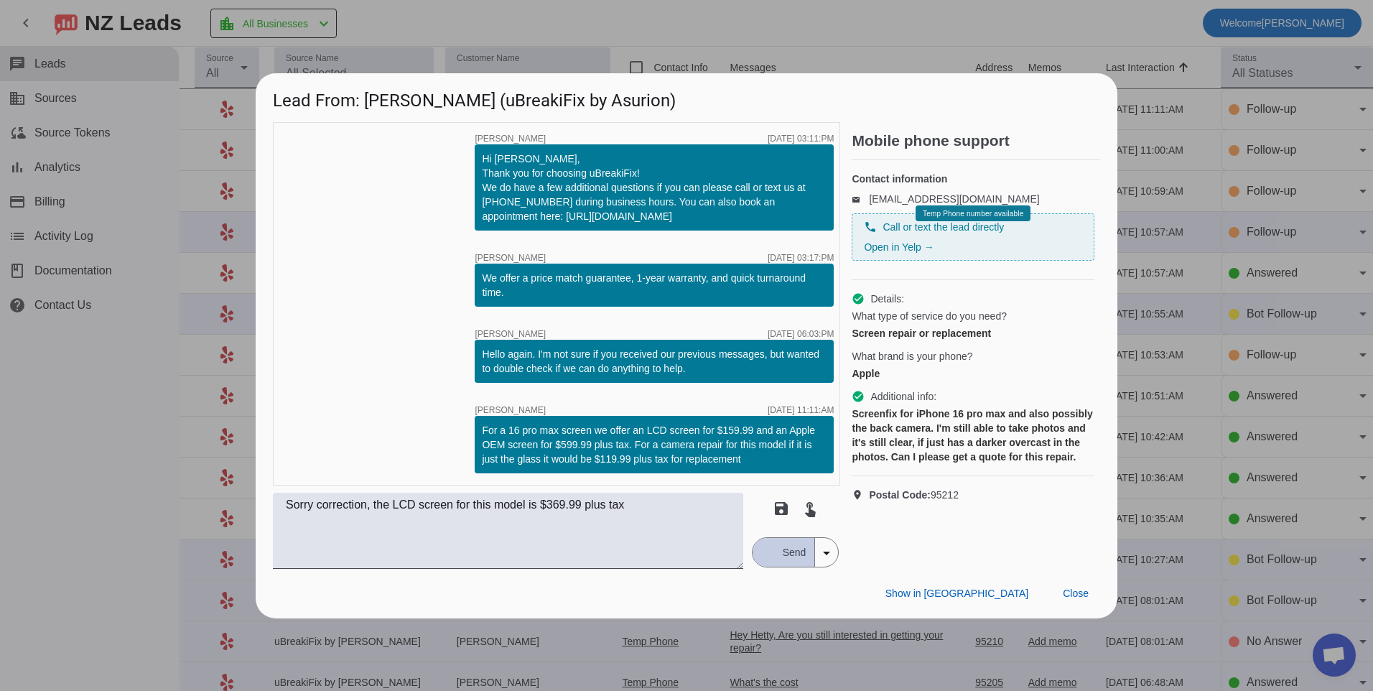
click at [770, 555] on div "button" at bounding box center [767, 552] width 13 height 13
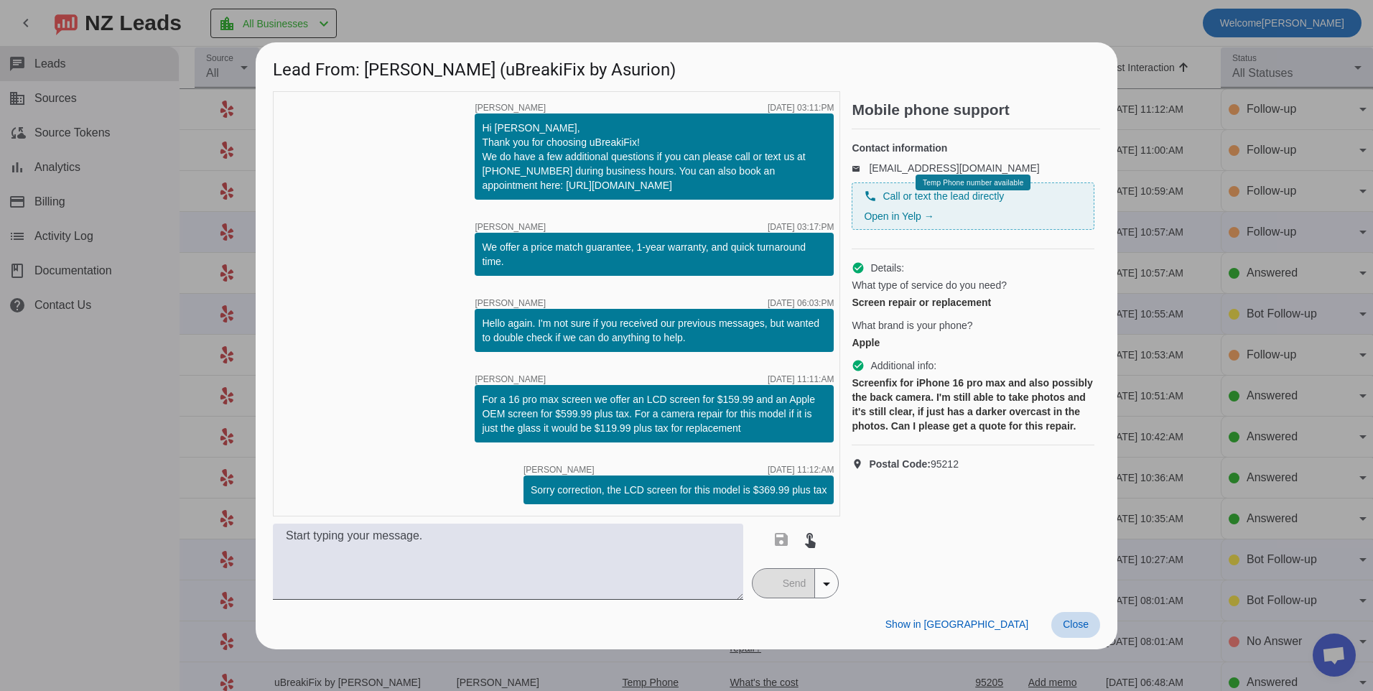
click at [1080, 617] on span at bounding box center [1075, 625] width 49 height 26
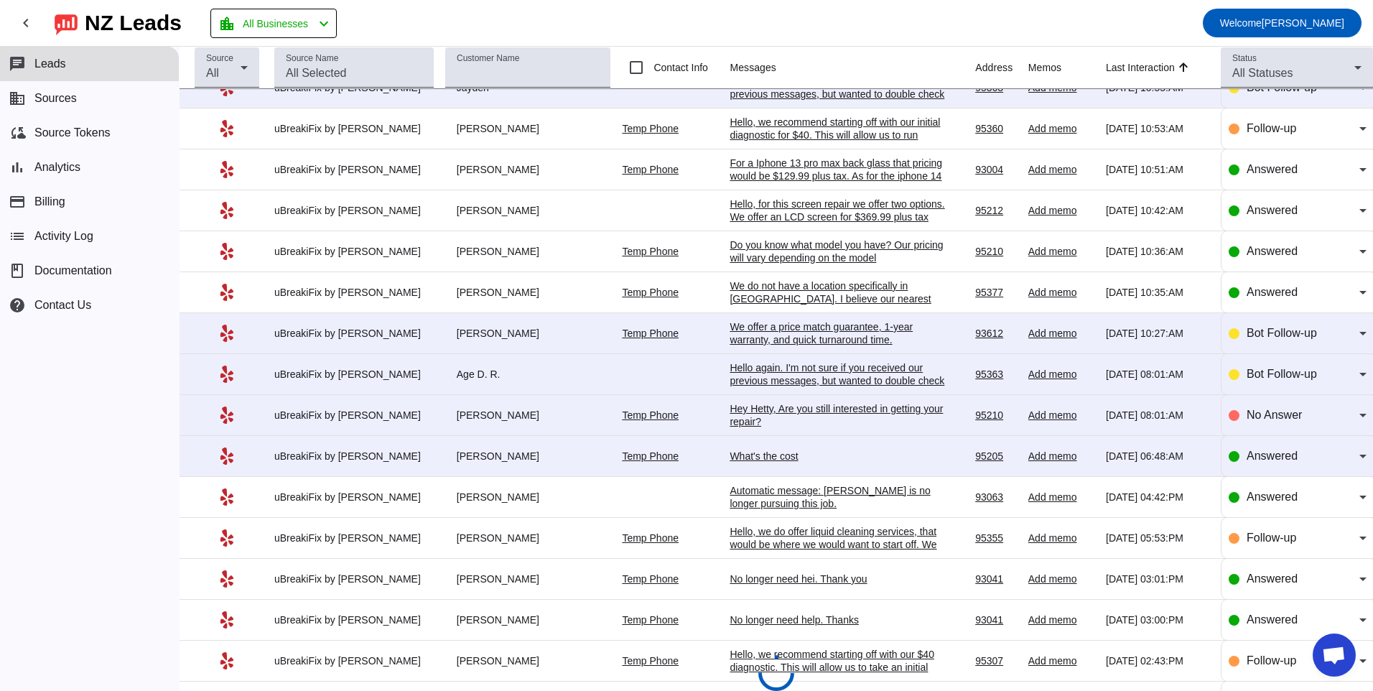
scroll to position [206, 0]
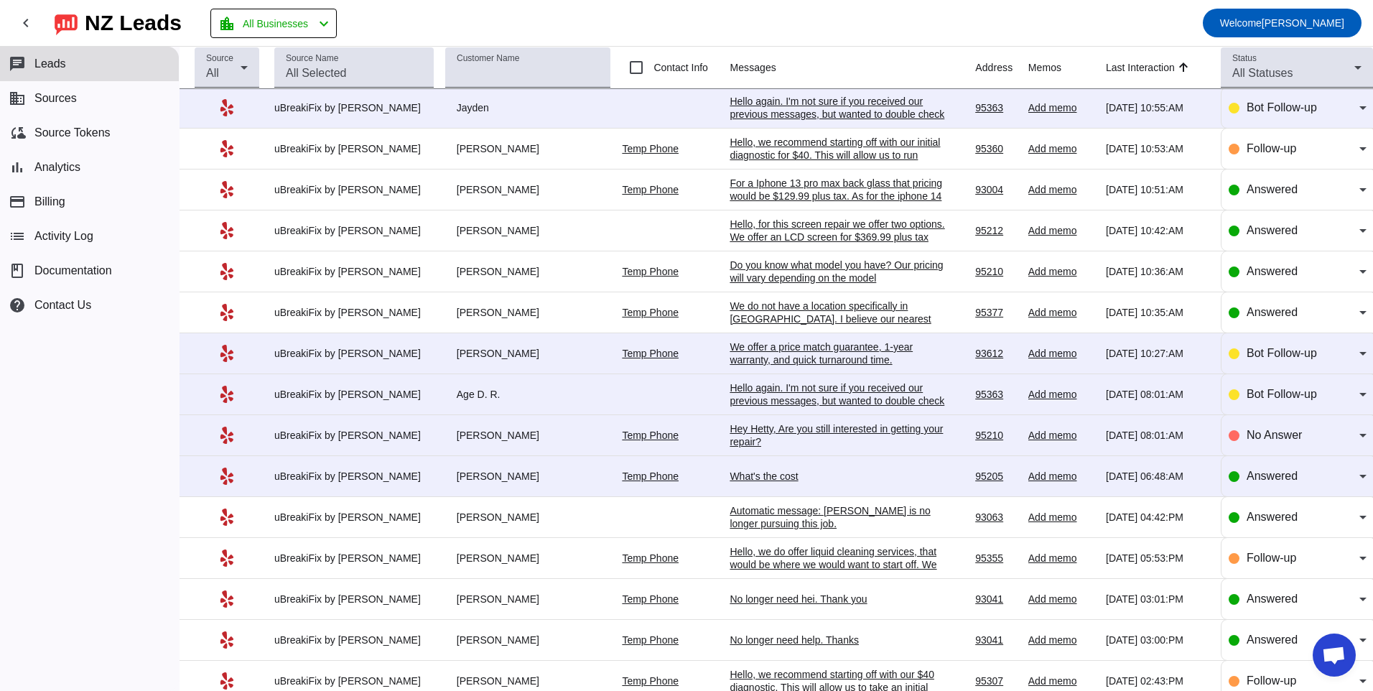
click at [783, 480] on div "What's the cost" at bounding box center [837, 476] width 215 height 13
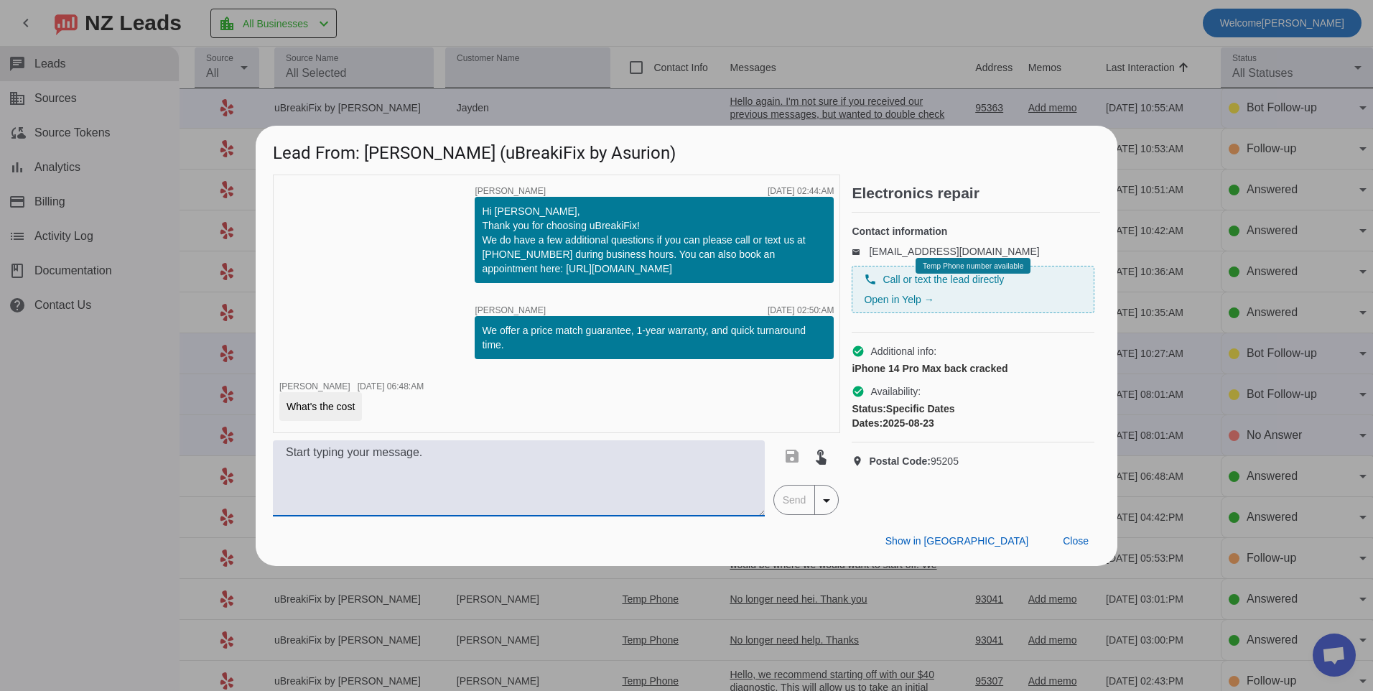
click at [561, 475] on textarea at bounding box center [519, 478] width 492 height 76
type textarea "For a 14 pro max back glass that replacement would be $199.99 plus tax."
click at [801, 490] on span "Send" at bounding box center [794, 499] width 41 height 29
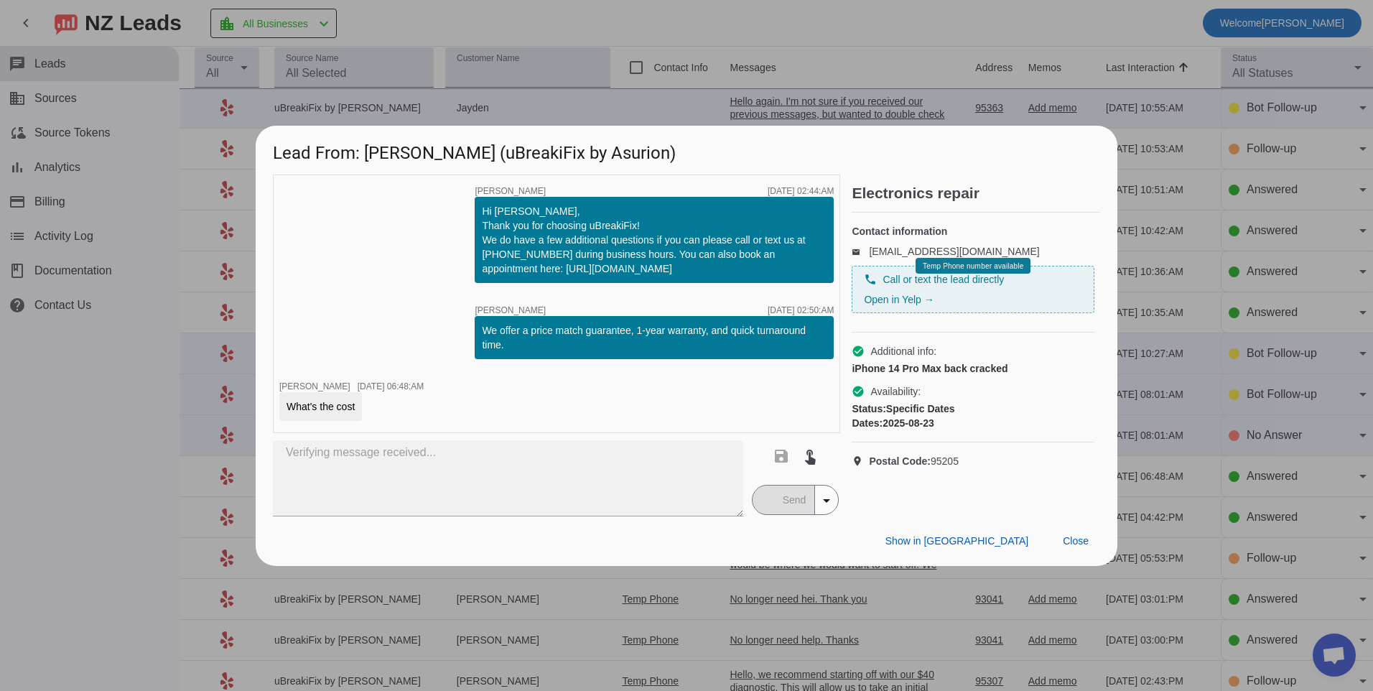
scroll to position [0, 0]
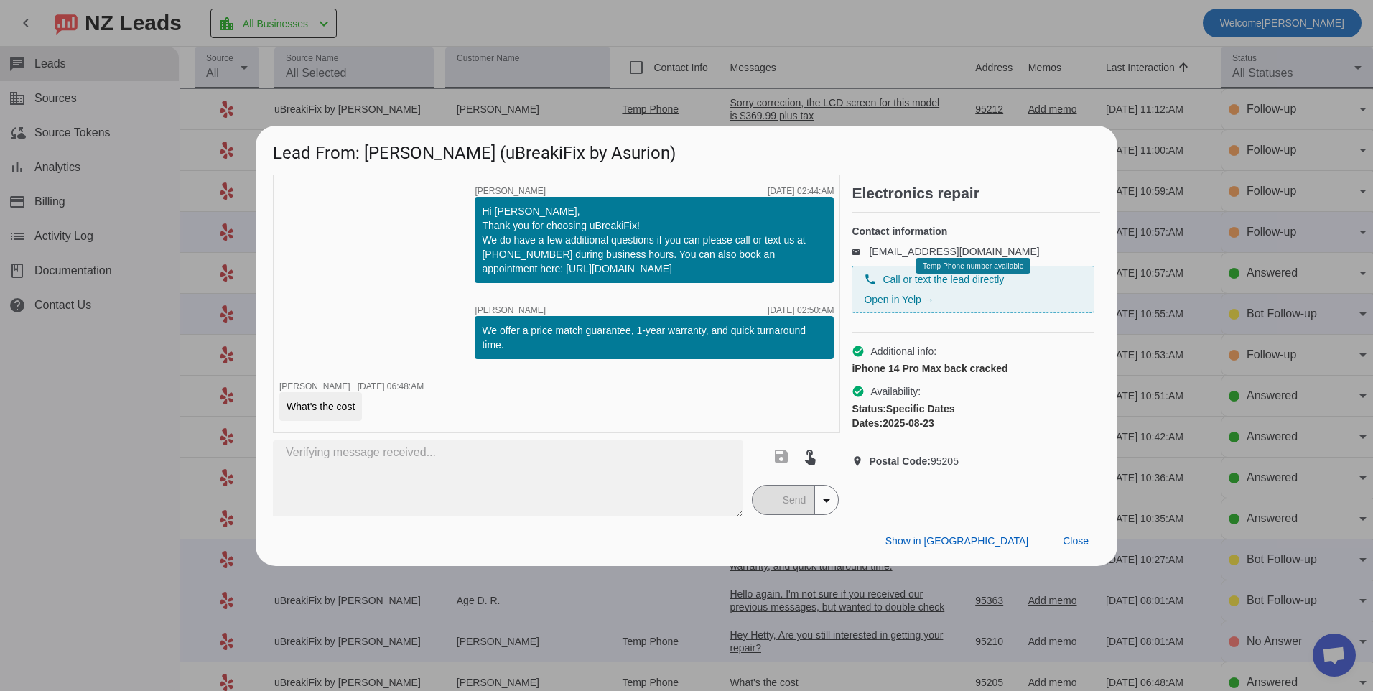
click at [783, 505] on mat-button-toggle-group "Send arrow_drop_down" at bounding box center [796, 500] width 88 height 30
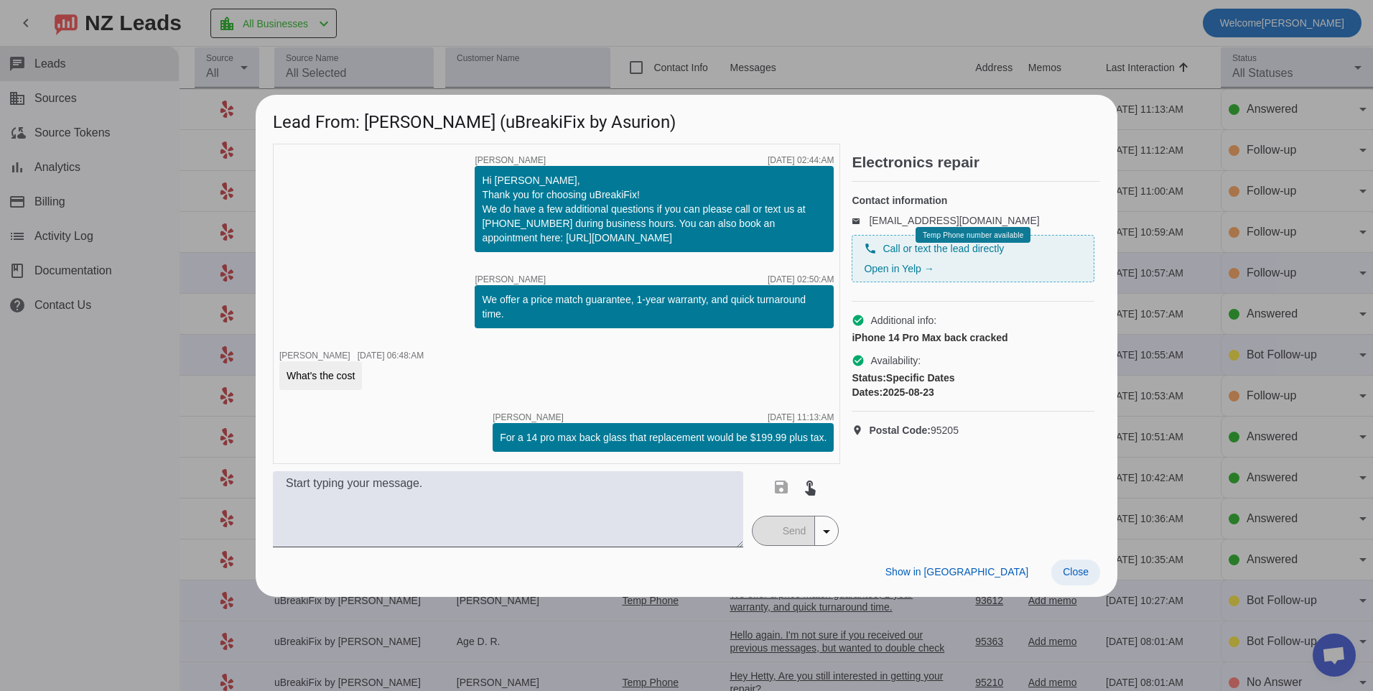
click at [1081, 567] on span "Close" at bounding box center [1076, 571] width 26 height 11
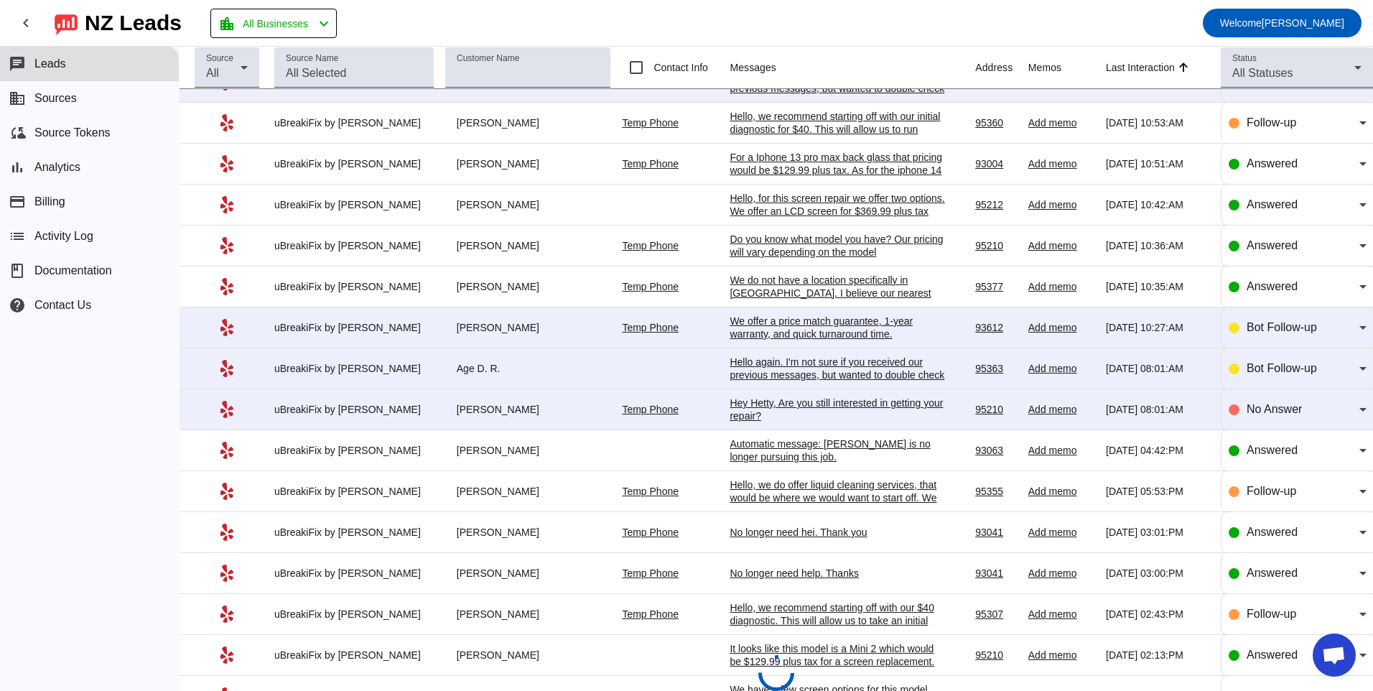
scroll to position [144, 0]
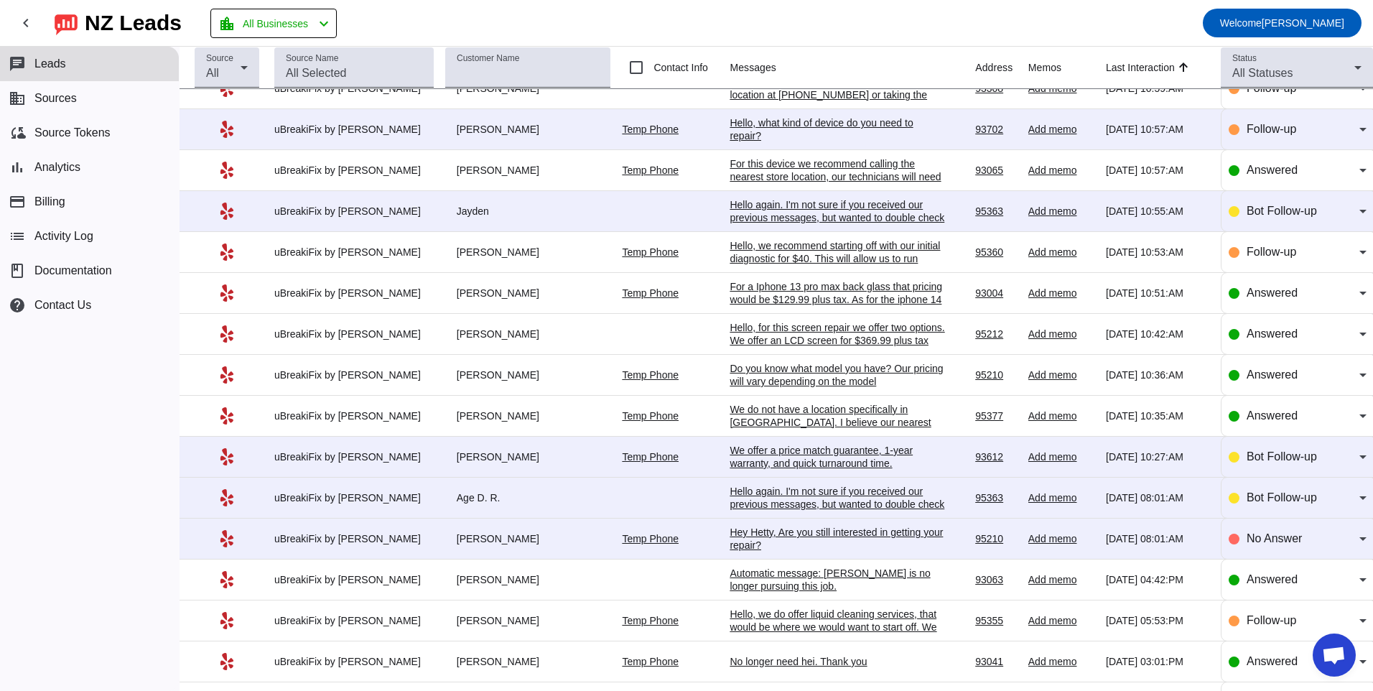
click at [773, 545] on div "Hey Hetty, Are you still interested in getting your repair?​" at bounding box center [837, 539] width 215 height 26
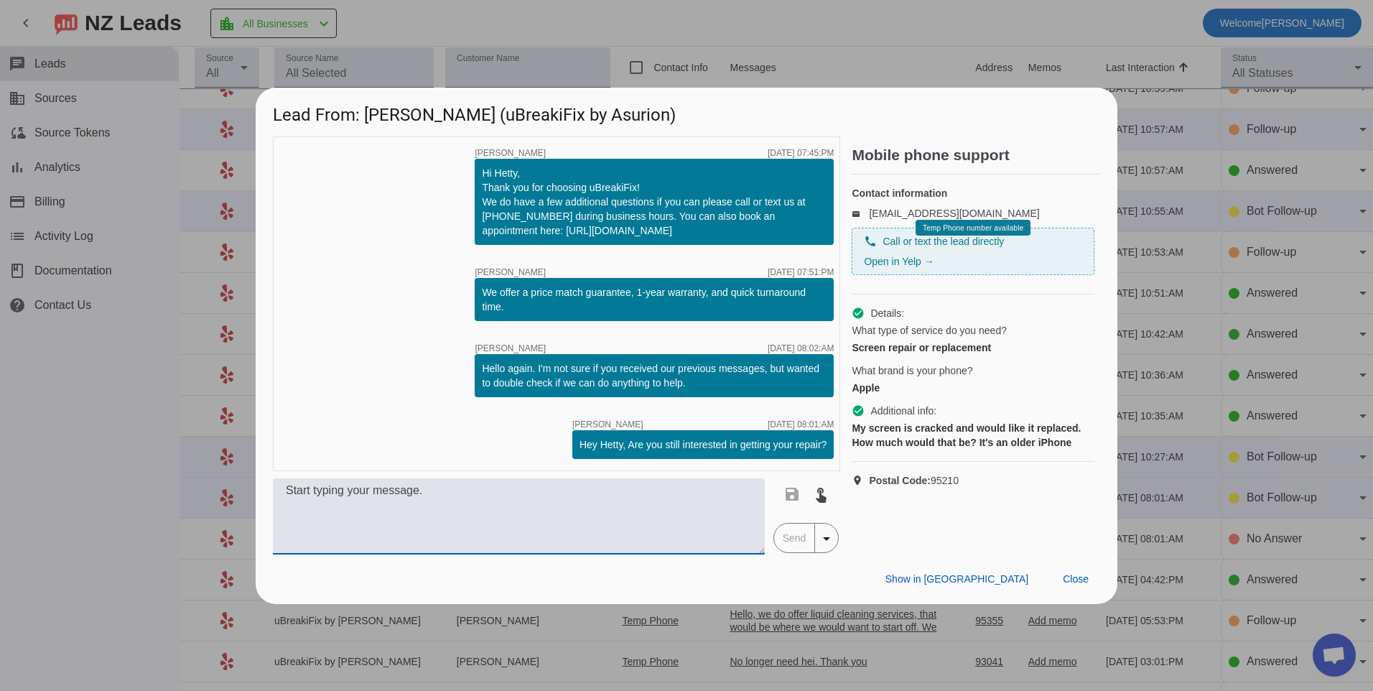
click at [709, 496] on textarea at bounding box center [519, 516] width 492 height 76
type textarea "we can provide more information regarding repair if you could please provide a …"
click at [798, 542] on span "Send" at bounding box center [794, 537] width 41 height 29
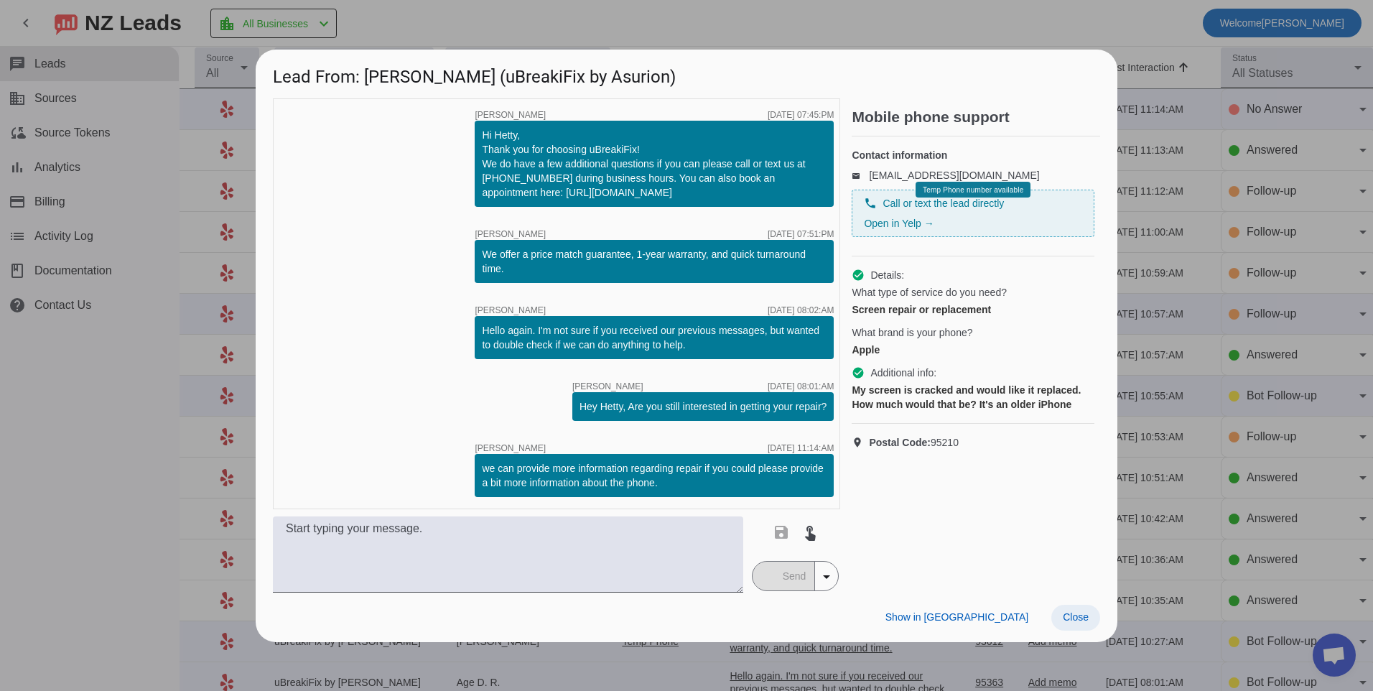
scroll to position [0, 65]
click at [1080, 619] on span "Close" at bounding box center [1076, 616] width 26 height 11
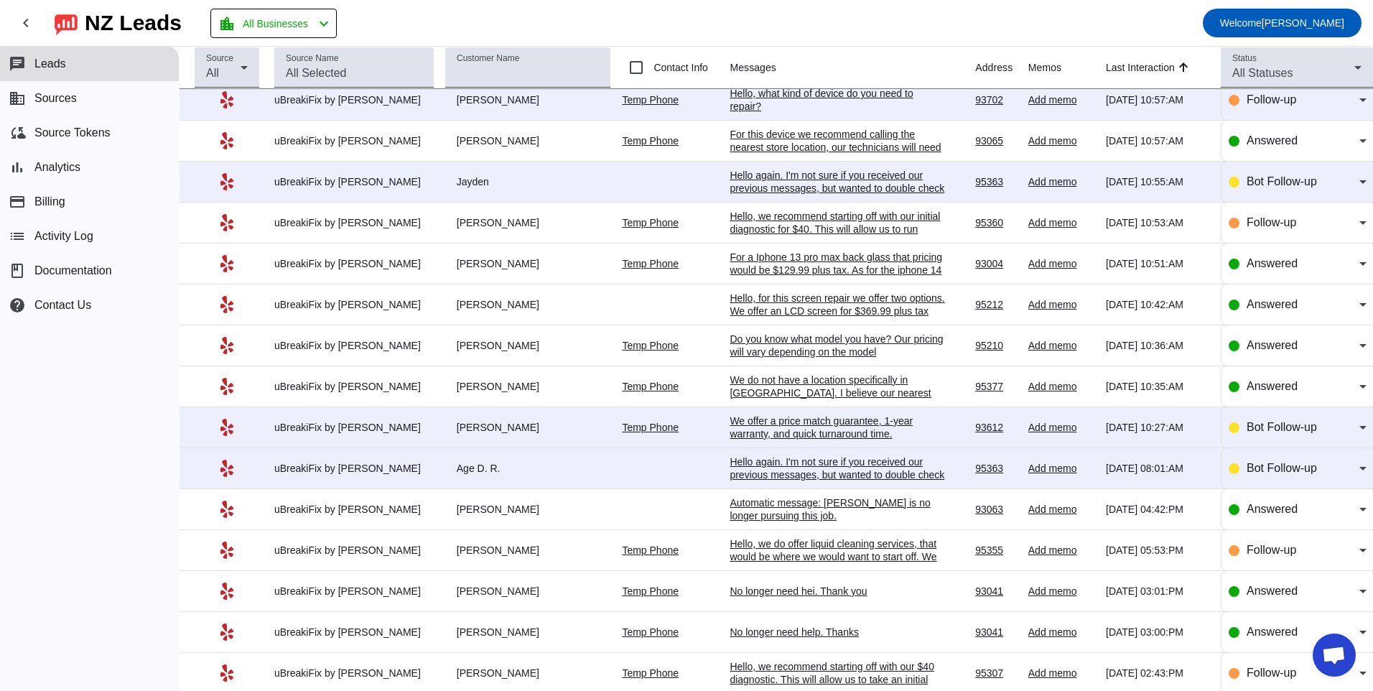
scroll to position [215, 0]
click at [756, 474] on div "Hello again. I'm not sure if you received our previous messages, but wanted to …" at bounding box center [837, 473] width 215 height 39
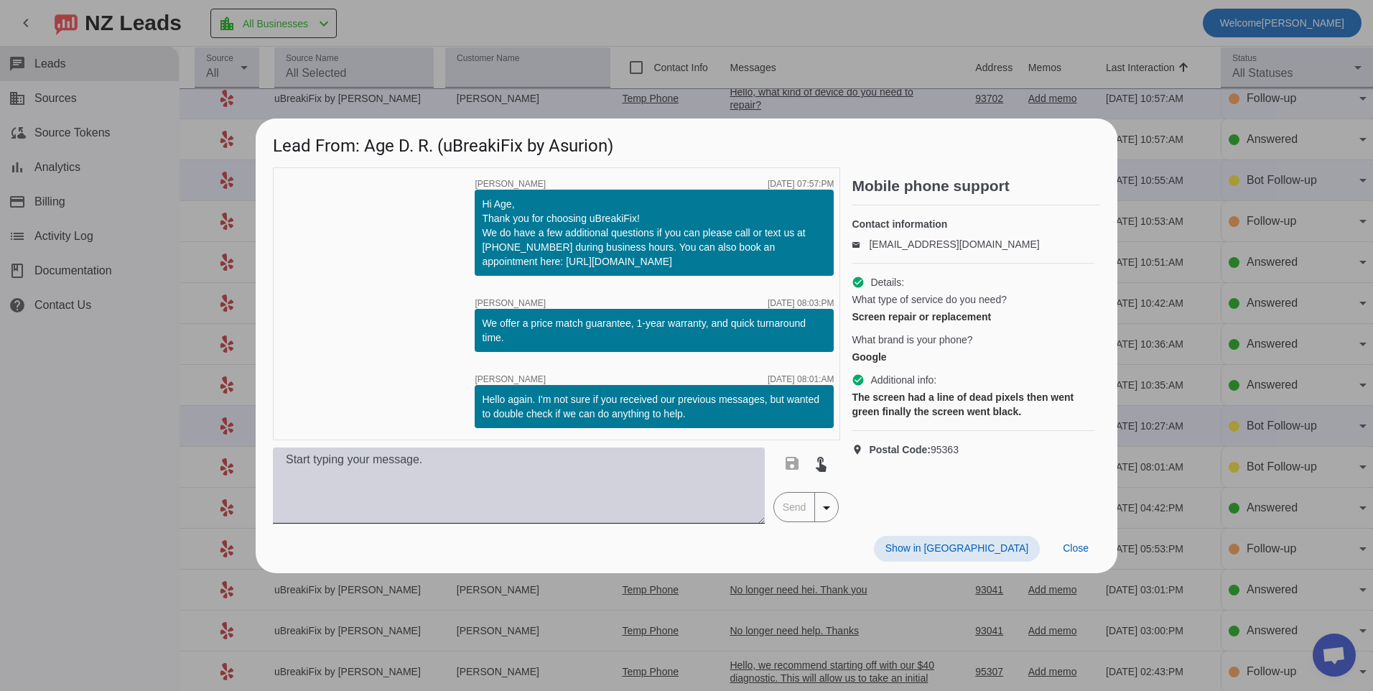
scroll to position [0, 0]
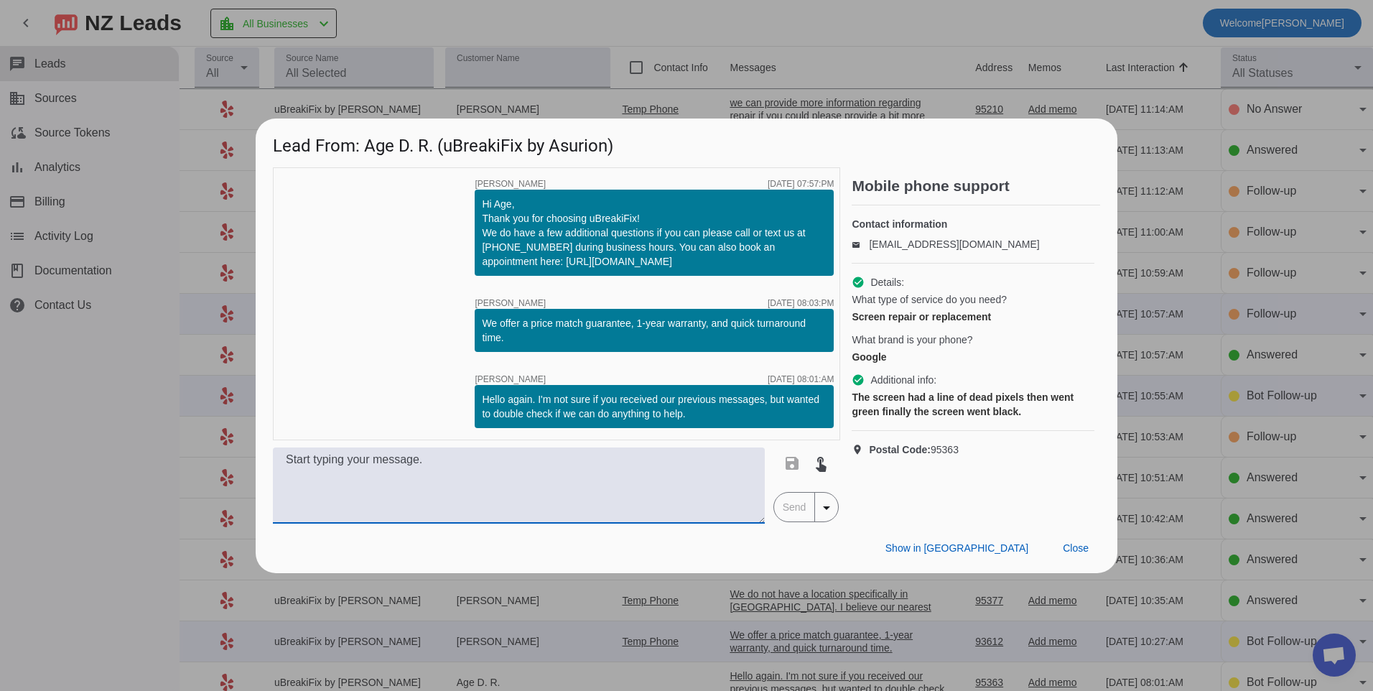
click at [639, 497] on textarea at bounding box center [519, 485] width 492 height 76
type textarea "h"
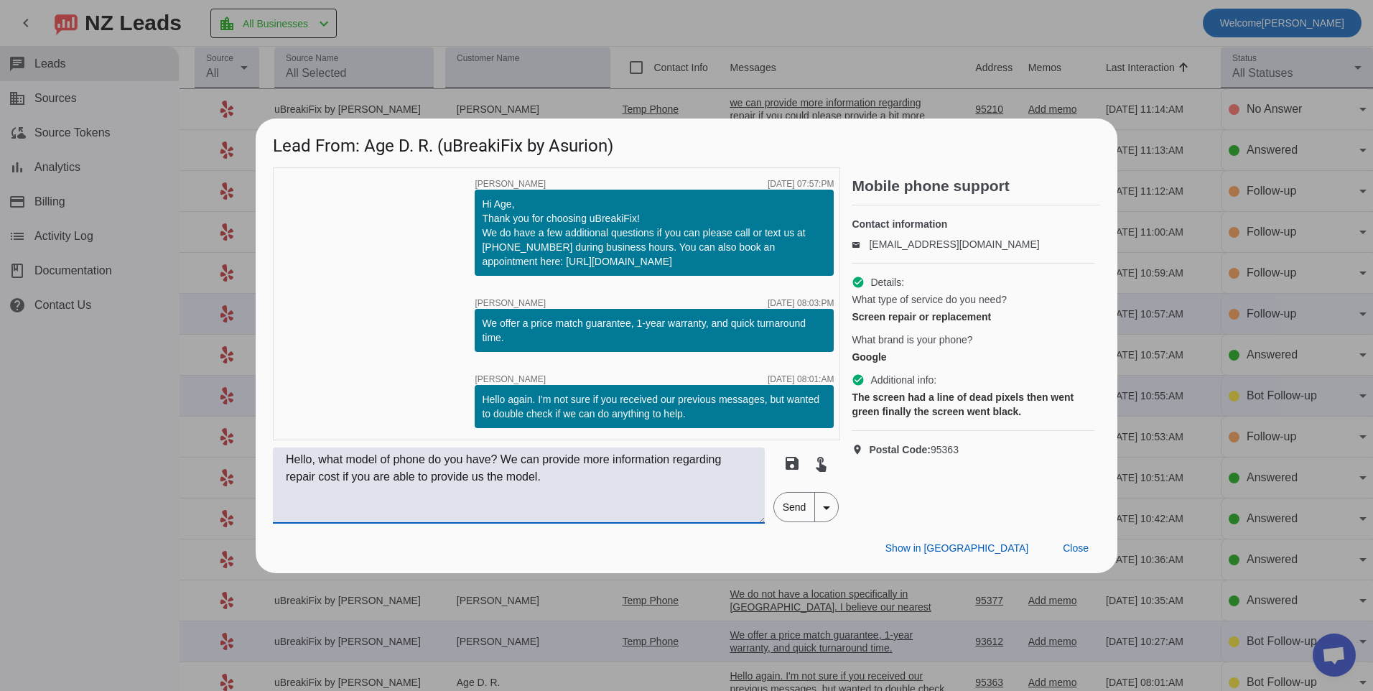
type textarea "Hello, what model of phone do you have? We can provide more information regardi…"
click at [800, 506] on span "Send" at bounding box center [794, 507] width 41 height 29
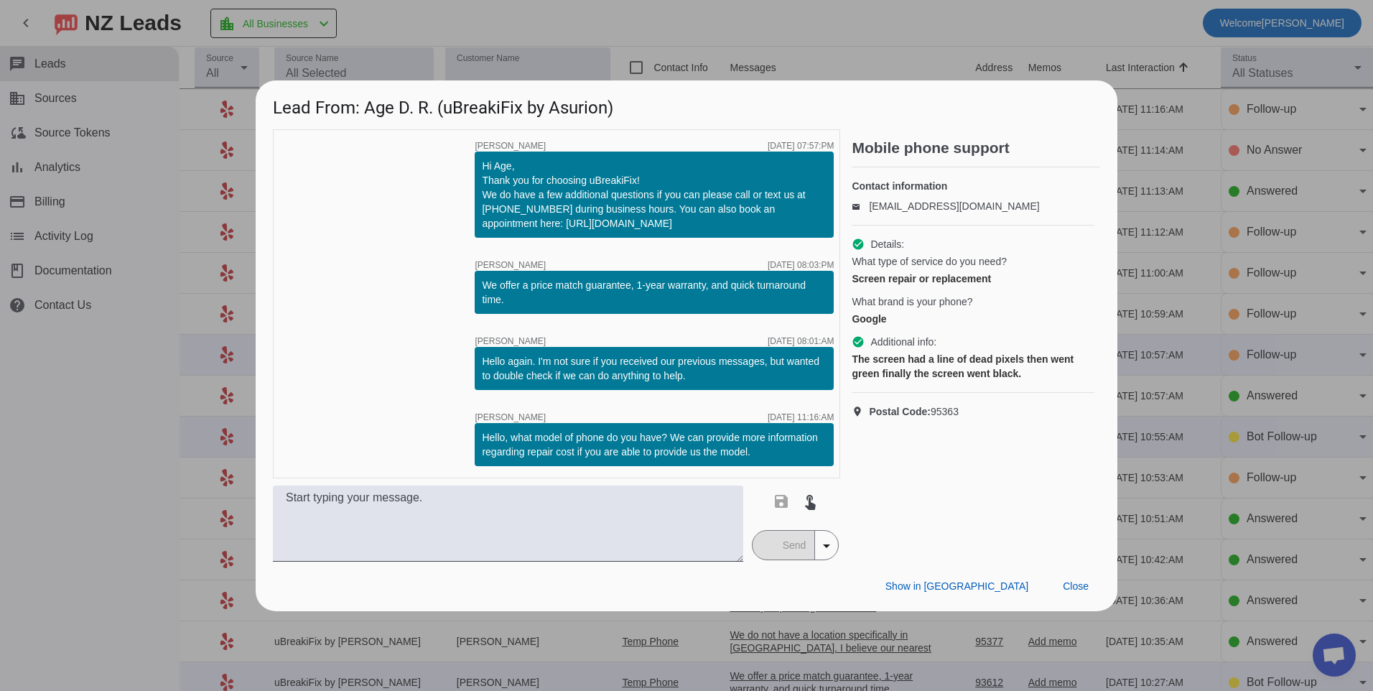
click at [1069, 562] on div "Show in Yelp Close" at bounding box center [687, 587] width 862 height 50
click at [1073, 585] on span "Close" at bounding box center [1076, 585] width 26 height 11
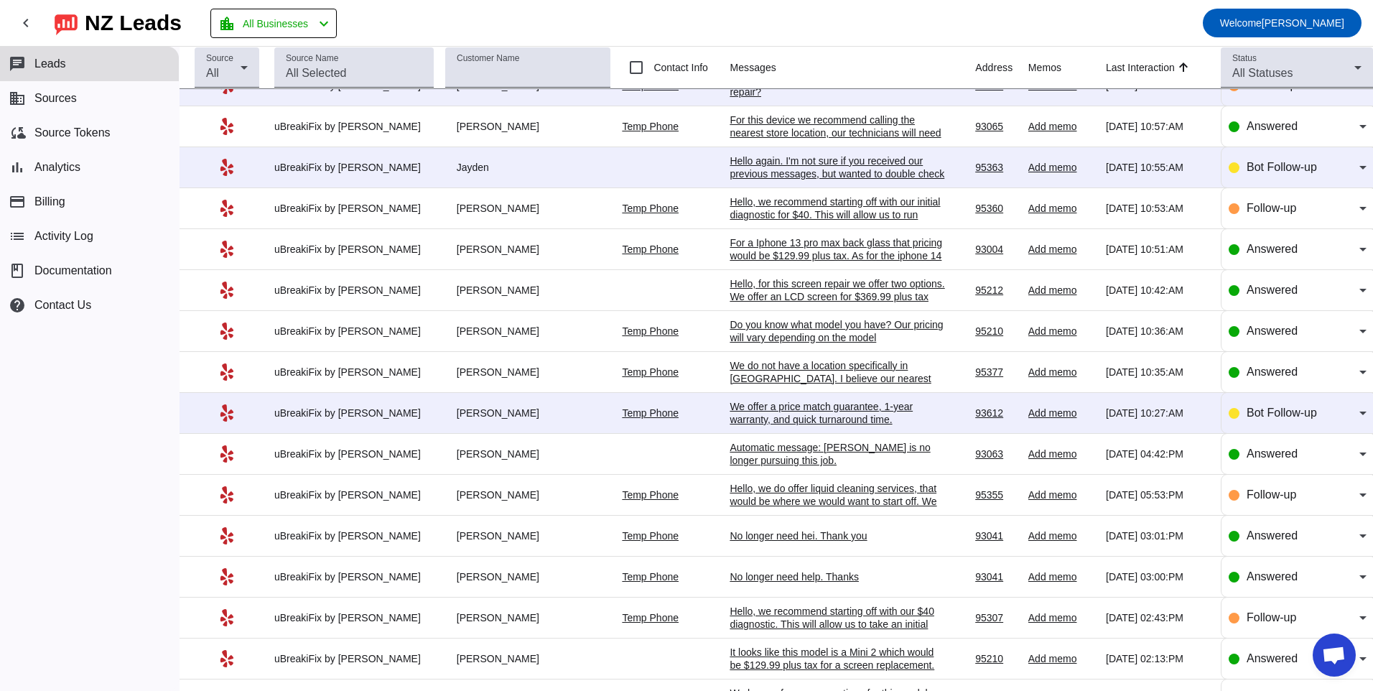
scroll to position [287, 0]
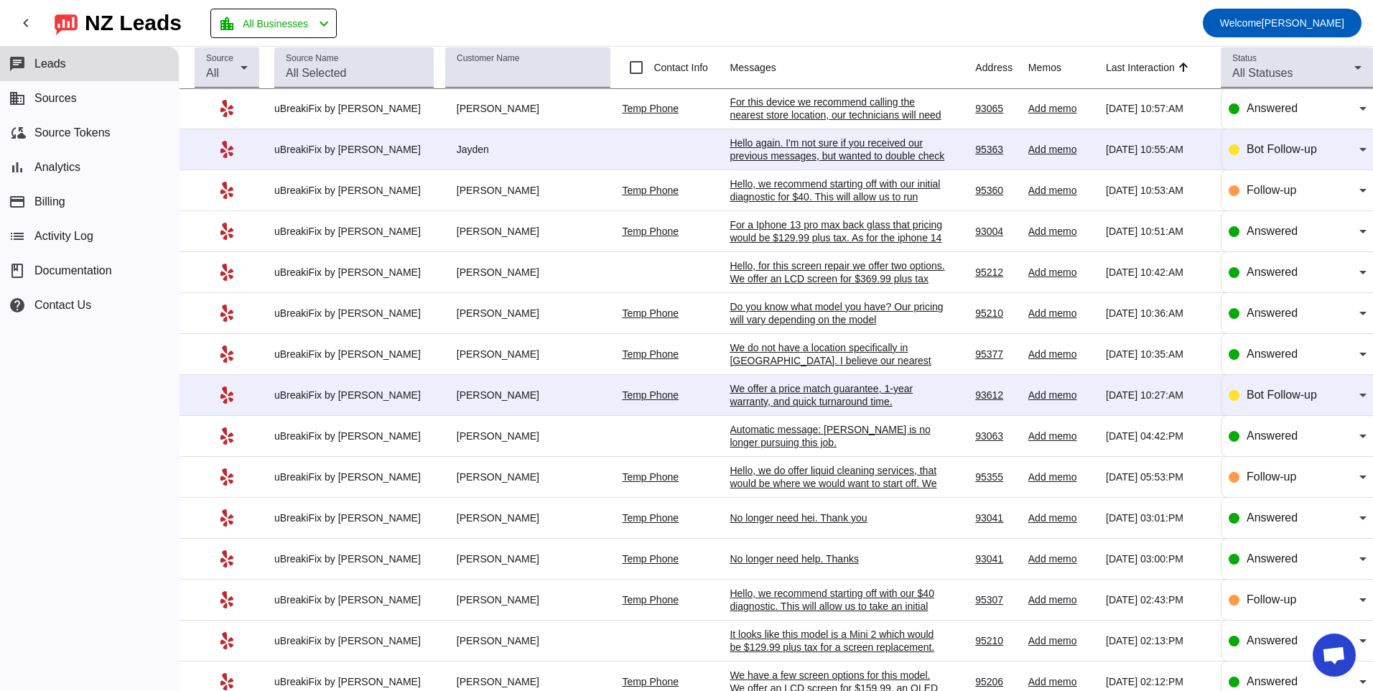
click at [787, 388] on div "We offer a price match guarantee, 1-year warranty, and quick turnaround time.​" at bounding box center [837, 395] width 215 height 26
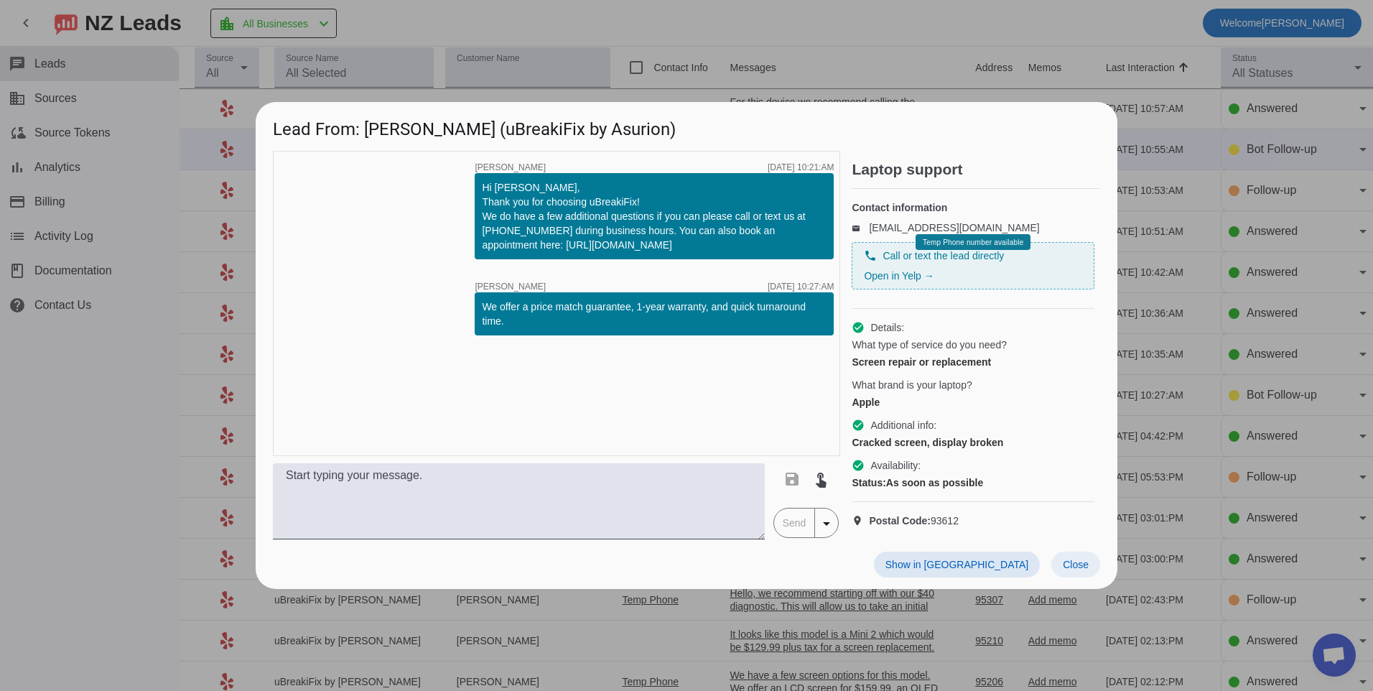
click at [1072, 570] on span "Close" at bounding box center [1076, 564] width 26 height 11
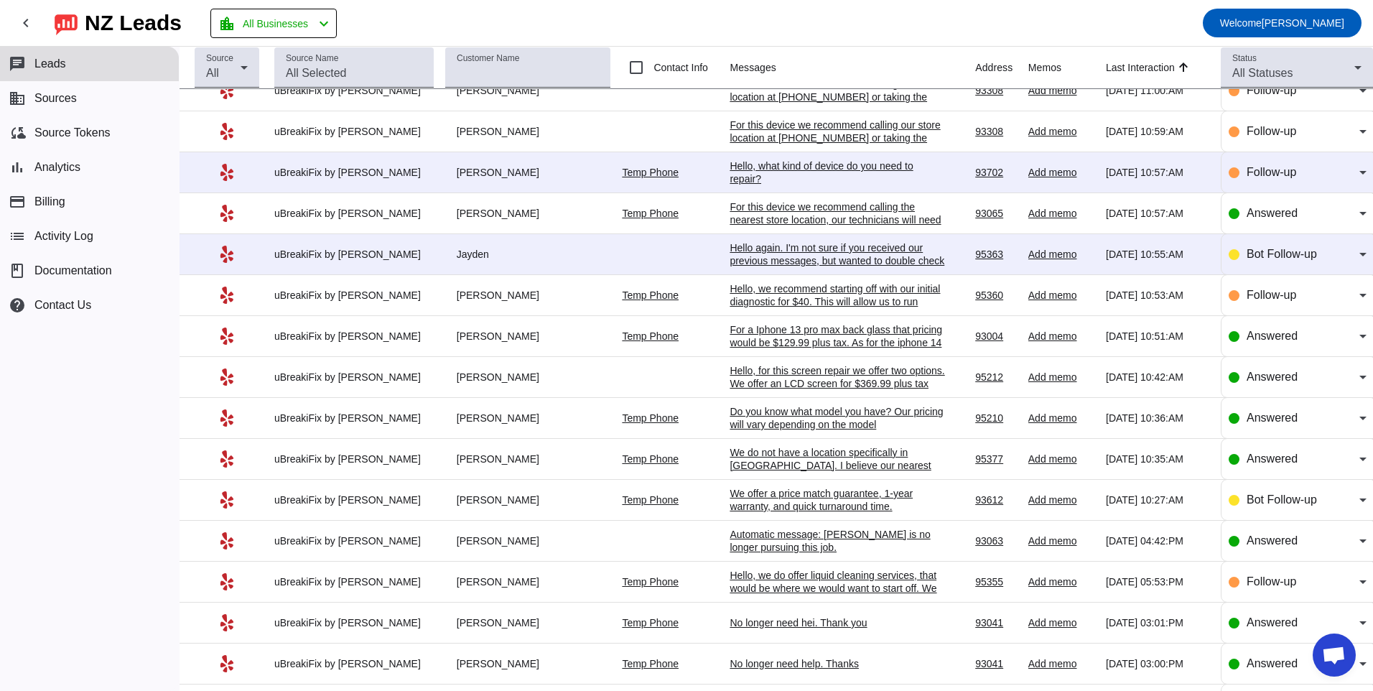
scroll to position [0, 0]
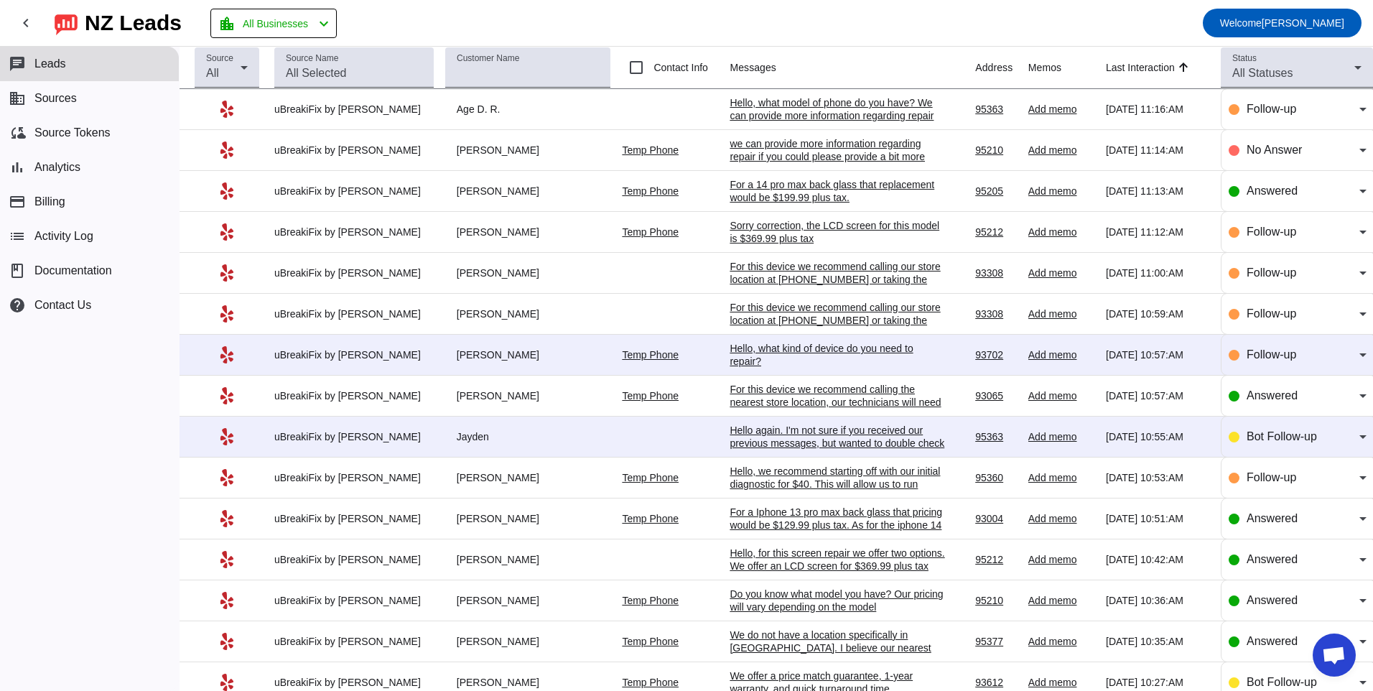
click at [745, 424] on div "Hello again. I'm not sure if you received our previous messages, but wanted to …" at bounding box center [837, 443] width 215 height 39
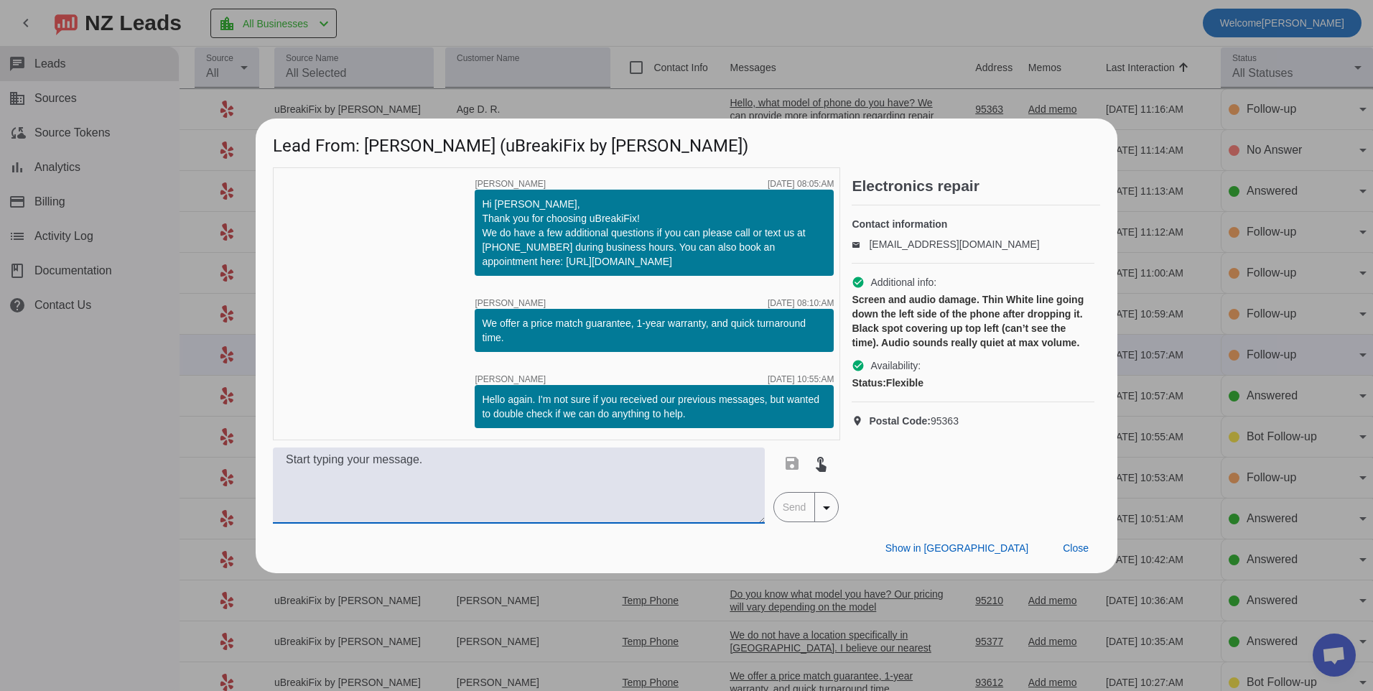
click at [648, 476] on textarea at bounding box center [519, 485] width 492 height 76
type textarea "h"
type textarea "Hello, What model of phone do you have? We can provide repair information with …"
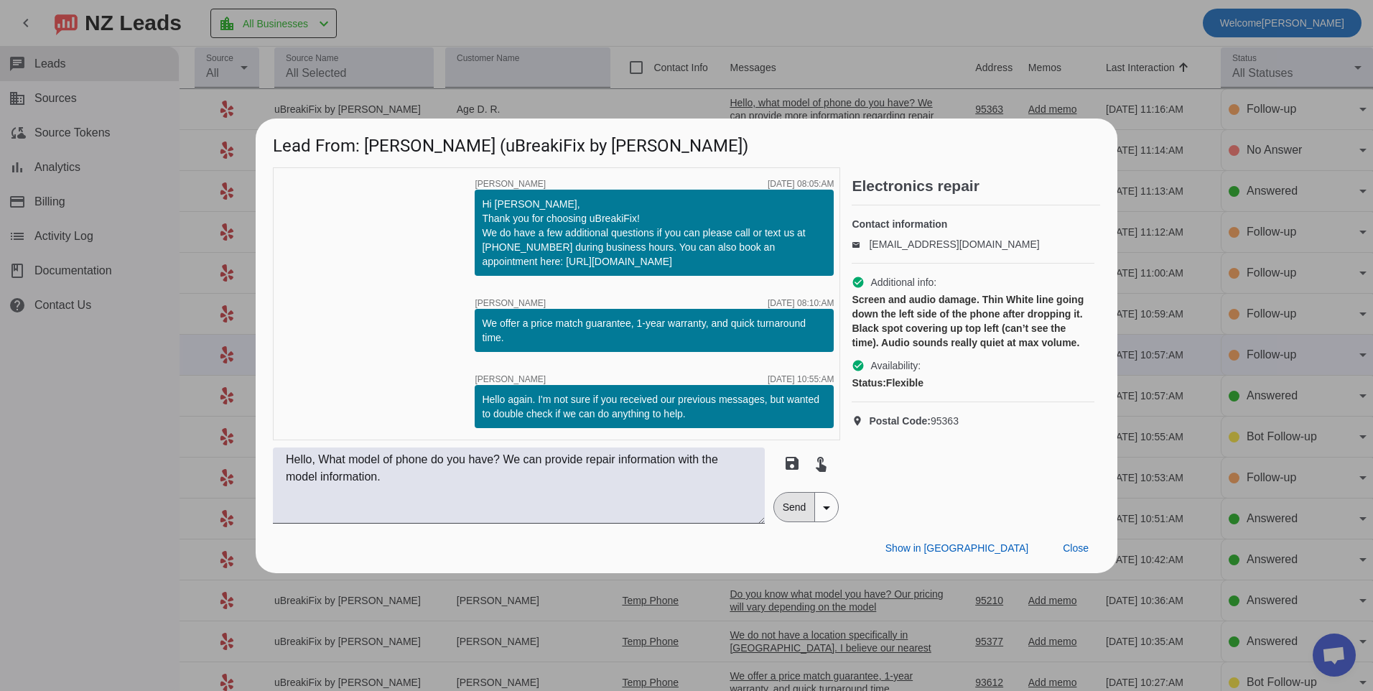
click at [782, 511] on span "Send" at bounding box center [794, 507] width 41 height 29
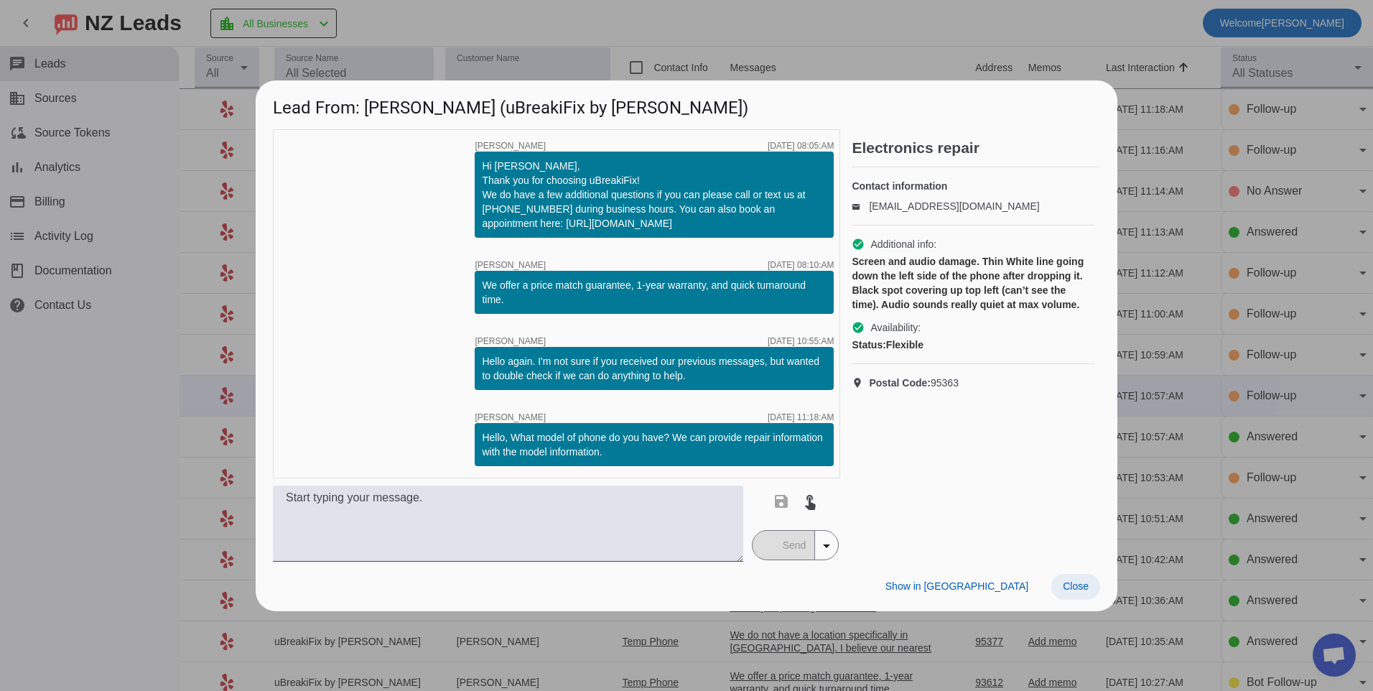
click at [1068, 587] on span "Close" at bounding box center [1076, 585] width 26 height 11
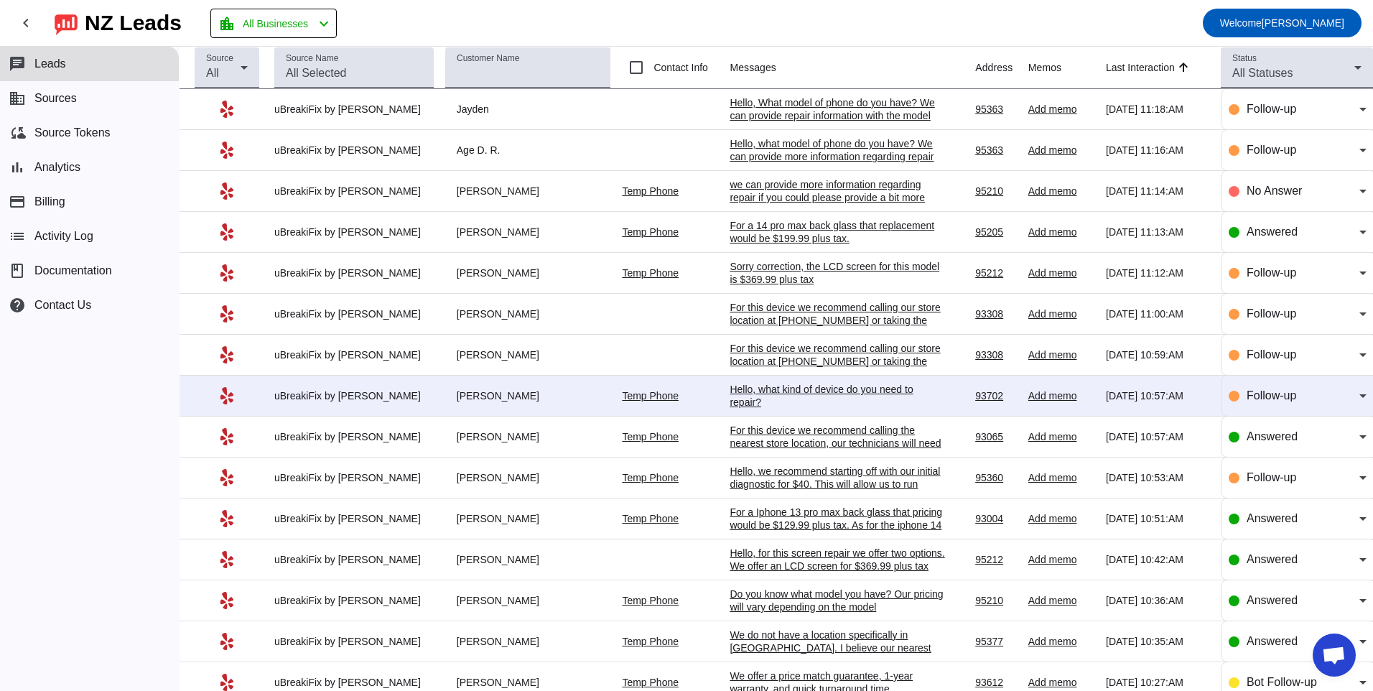
click at [813, 396] on div "Hello, what kind of device do you need to repair?" at bounding box center [837, 396] width 215 height 26
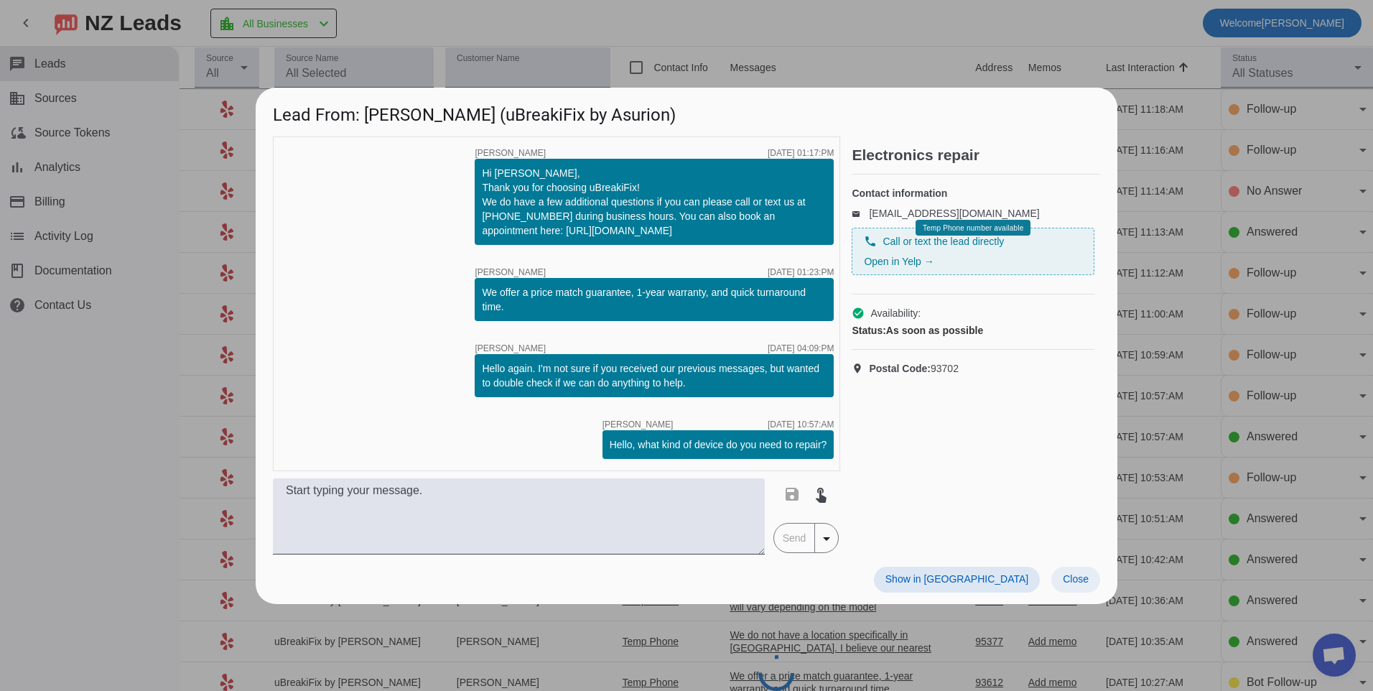
click at [1079, 582] on span "Close" at bounding box center [1076, 578] width 26 height 11
